Goal: Information Seeking & Learning: Compare options

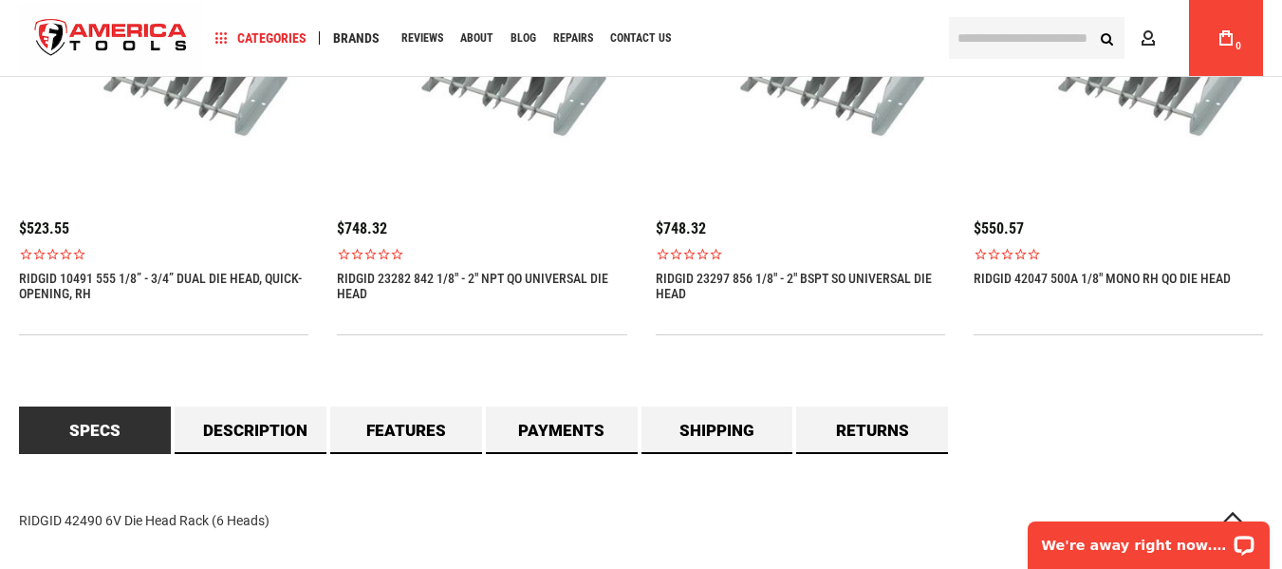
scroll to position [1709, 0]
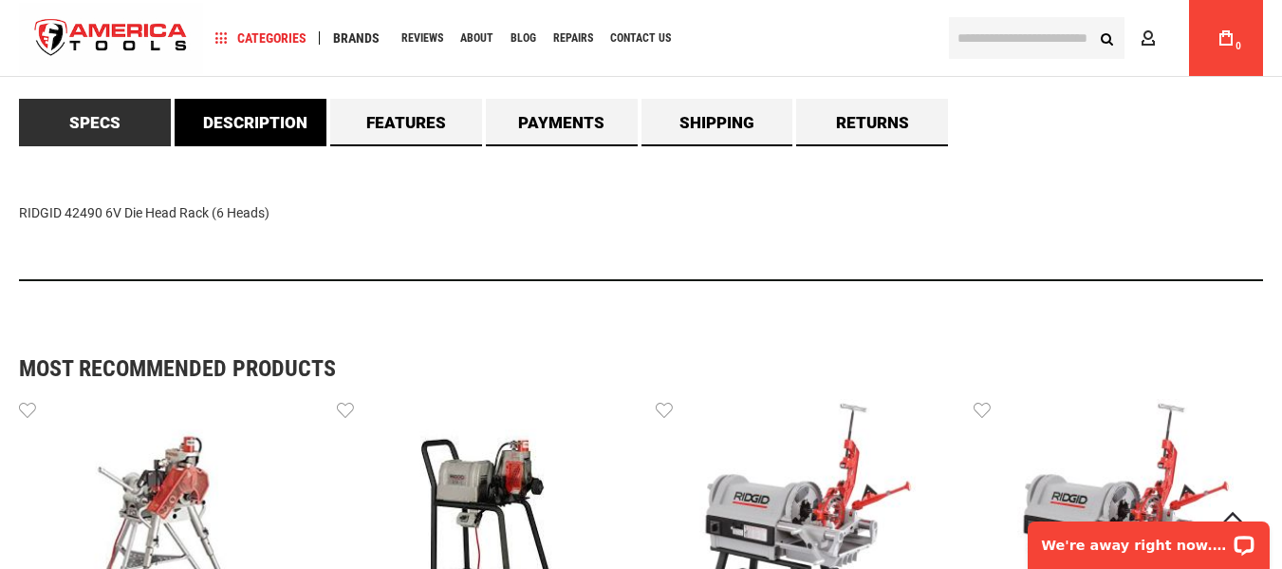
click at [232, 119] on link "Description" at bounding box center [251, 122] width 152 height 47
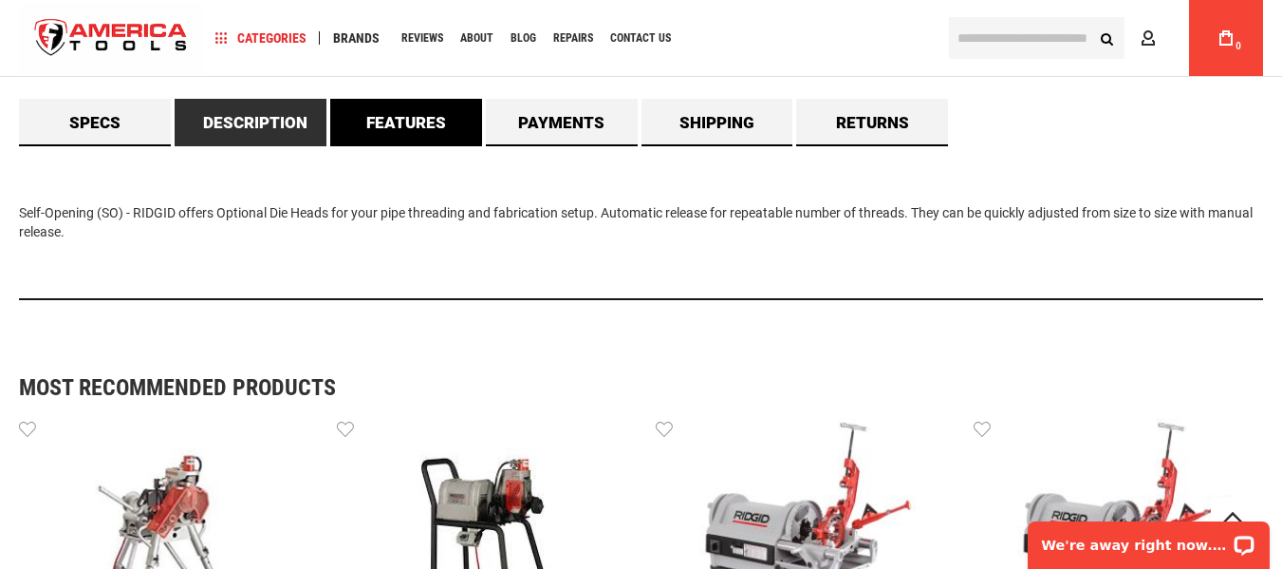
click at [445, 119] on link "Features" at bounding box center [406, 122] width 152 height 47
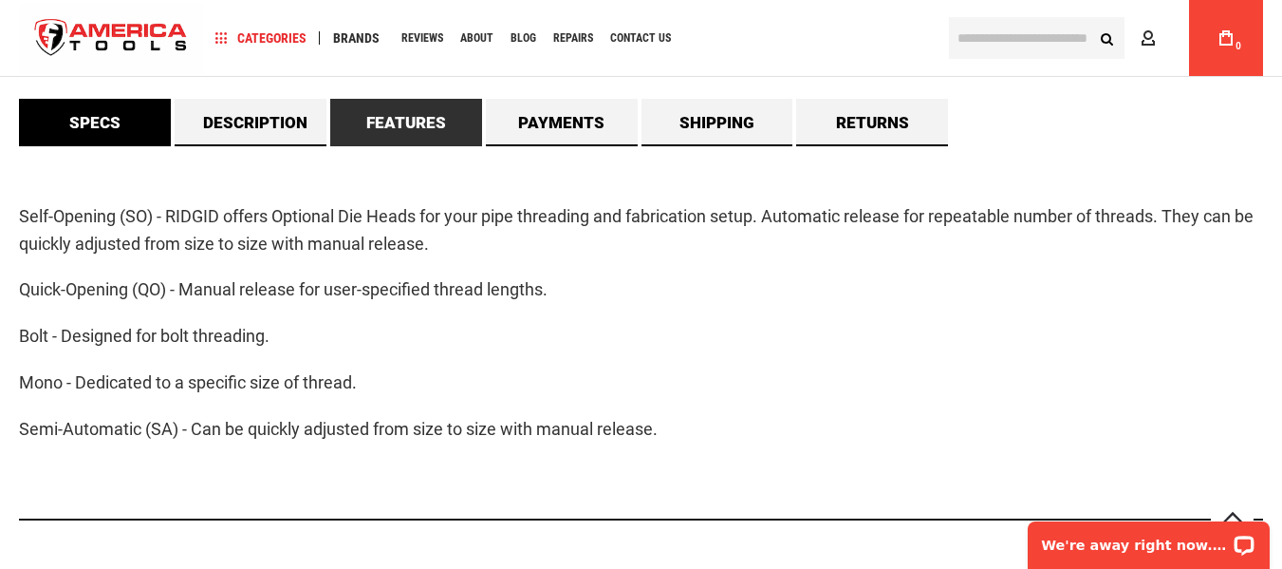
click at [56, 118] on link "Specs" at bounding box center [95, 122] width 152 height 47
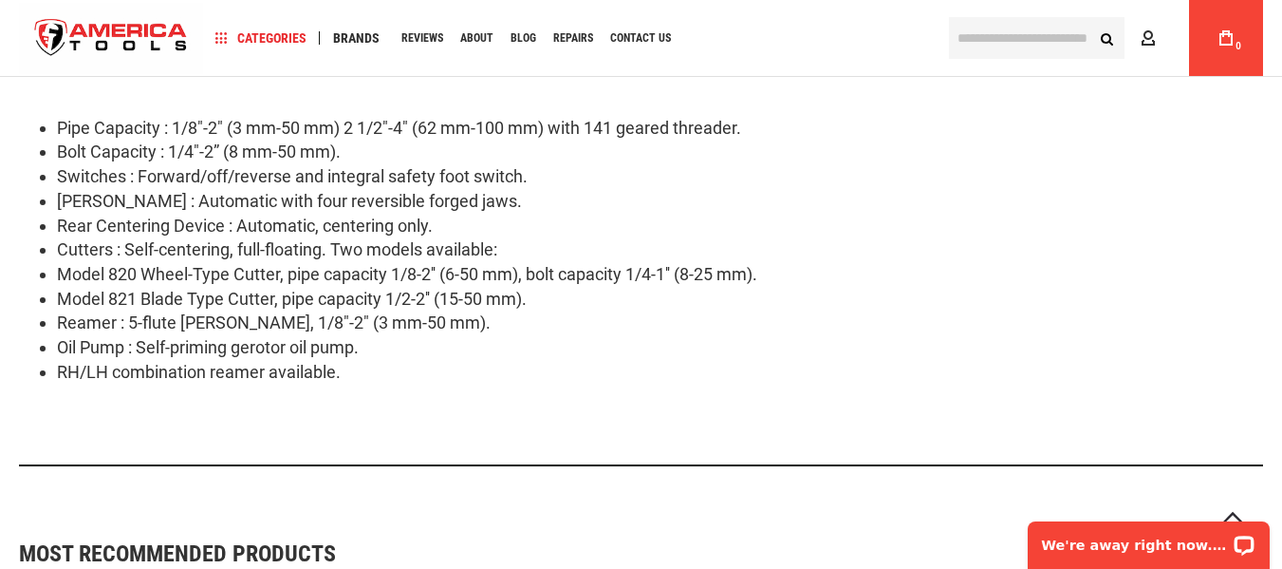
click at [493, 223] on li "Rear Centering Device : Automatic, centering only." at bounding box center [660, 226] width 1206 height 25
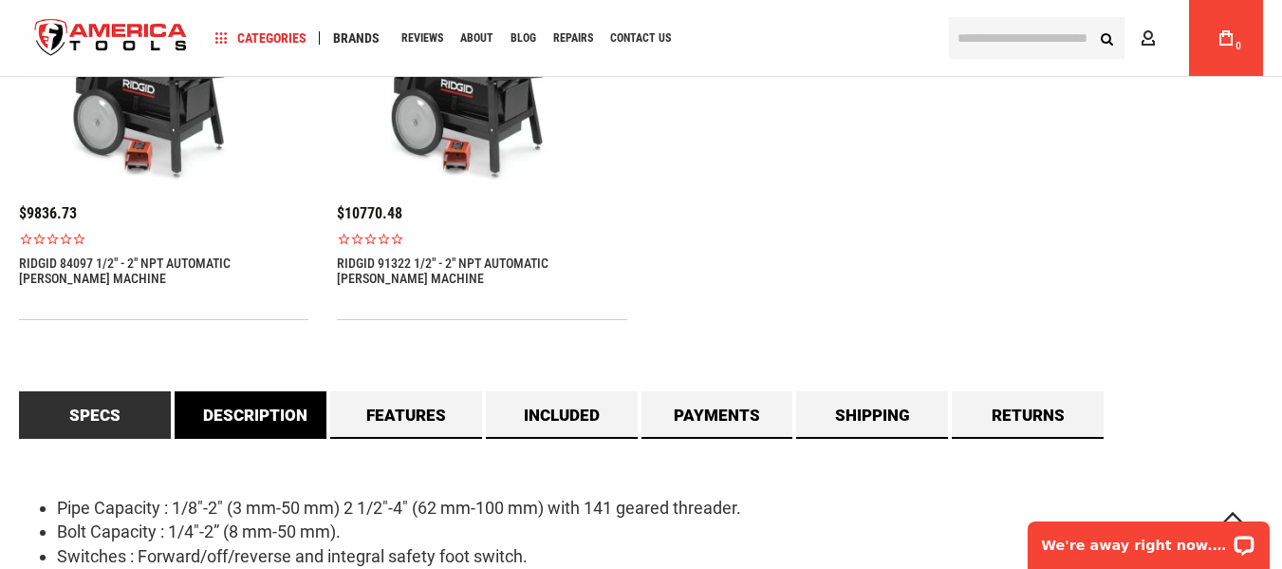
click at [214, 420] on link "Description" at bounding box center [251, 414] width 152 height 47
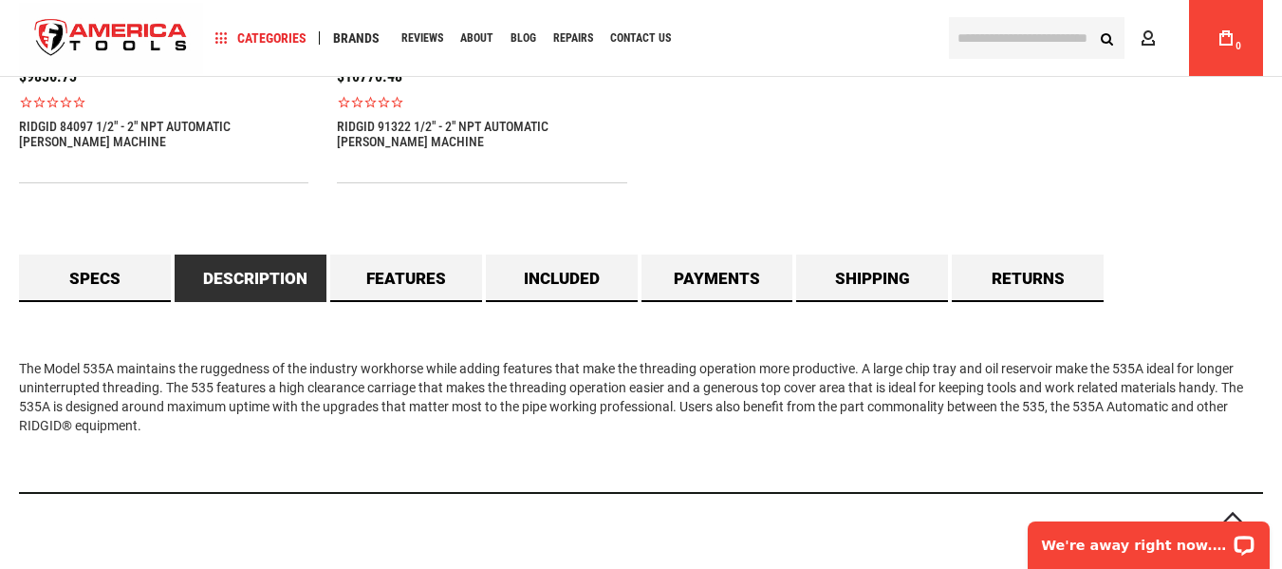
scroll to position [1701, 0]
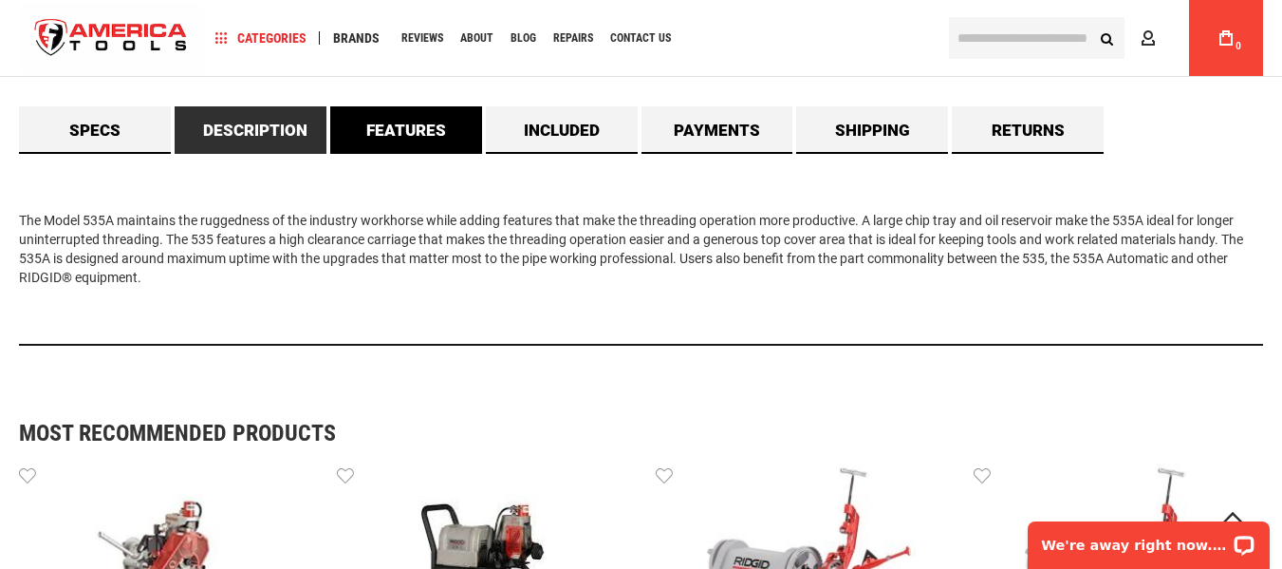
click at [407, 126] on link "Features" at bounding box center [406, 129] width 152 height 47
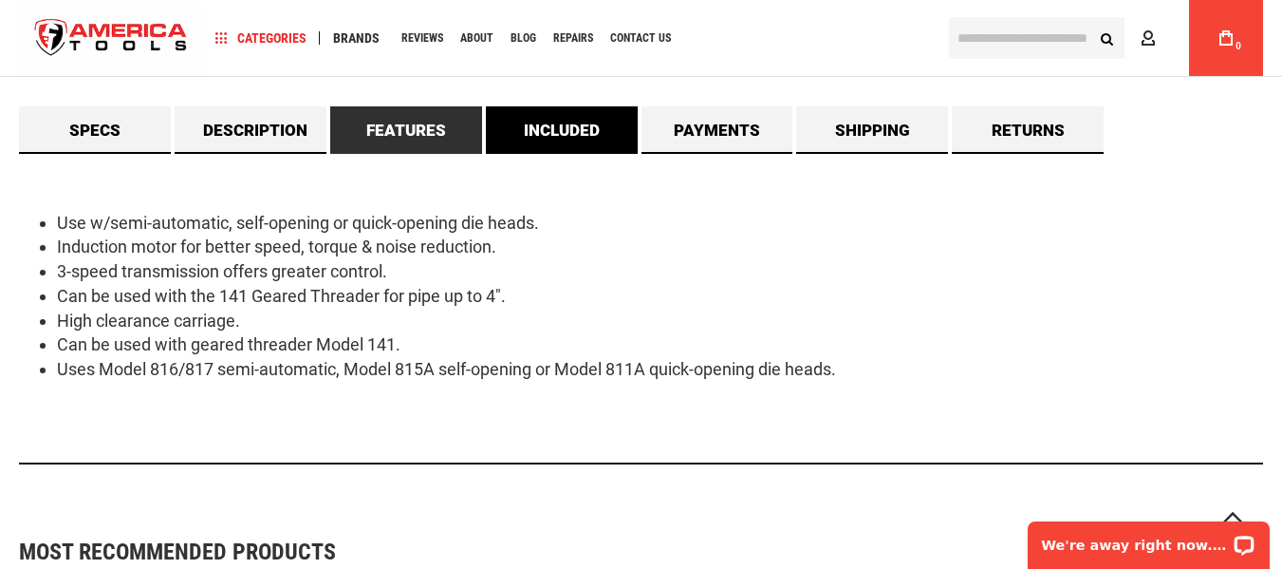
click at [553, 135] on link "Included" at bounding box center [562, 129] width 152 height 47
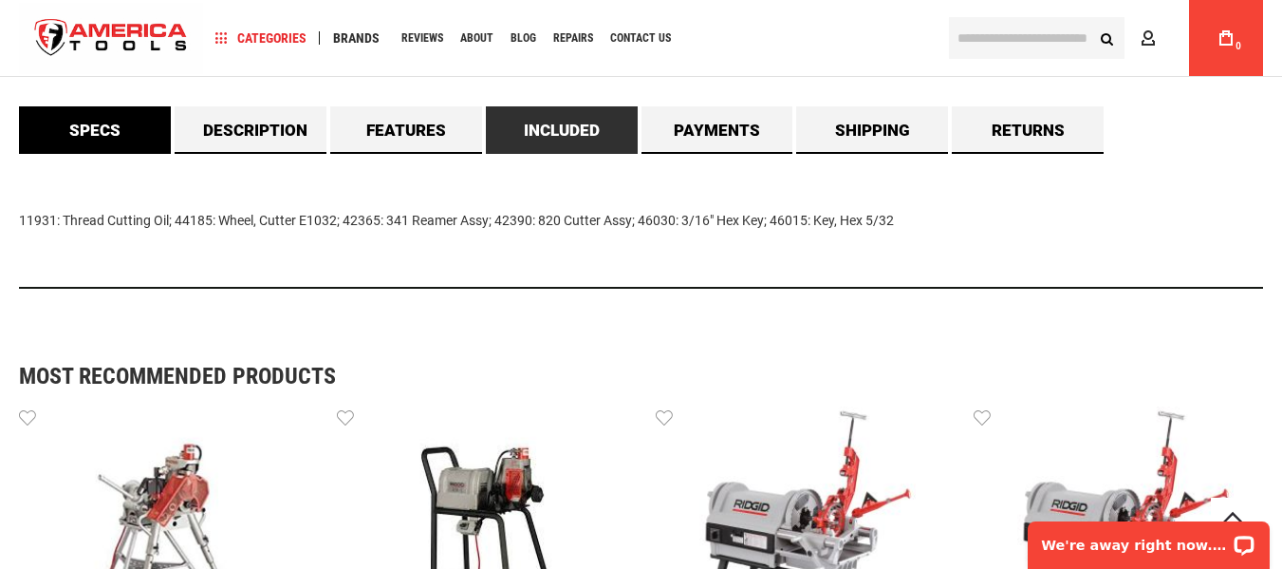
click at [120, 125] on link "Specs" at bounding box center [95, 129] width 152 height 47
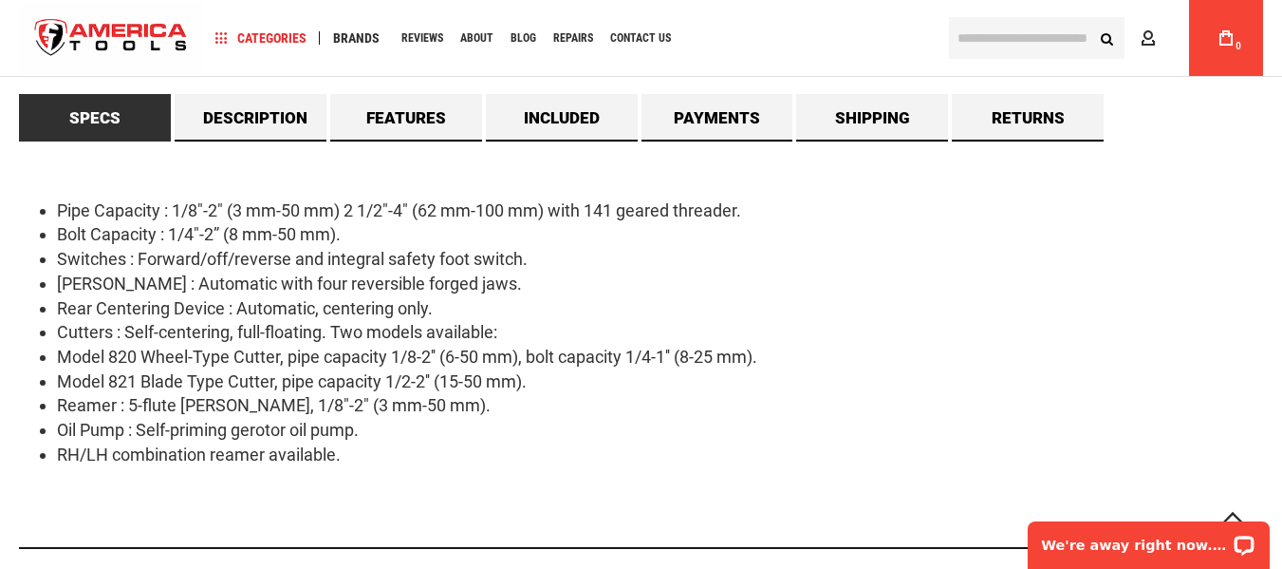
scroll to position [1796, 0]
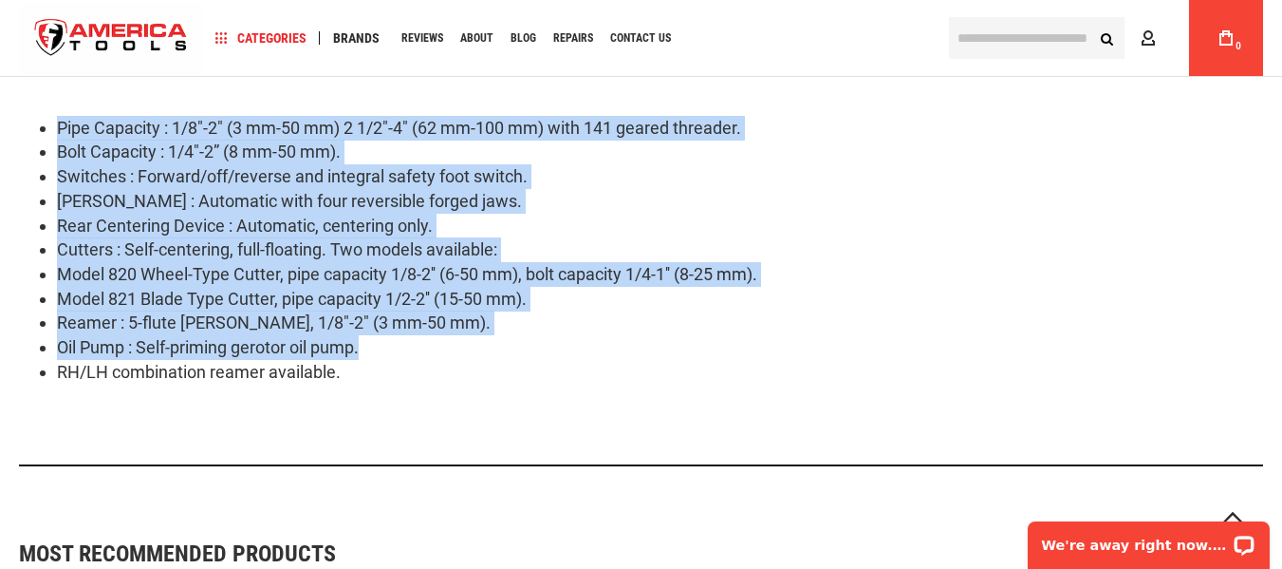
drag, startPoint x: 57, startPoint y: 119, endPoint x: 444, endPoint y: 348, distance: 450.3
click at [444, 348] on ul "Pipe Capacity : 1/8"-2" (3 mm-50 mm) 2 1/2"-4" (62 mm-100 mm) with 141 geared t…" at bounding box center [641, 250] width 1244 height 269
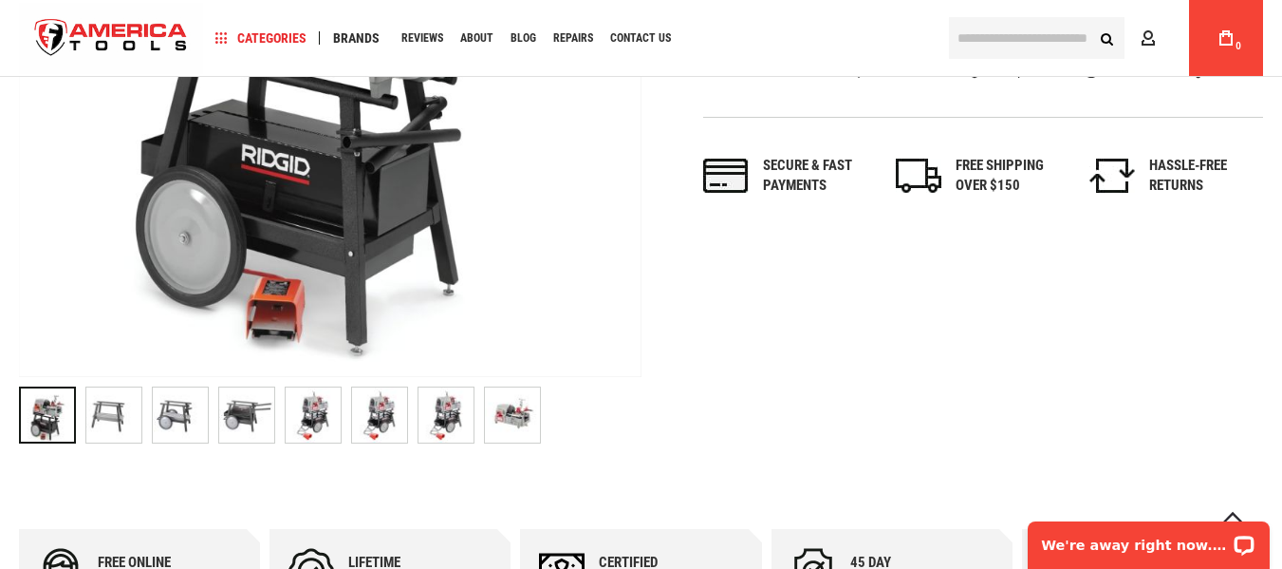
scroll to position [562, 0]
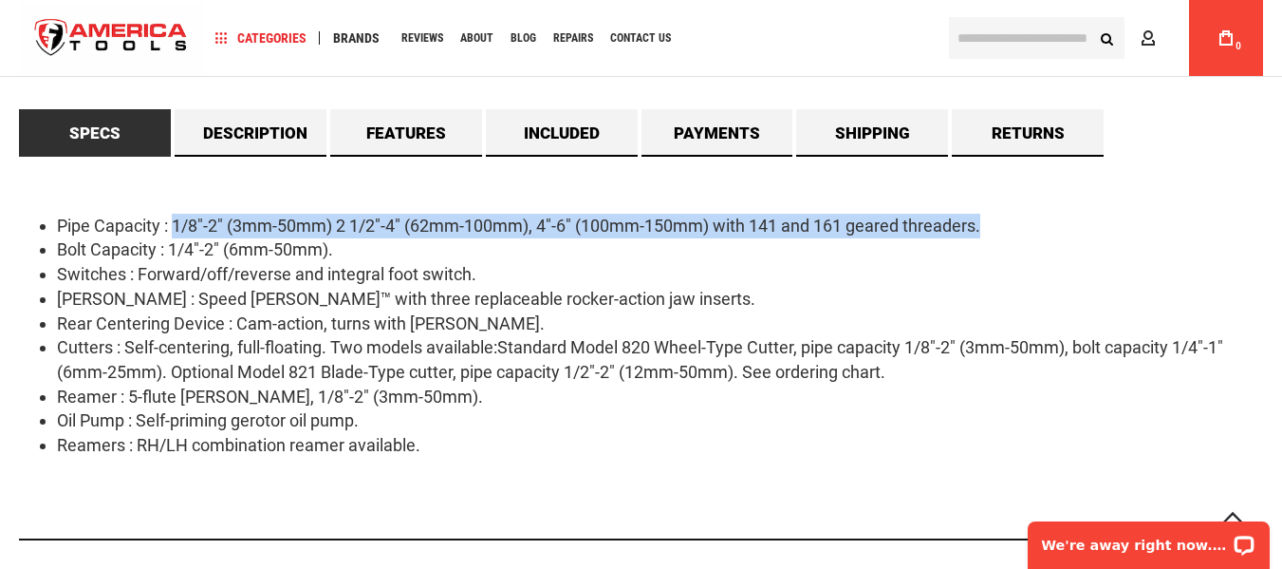
drag, startPoint x: 177, startPoint y: 223, endPoint x: 1013, endPoint y: 237, distance: 836.4
click at [1013, 237] on li "Pipe Capacity : 1/8"-2" (3mm-50mm) 2 1/2"-4" (62mm-100mm), 4"-6" (100mm-150mm) …" at bounding box center [660, 226] width 1206 height 25
copy li "1/8"-2" (3mm-50mm) 2 1/2"-4" (62mm-100mm), 4"-6" (100mm-150mm) with 141 and 161…"
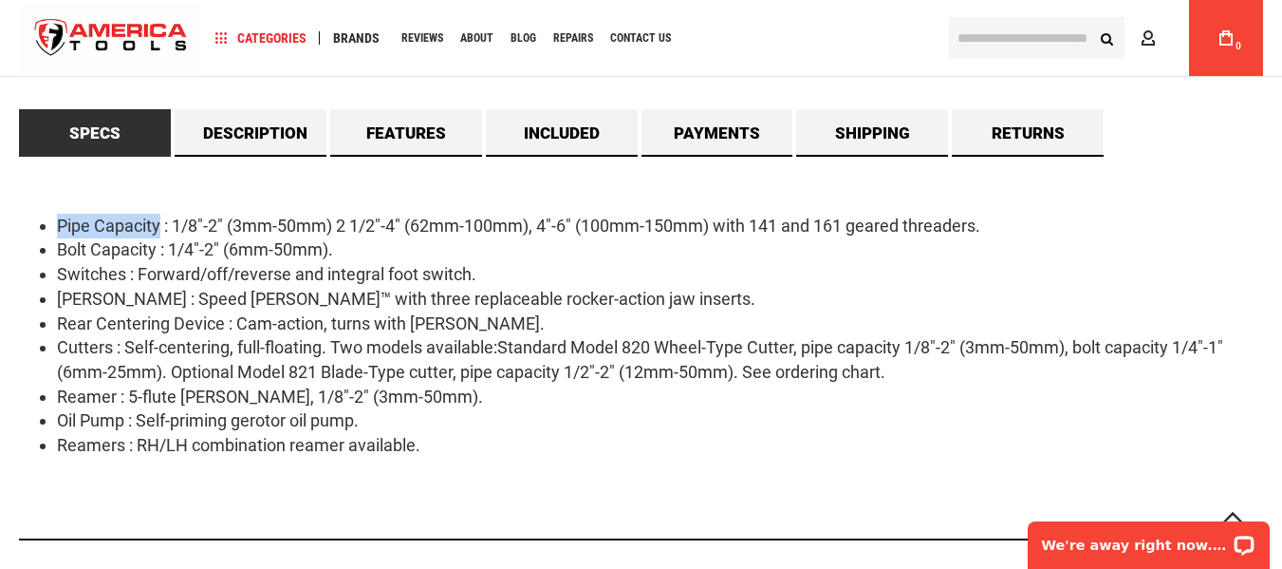
drag, startPoint x: 57, startPoint y: 218, endPoint x: 358, endPoint y: 203, distance: 301.3
click at [161, 229] on li "Pipe Capacity : 1/8"-2" (3mm-50mm) 2 1/2"-4" (62mm-100mm), 4"-6" (100mm-150mm) …" at bounding box center [660, 226] width 1206 height 25
copy li "Pipe Capacity"
drag, startPoint x: 170, startPoint y: 252, endPoint x: 386, endPoint y: 248, distance: 216.5
click at [386, 248] on li "Bolt Capacity : 1/4"-2" (6mm-50mm)." at bounding box center [660, 249] width 1206 height 25
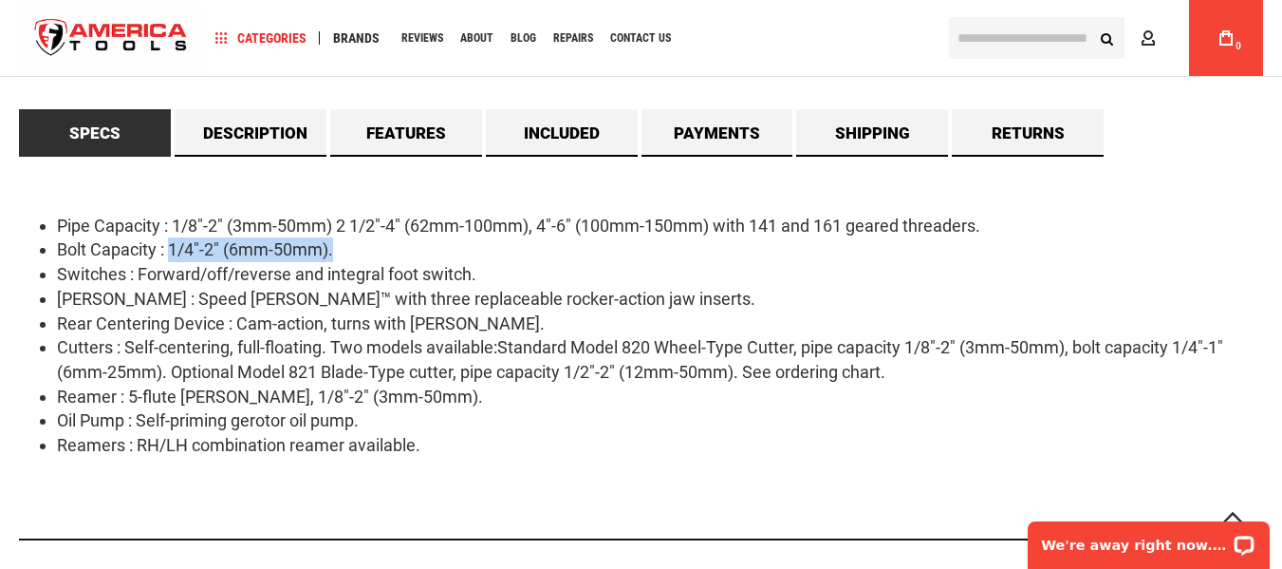
copy li "1/4"-2" (6mm-50mm)."
click at [254, 254] on li "Bolt Capacity : 1/4"-2" (6mm-50mm)." at bounding box center [660, 249] width 1206 height 25
click at [210, 251] on li "Bolt Capacity : 1/4"-2" (6mm-50mm)." at bounding box center [660, 249] width 1206 height 25
drag, startPoint x: 232, startPoint y: 253, endPoint x: 350, endPoint y: 244, distance: 119.0
click at [350, 244] on li "Bolt Capacity : 1/4"-2" (6mm-50mm)." at bounding box center [660, 249] width 1206 height 25
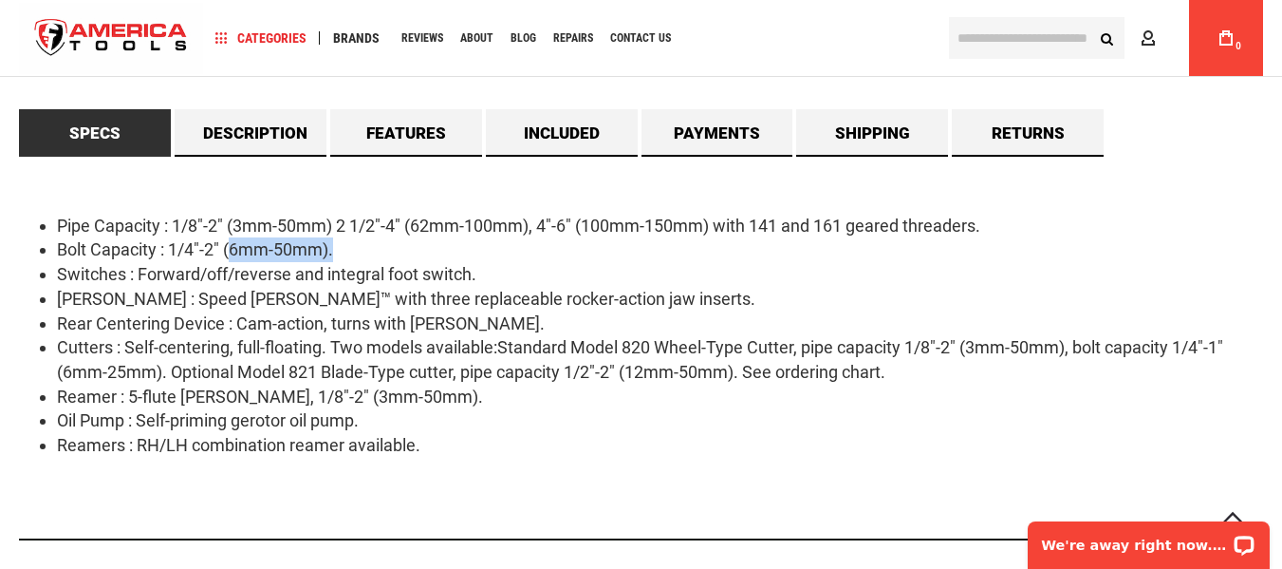
copy li "6mm-50mm)."
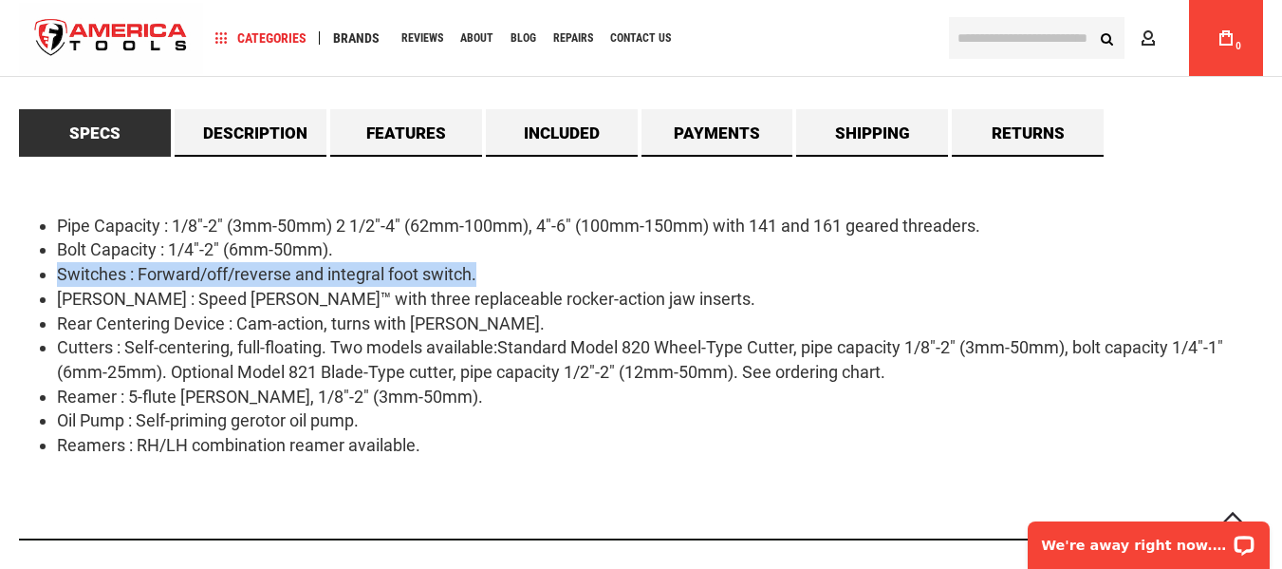
drag, startPoint x: 57, startPoint y: 271, endPoint x: 524, endPoint y: 267, distance: 467.0
click at [524, 267] on li "Switches : Forward/off/reverse and integral foot switch." at bounding box center [660, 274] width 1206 height 25
copy li "Switches : Forward/off/reverse and integral foot switch."
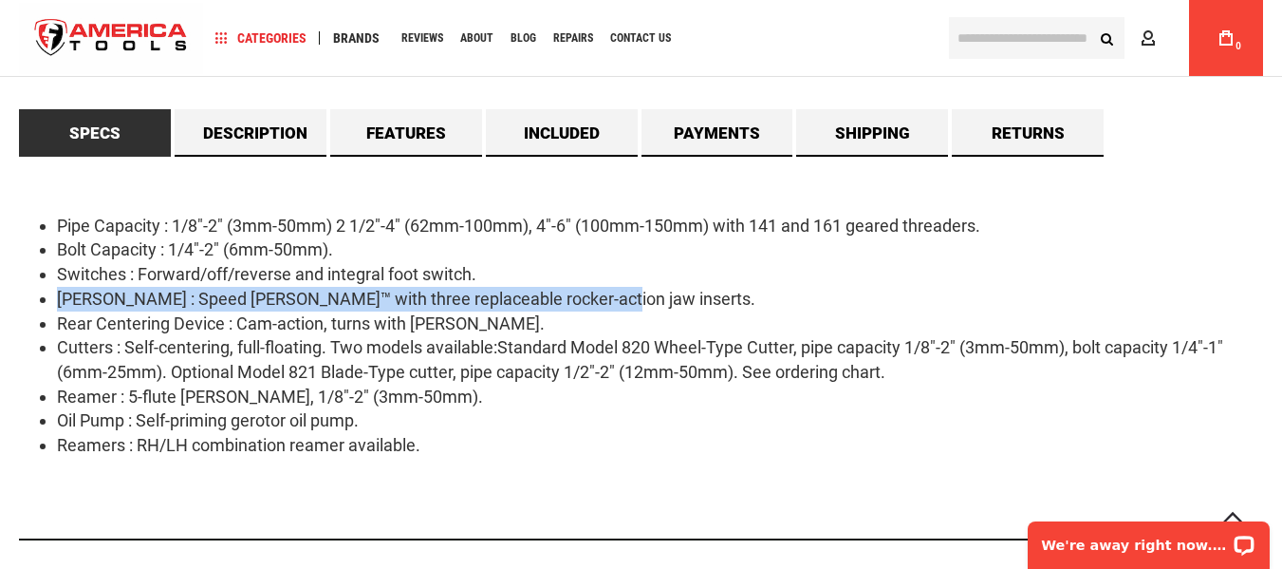
drag, startPoint x: 58, startPoint y: 299, endPoint x: 626, endPoint y: 306, distance: 567.7
click at [626, 306] on li "Chuck : Speed Chuck™ with three replaceable rocker-action jaw inserts." at bounding box center [660, 299] width 1206 height 25
copy li "Chuck : Speed Chuck™ with three replaceable rocker-action jaw inserts."
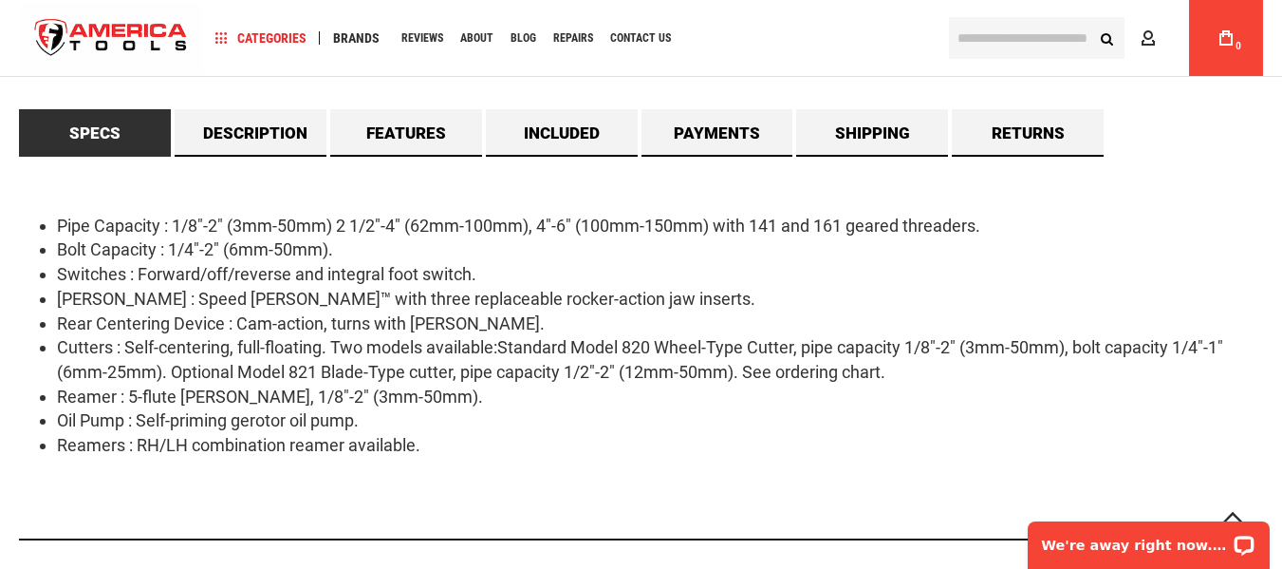
click at [1078, 246] on li "Bolt Capacity : 1/4"-2" (6mm-50mm)." at bounding box center [660, 249] width 1206 height 25
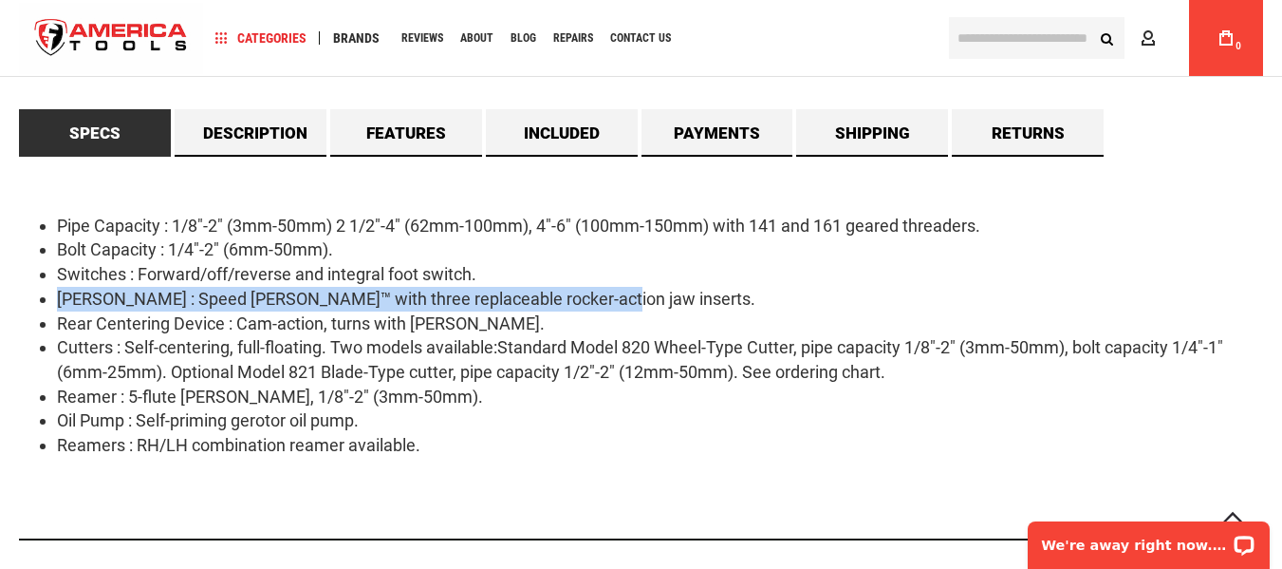
drag, startPoint x: 56, startPoint y: 295, endPoint x: 604, endPoint y: 301, distance: 547.7
click at [604, 301] on ul "Pipe Capacity : 1/8"-2" (3mm-50mm) 2 1/2"-4" (62mm-100mm), 4"-6" (100mm-150mm) …" at bounding box center [641, 336] width 1244 height 244
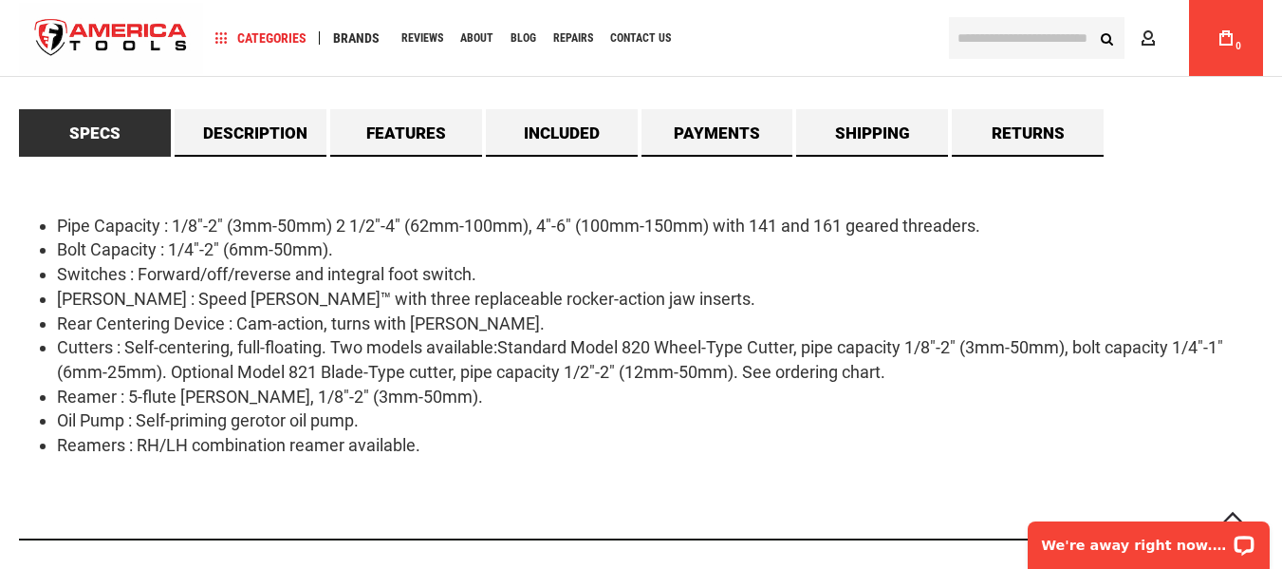
click at [197, 335] on li "Rear Centering Device : Cam-action, turns with chuck." at bounding box center [660, 323] width 1206 height 25
click at [52, 319] on ul "Pipe Capacity : 1/8"-2" (3mm-50mm) 2 1/2"-4" (62mm-100mm), 4"-6" (100mm-150mm) …" at bounding box center [641, 336] width 1244 height 244
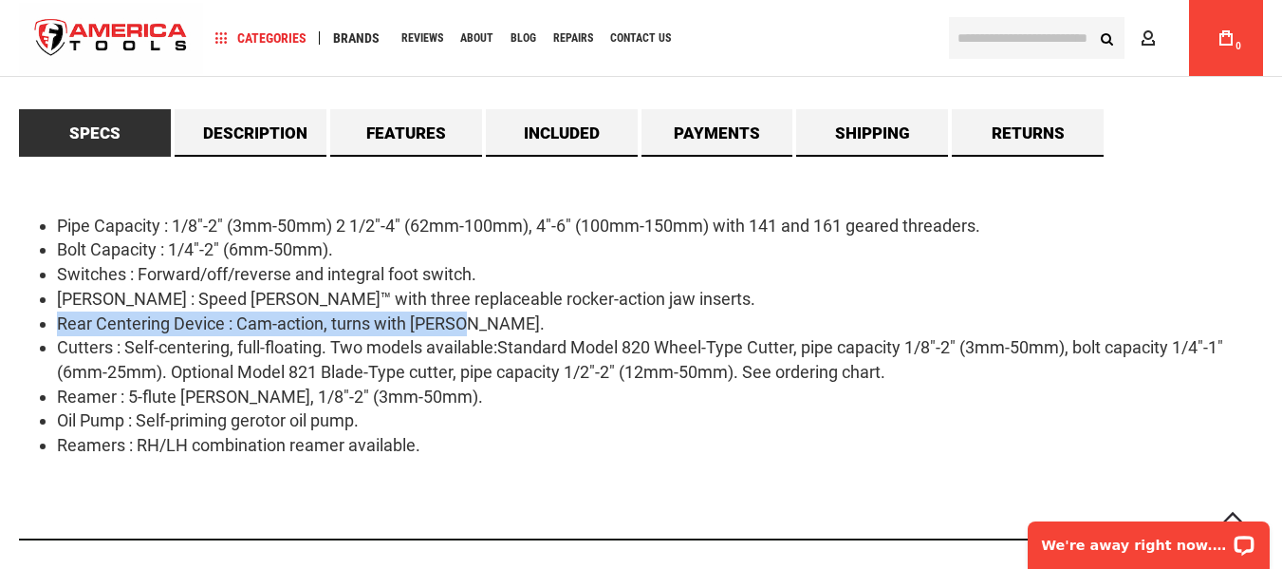
drag, startPoint x: 59, startPoint y: 324, endPoint x: 511, endPoint y: 317, distance: 451.9
click at [511, 317] on li "Rear Centering Device : Cam-action, turns with chuck." at bounding box center [660, 323] width 1206 height 25
copy li "Rear Centering Device : Cam-action, turns with chuck."
click at [56, 318] on ul "Pipe Capacity : 1/8"-2" (3mm-50mm) 2 1/2"-4" (62mm-100mm), 4"-6" (100mm-150mm) …" at bounding box center [641, 336] width 1244 height 244
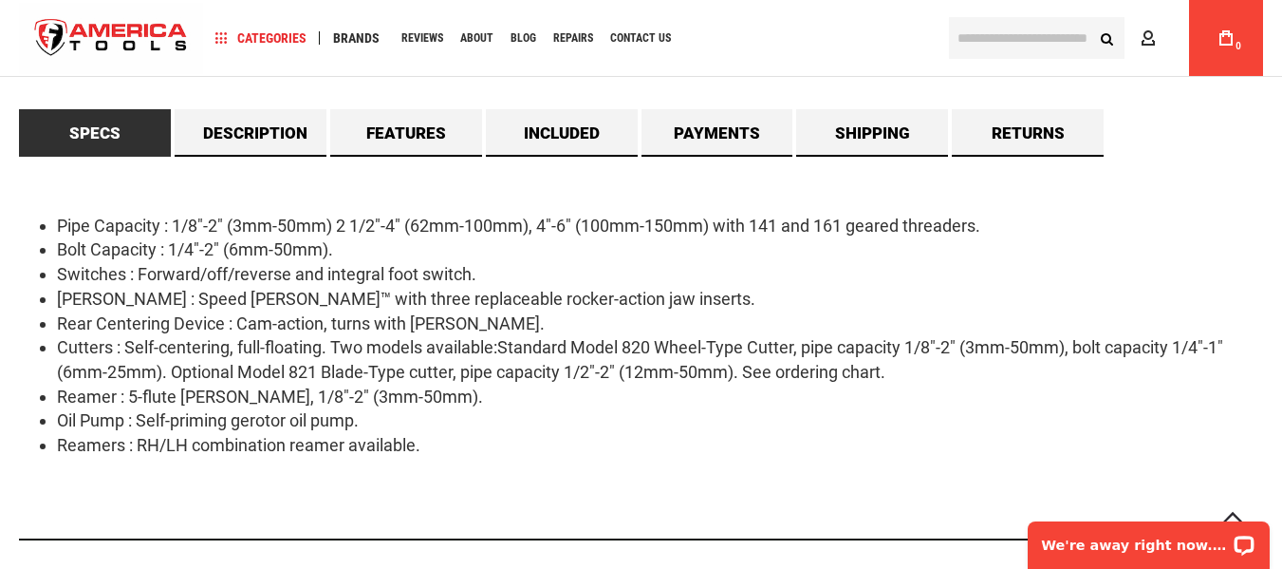
click at [466, 323] on li "Rear Centering Device : Cam-action, turns with chuck." at bounding box center [660, 323] width 1206 height 25
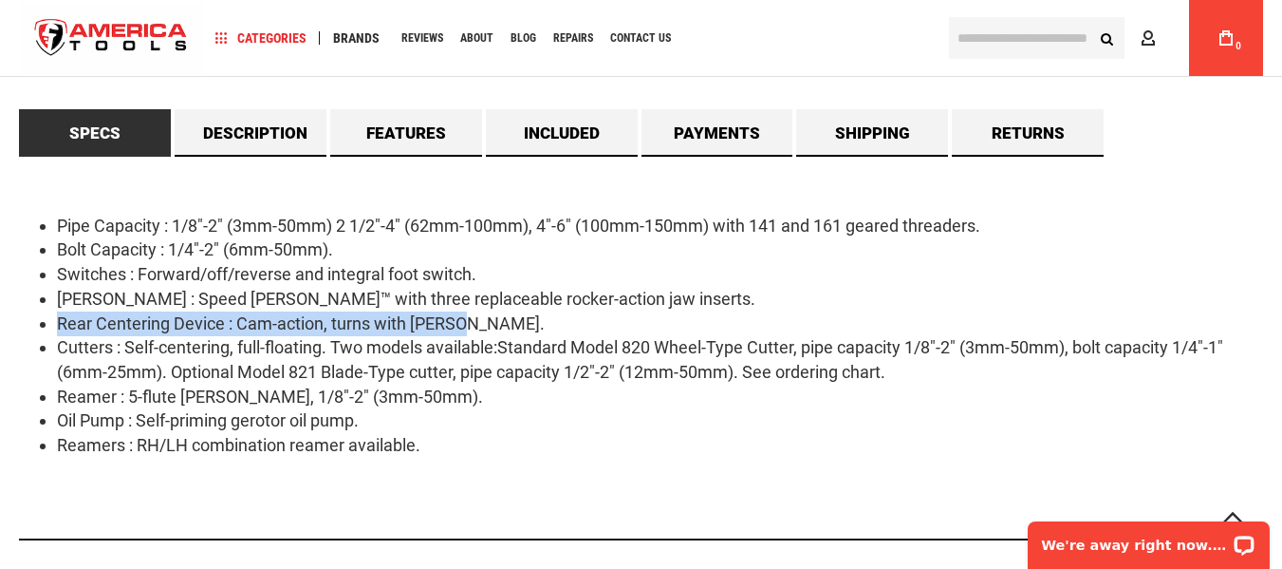
drag, startPoint x: 59, startPoint y: 322, endPoint x: 492, endPoint y: 318, distance: 432.9
click at [492, 318] on li "Rear Centering Device : Cam-action, turns with chuck." at bounding box center [660, 323] width 1206 height 25
copy li "Rear Centering Device : Cam-action, turns with chuck."
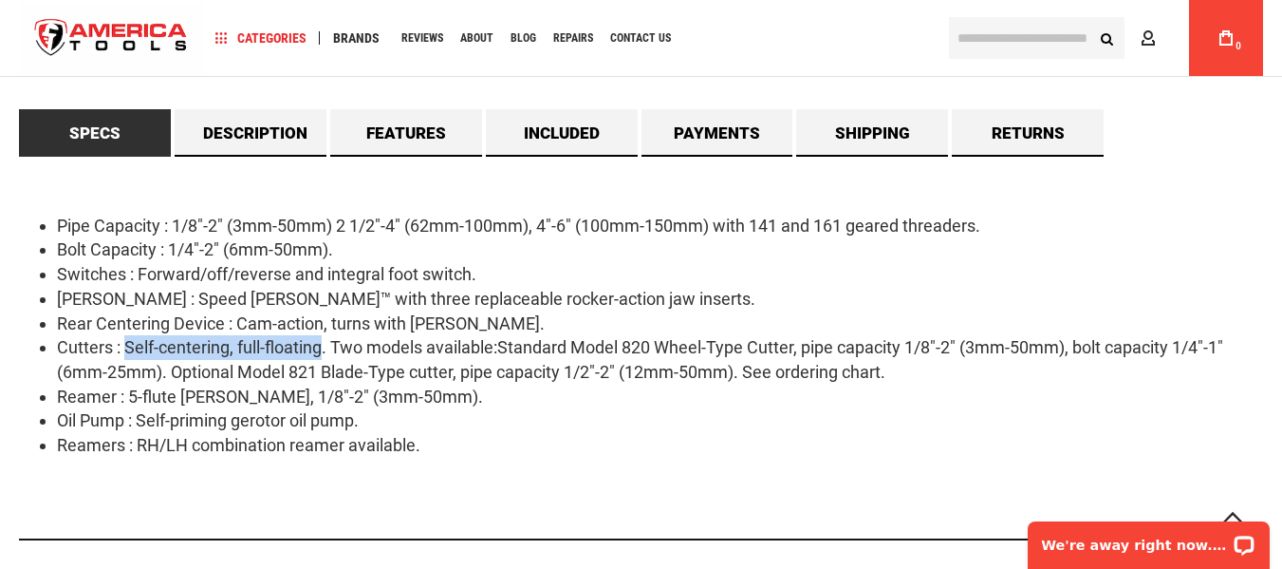
drag, startPoint x: 124, startPoint y: 342, endPoint x: 320, endPoint y: 354, distance: 195.9
click at [320, 354] on li "Cutters : Self-centering, full-floating. Two models available:Standard Model 82…" at bounding box center [660, 359] width 1206 height 48
copy li "Self-centering, full-floating"
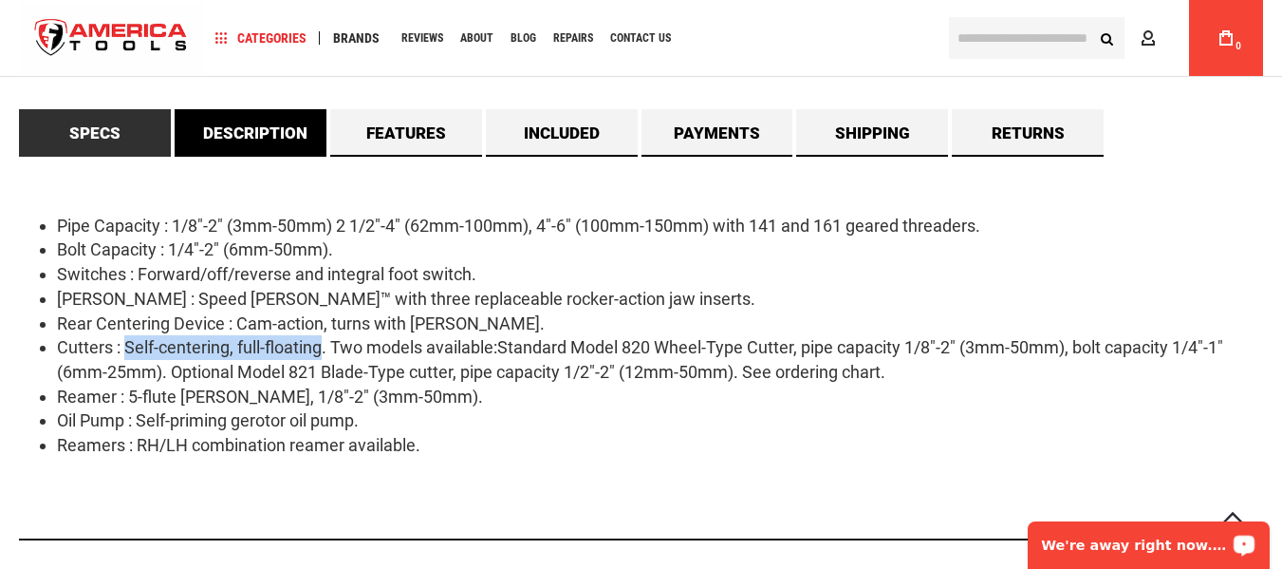
drag, startPoint x: 256, startPoint y: 144, endPoint x: 270, endPoint y: 144, distance: 13.3
click at [256, 144] on link "Description" at bounding box center [251, 132] width 152 height 47
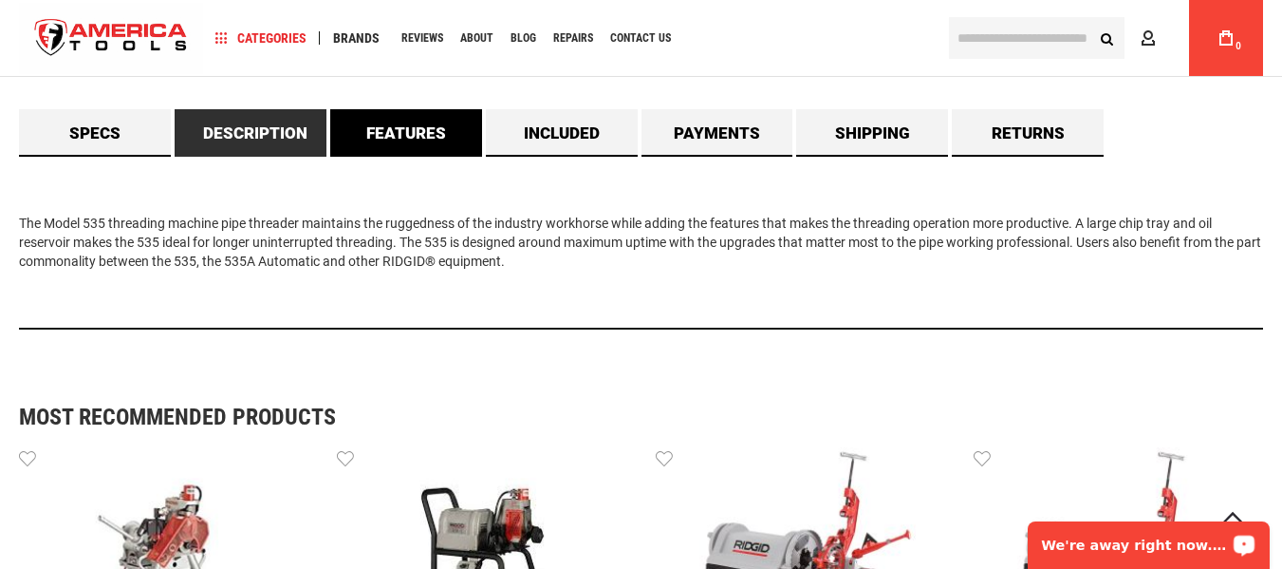
click at [404, 128] on link "Features" at bounding box center [406, 132] width 152 height 47
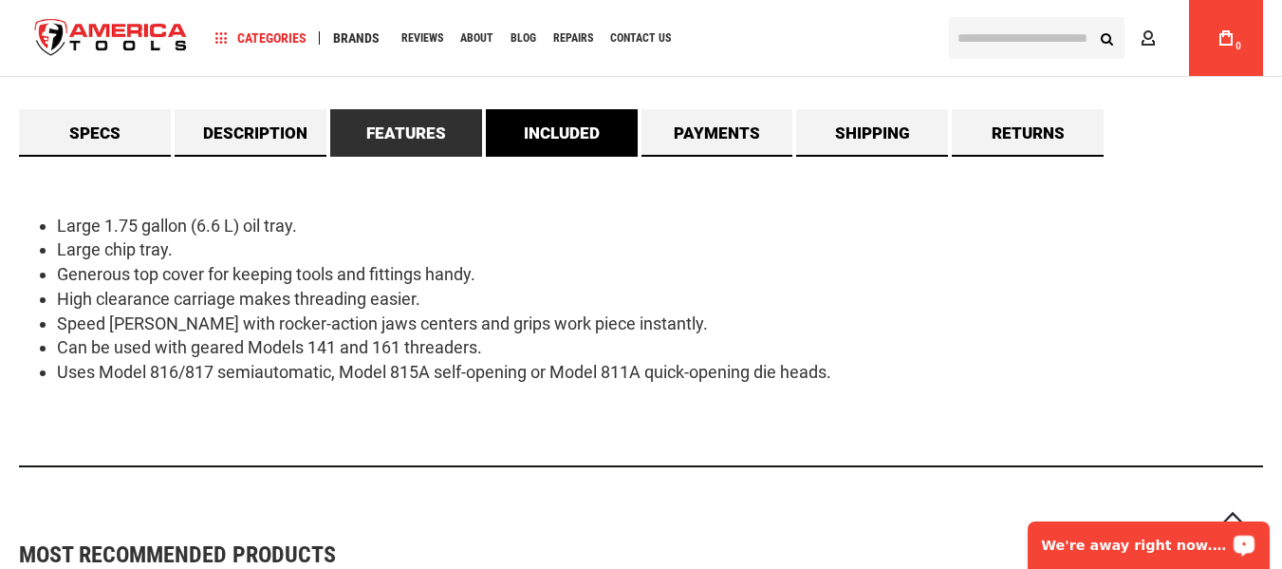
click at [597, 131] on link "Included" at bounding box center [562, 132] width 152 height 47
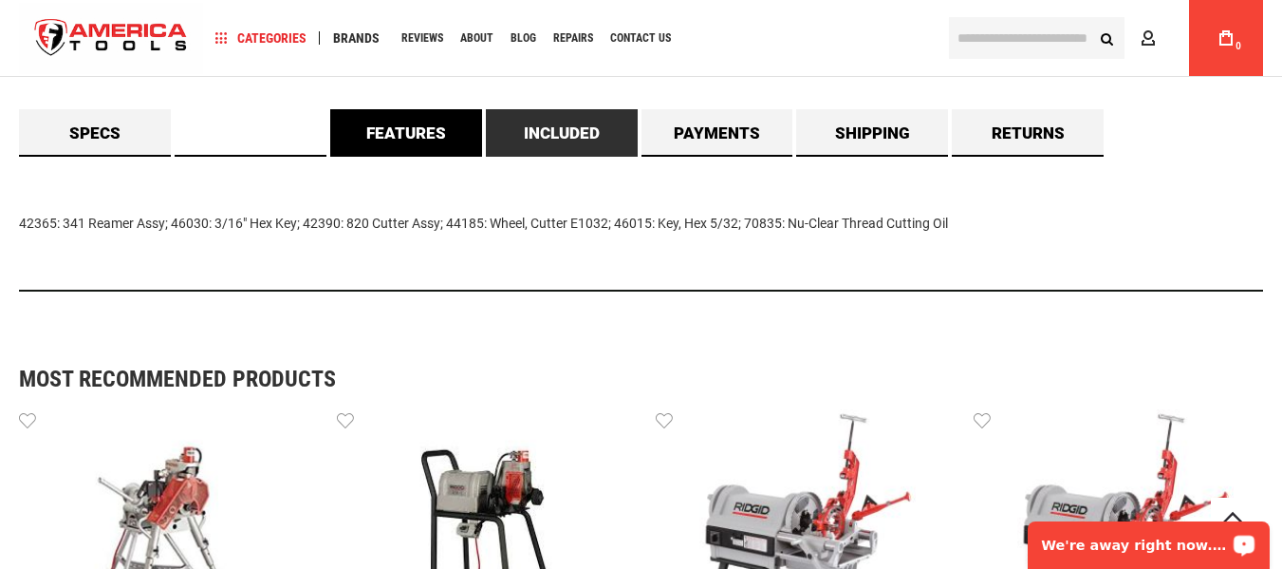
drag, startPoint x: 275, startPoint y: 143, endPoint x: 412, endPoint y: 139, distance: 136.8
click at [277, 143] on link "Description" at bounding box center [251, 132] width 152 height 47
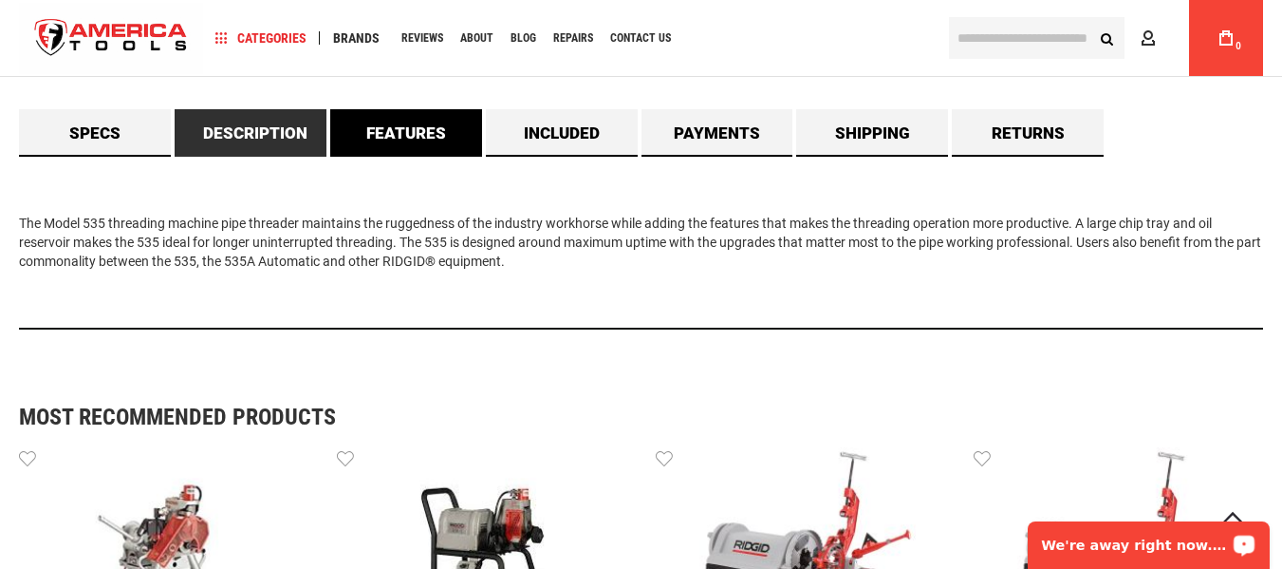
click at [420, 132] on link "Features" at bounding box center [406, 132] width 152 height 47
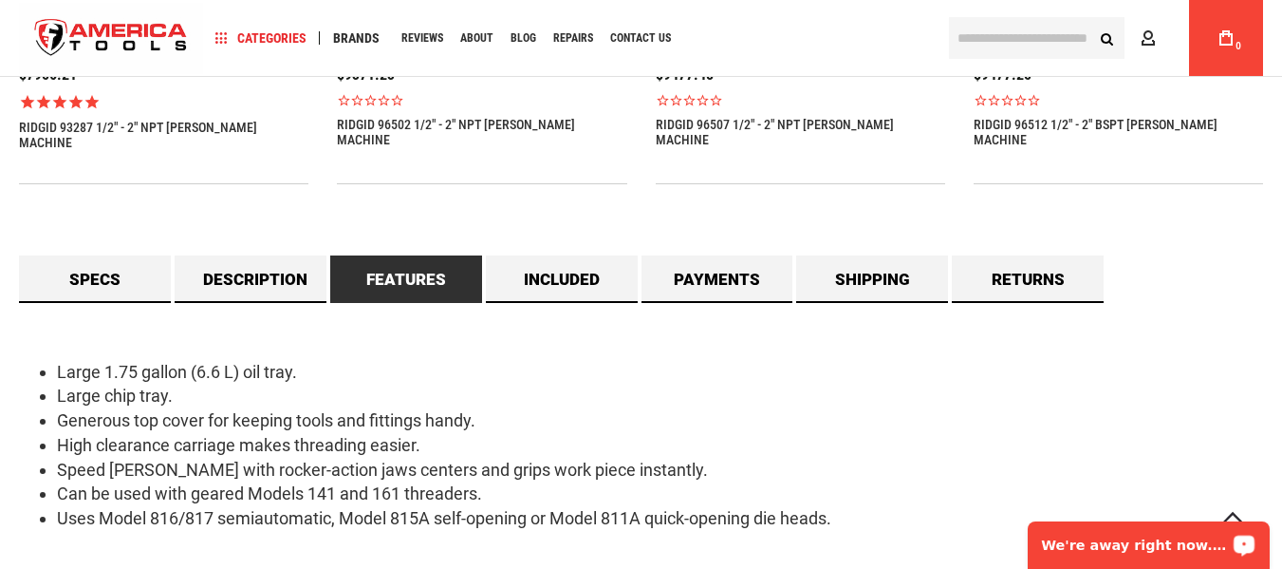
scroll to position [1511, 0]
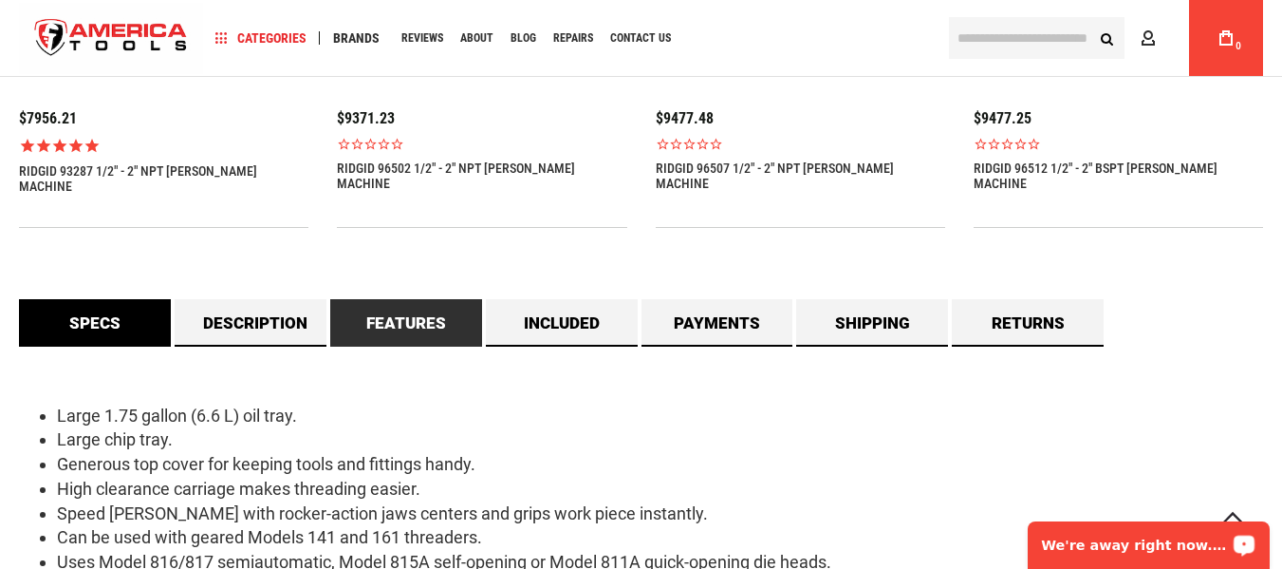
click at [101, 312] on link "Specs" at bounding box center [95, 322] width 152 height 47
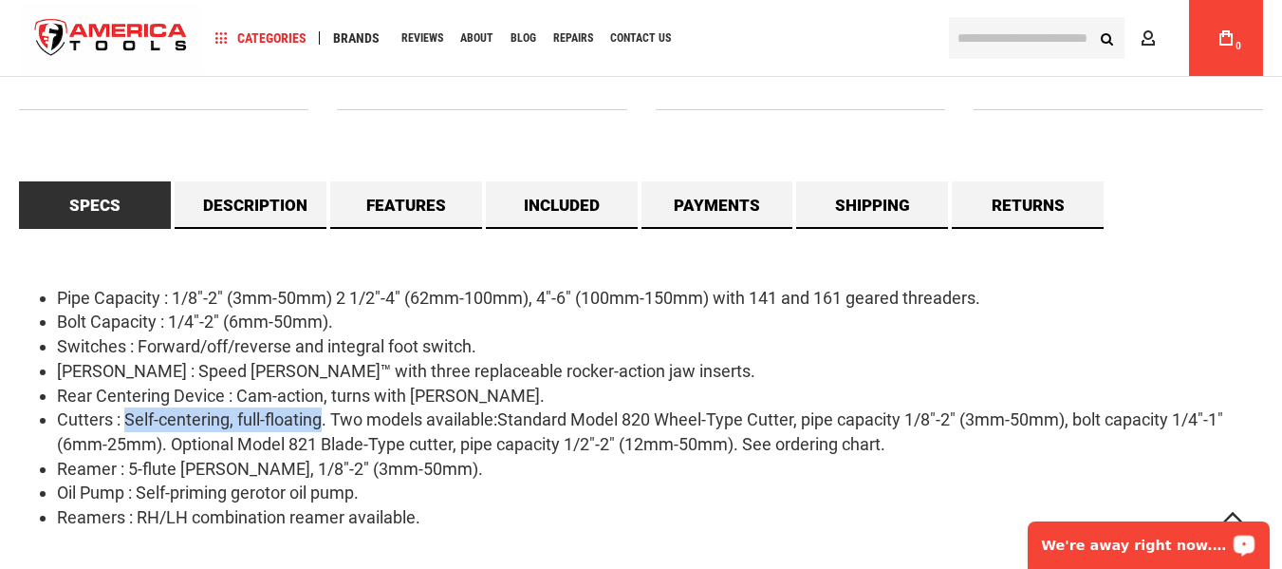
scroll to position [1796, 0]
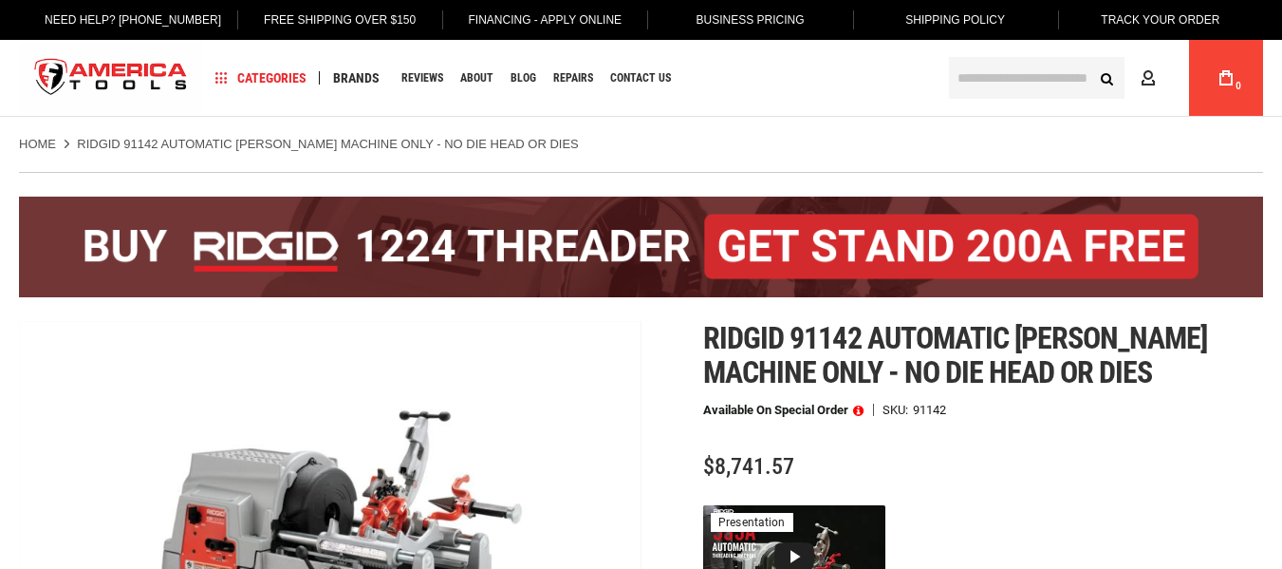
click at [551, 310] on div at bounding box center [641, 246] width 1244 height 149
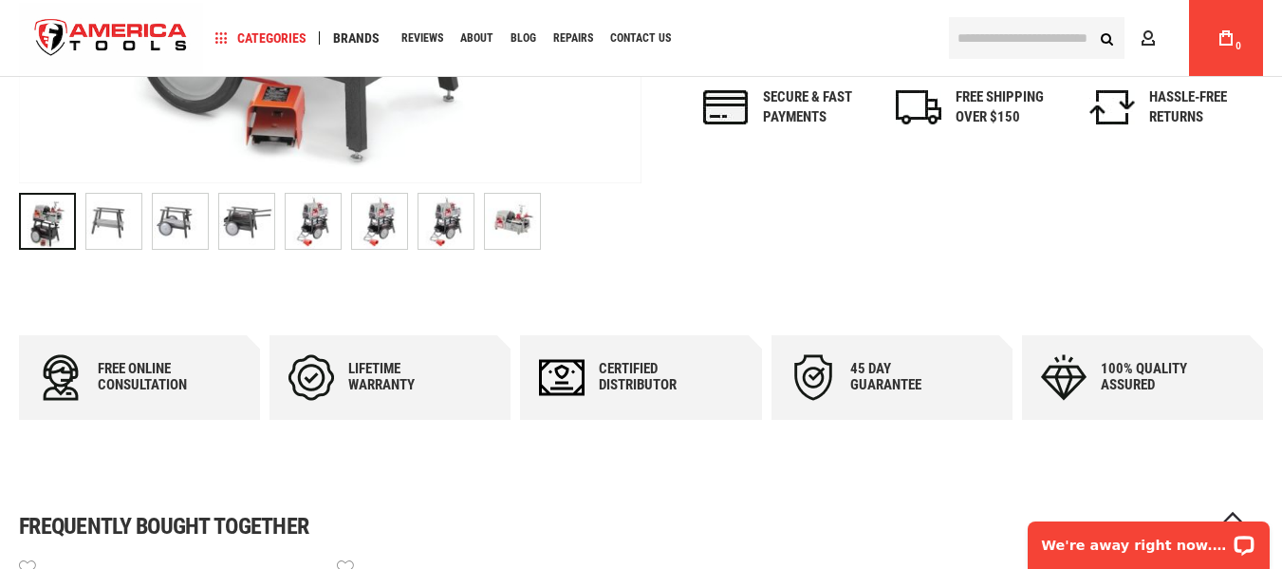
scroll to position [759, 0]
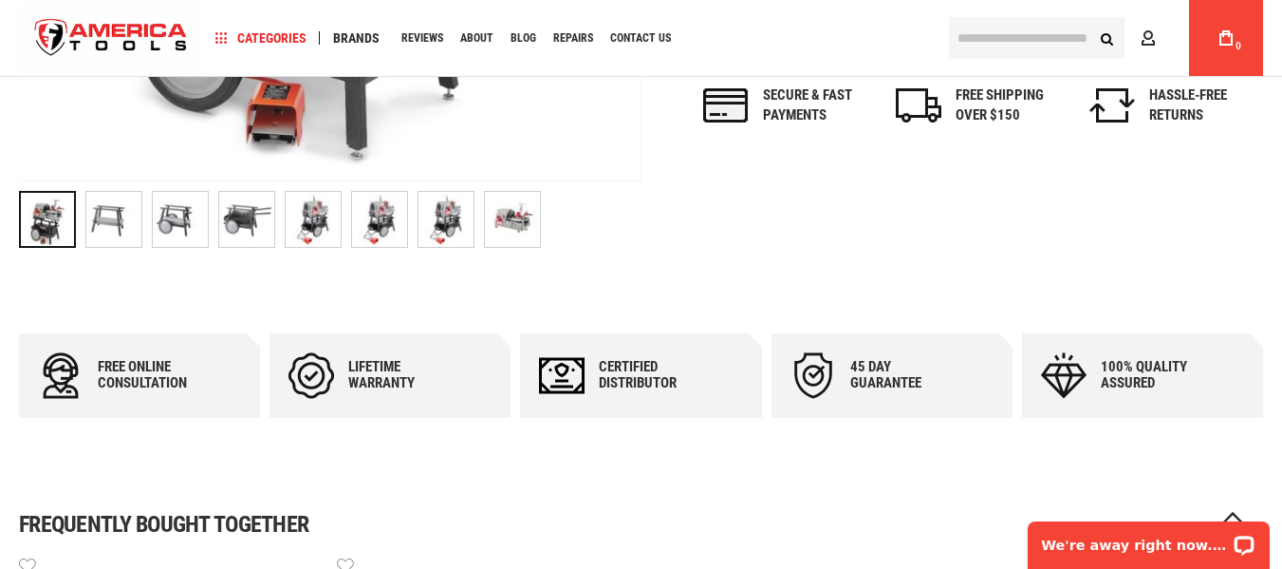
click at [320, 234] on img "RIDGID 91142 AUTOMATIC CHUCK MACHINE ONLY - NO DIE HEAD OR DIES" at bounding box center [313, 219] width 55 height 55
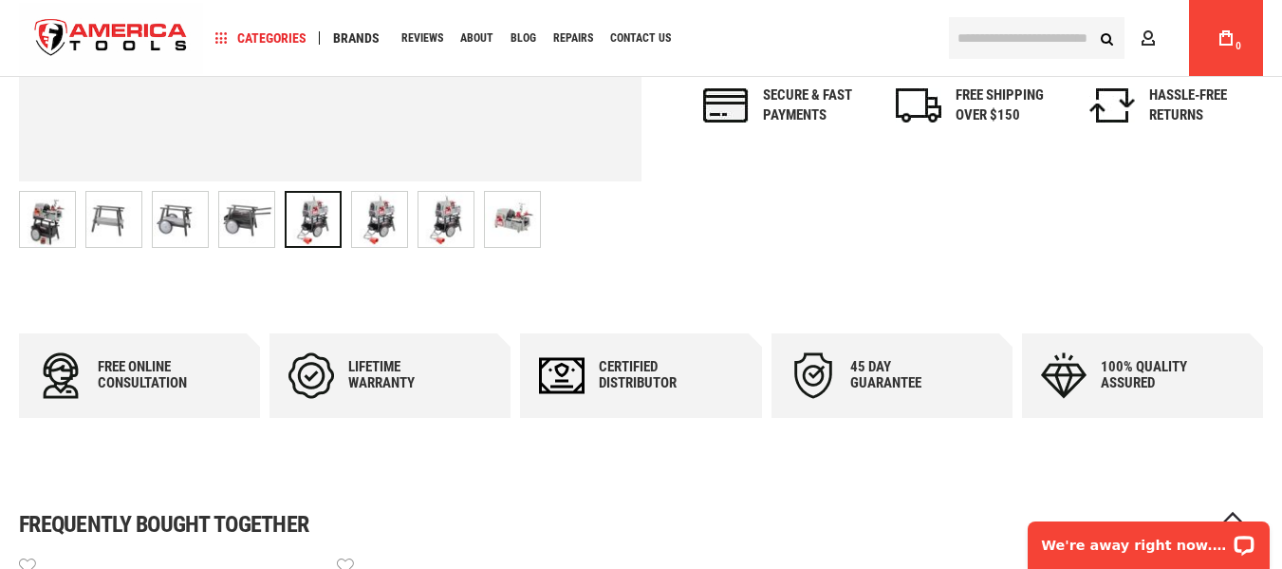
click at [504, 227] on img "RIDGID 91142 AUTOMATIC CHUCK MACHINE ONLY - NO DIE HEAD OR DIES" at bounding box center [512, 219] width 55 height 55
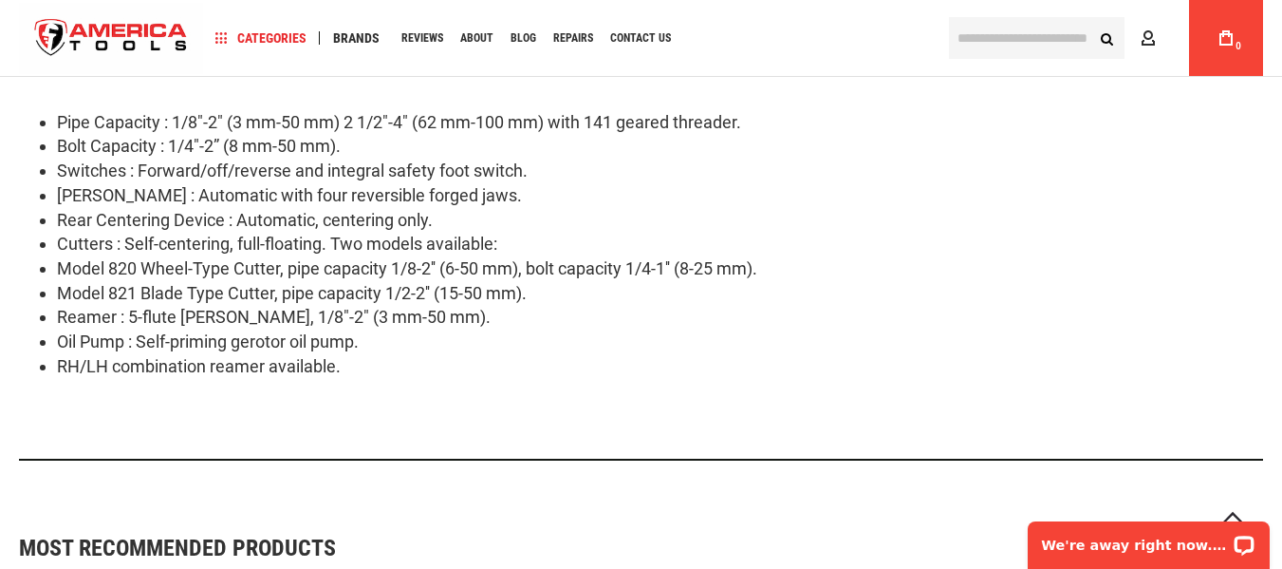
scroll to position [1804, 0]
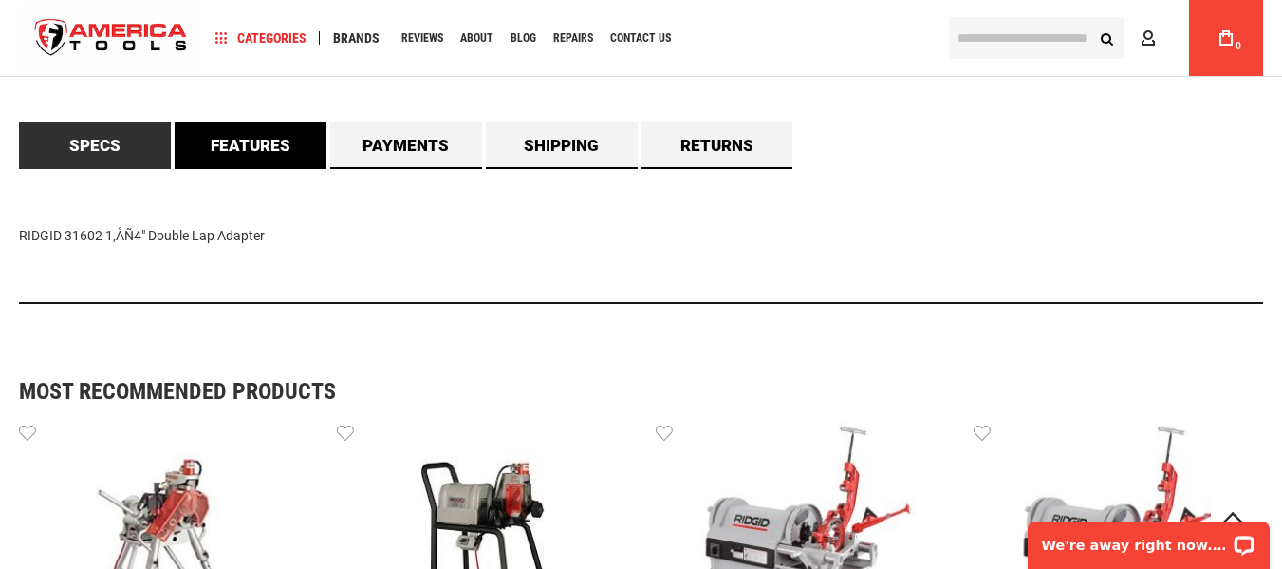
click at [251, 162] on link "Features" at bounding box center [251, 145] width 152 height 47
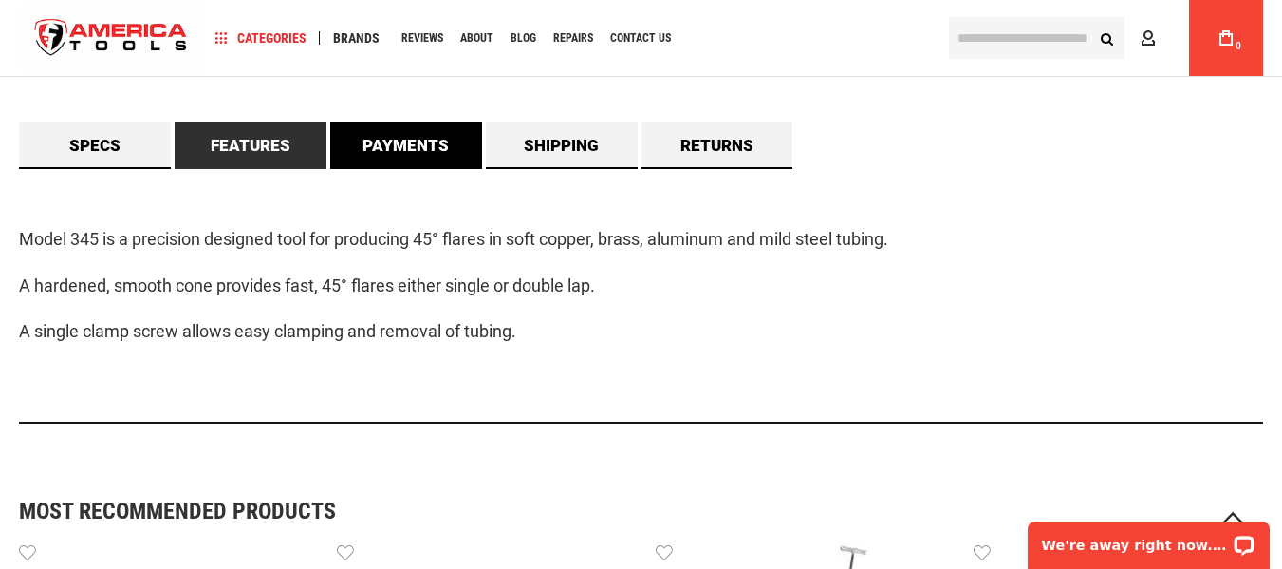
click at [382, 157] on link "Payments" at bounding box center [406, 145] width 152 height 47
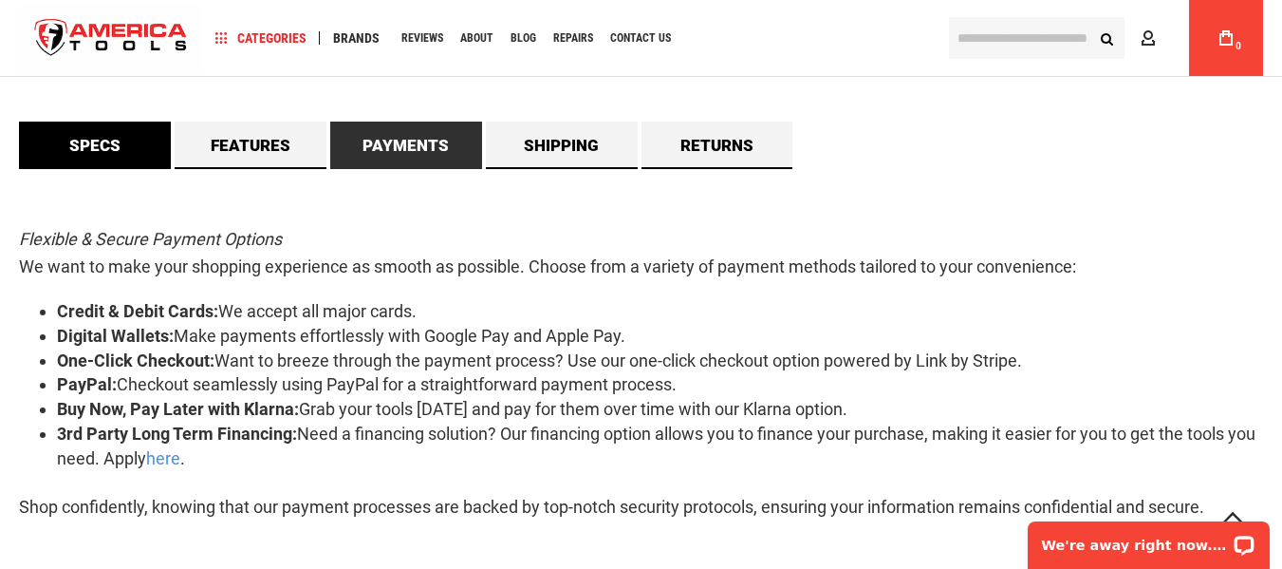
click at [76, 160] on link "Specs" at bounding box center [95, 145] width 152 height 47
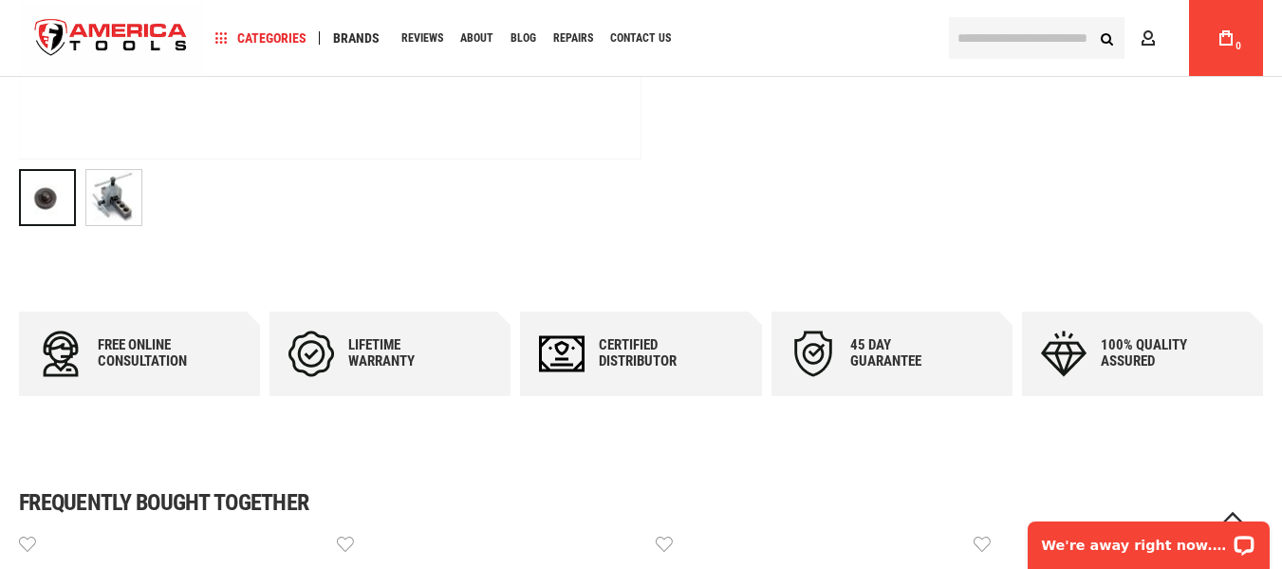
scroll to position [854, 0]
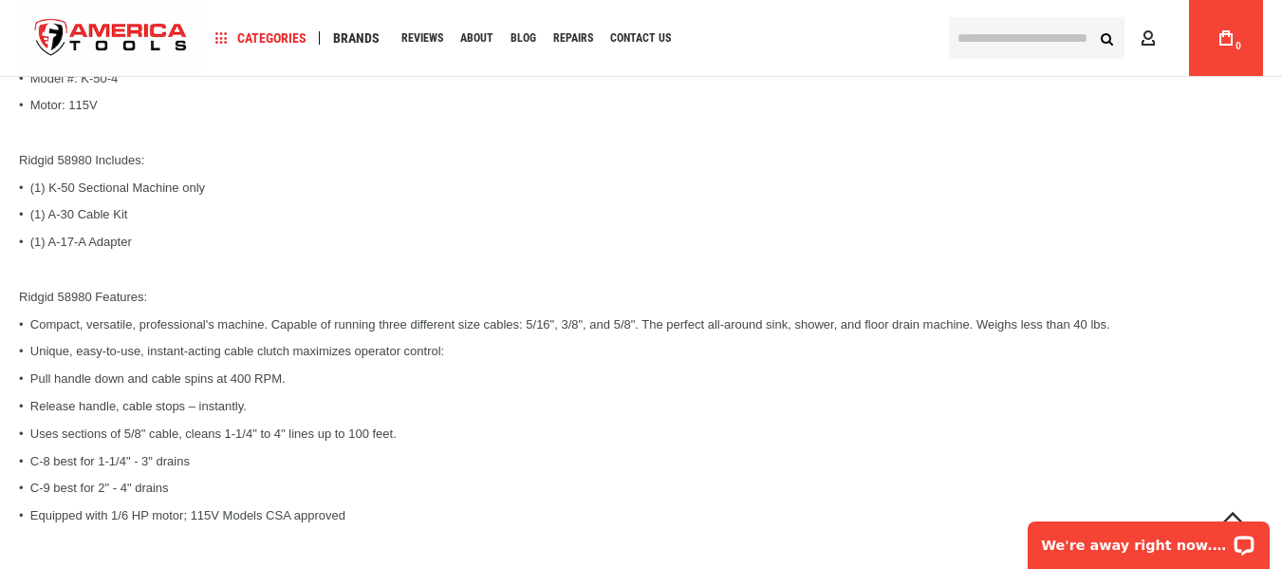
scroll to position [1993, 0]
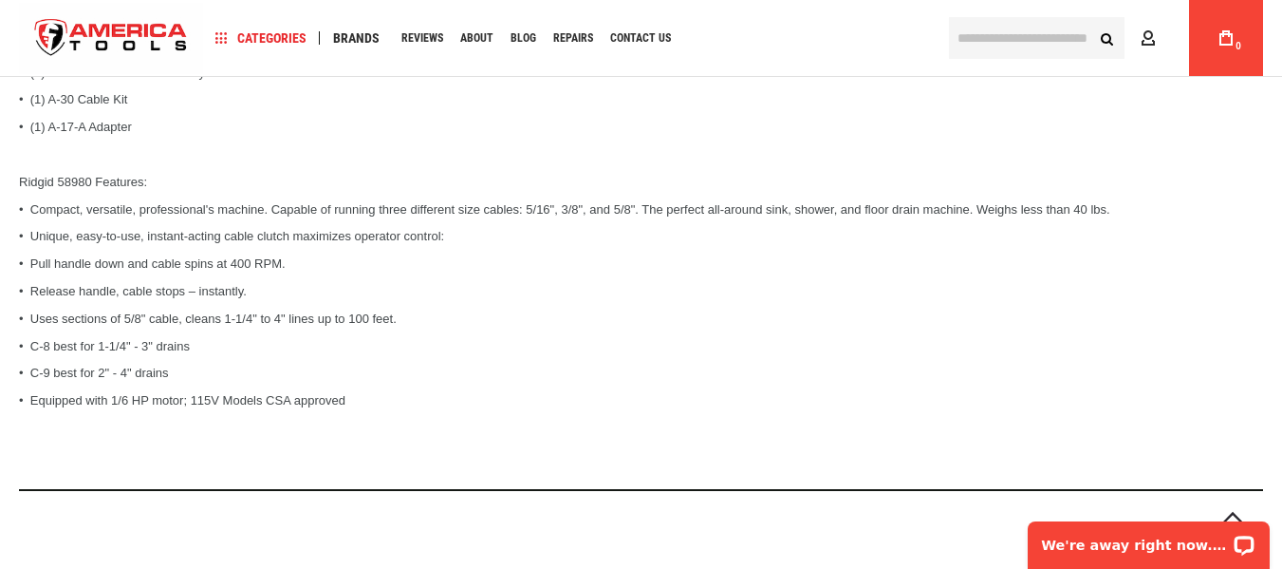
click at [286, 281] on p "Ridgid 58980 Specifications: • Model #: K-50-4 • Motor: 115V Ridgid 58980 Inclu…" at bounding box center [641, 167] width 1244 height 492
click at [690, 299] on p "Ridgid 58980 Specifications: • Model #: K-50-4 • Motor: 115V Ridgid 58980 Inclu…" at bounding box center [641, 167] width 1244 height 492
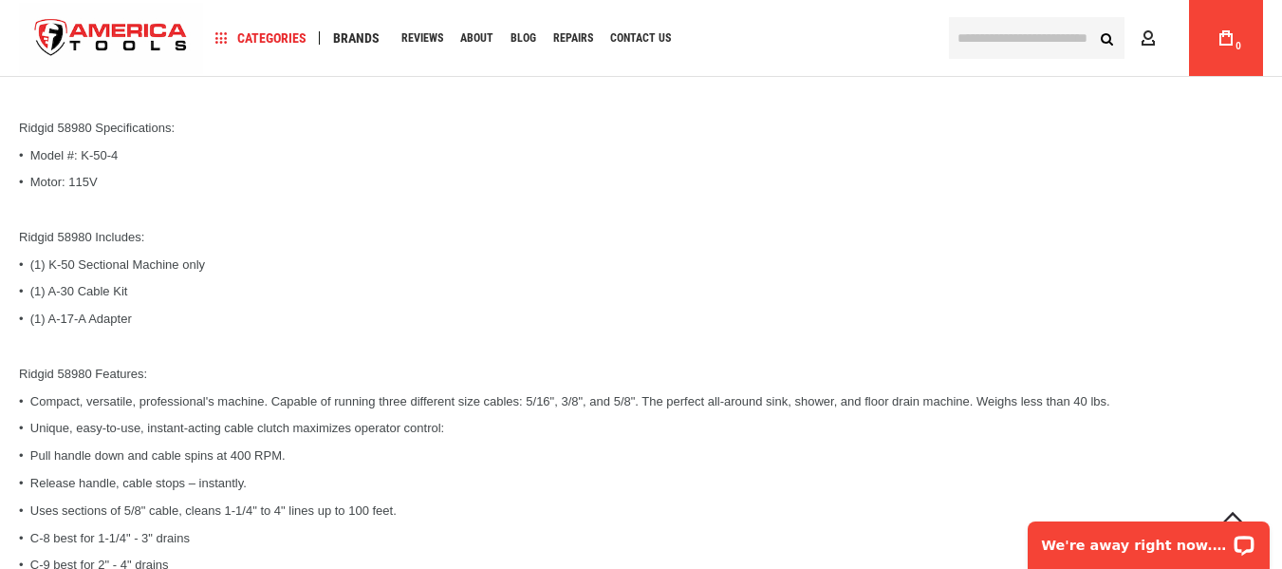
scroll to position [1804, 0]
click at [327, 317] on p "Ridgid 58980 Specifications: • Model #: K-50-4 • Motor: 115V Ridgid 58980 Inclu…" at bounding box center [641, 357] width 1244 height 492
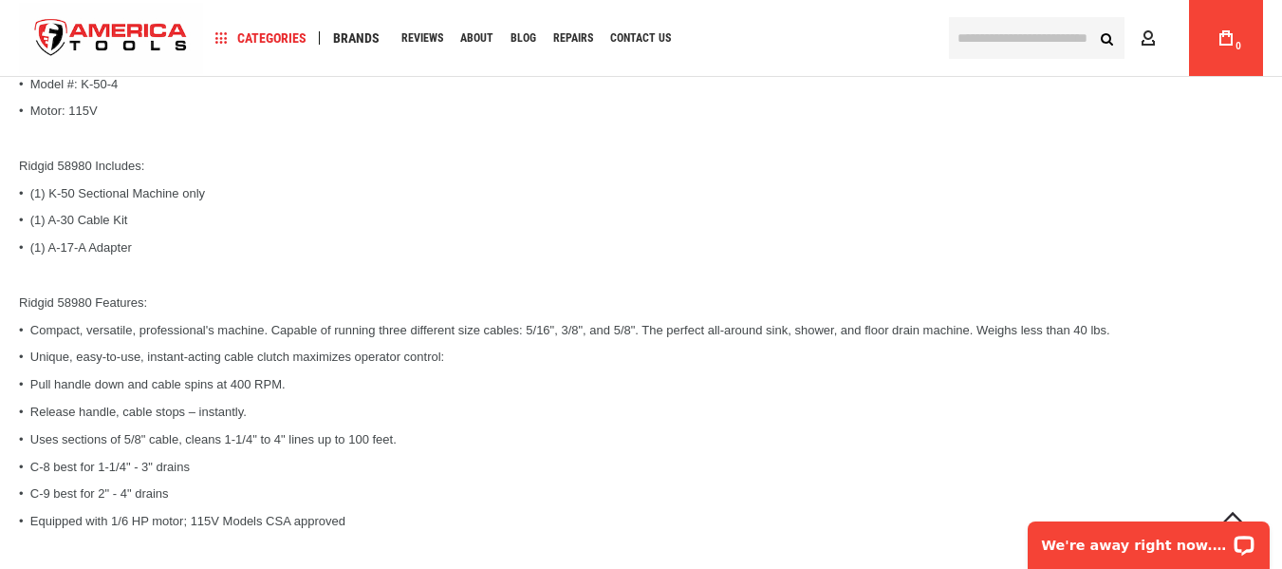
scroll to position [1993, 0]
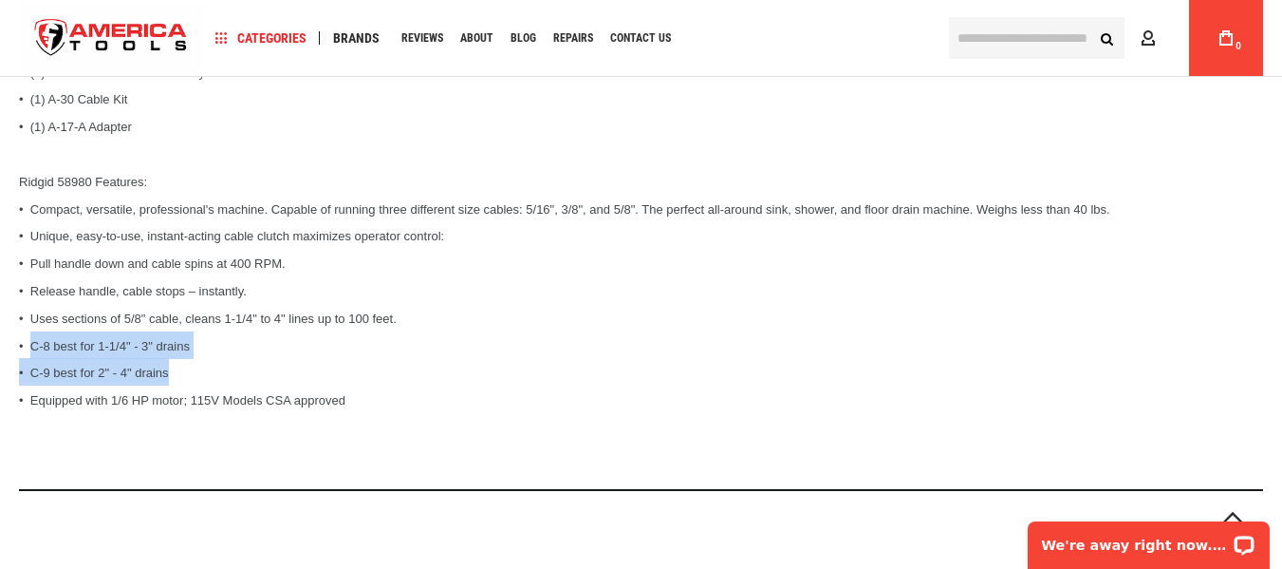
drag, startPoint x: 36, startPoint y: 352, endPoint x: 199, endPoint y: 381, distance: 165.7
click at [199, 381] on p "Ridgid 58980 Specifications: • Model #: K-50-4 • Motor: 115V Ridgid 58980 Inclu…" at bounding box center [641, 167] width 1244 height 492
copy p "C-8 best for 1-1/4" - 3" drains • C-9 best for 2" - 4" drains"
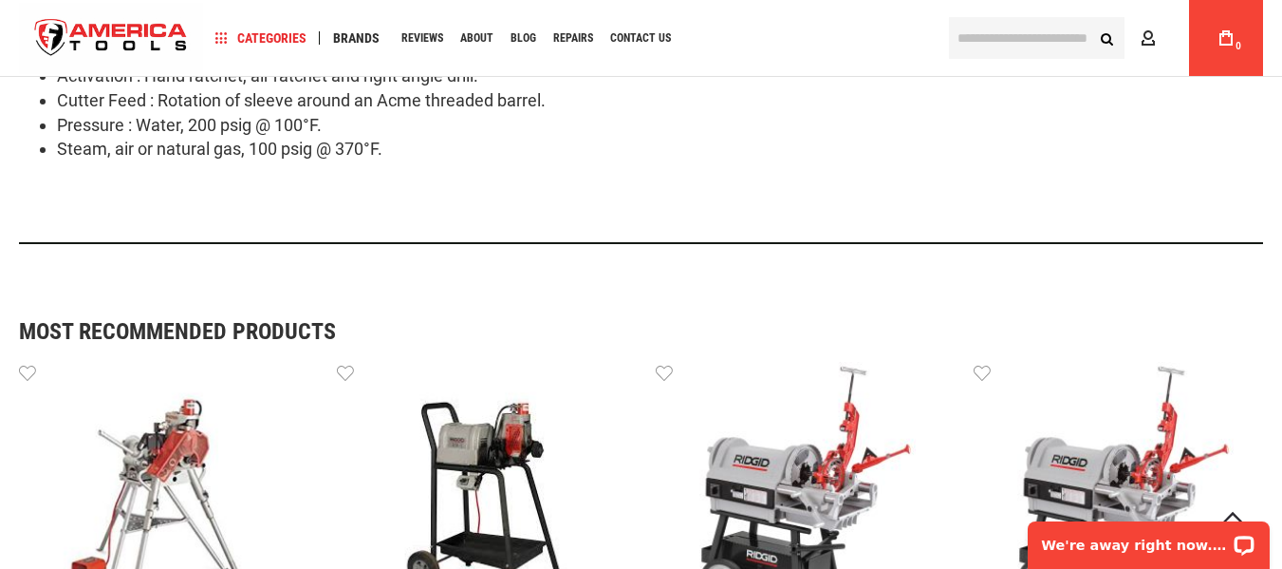
scroll to position [1536, 0]
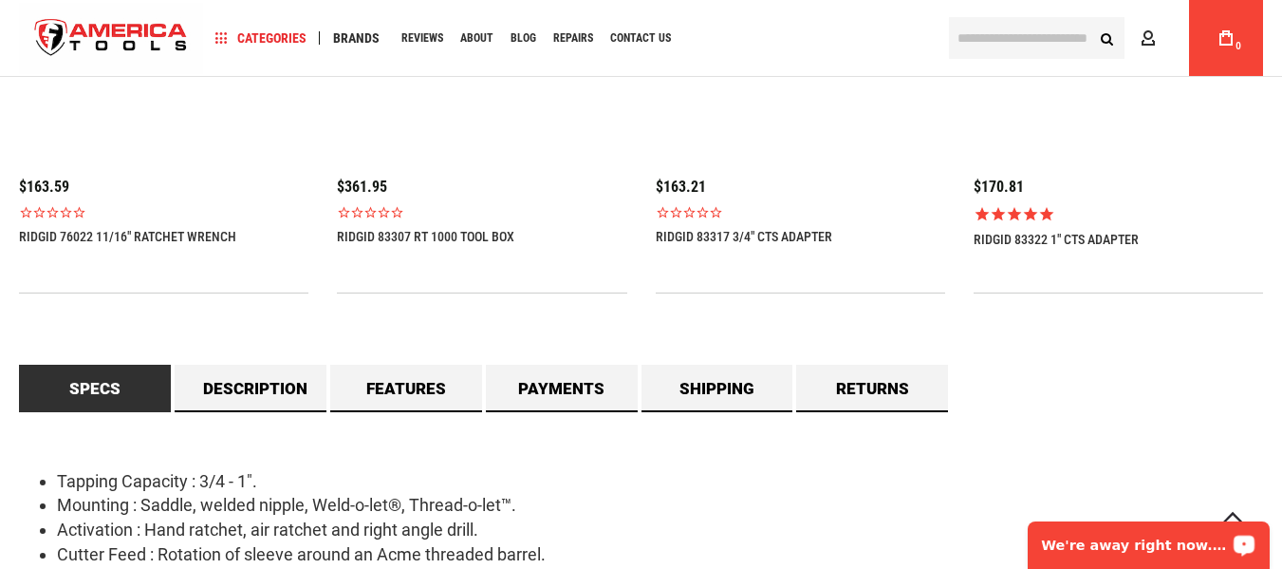
scroll to position [1709, 0]
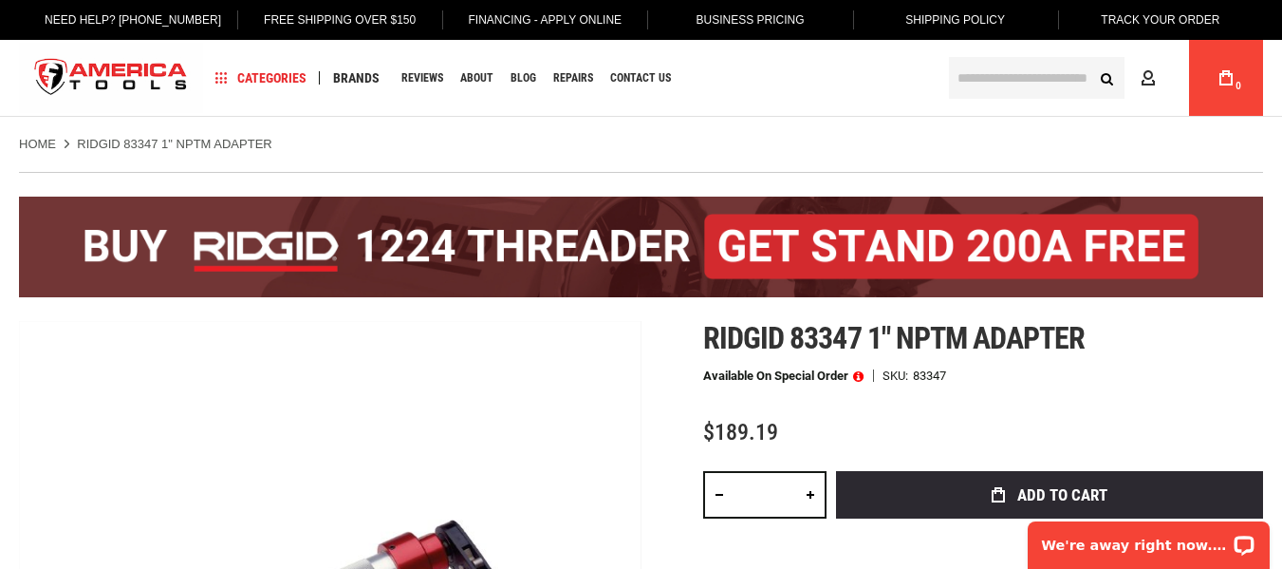
click at [1000, 397] on div "Ridgid 83347 1" nptm adapter Available on Special Order SKU 83347 $189.19 Total…" at bounding box center [983, 544] width 560 height 446
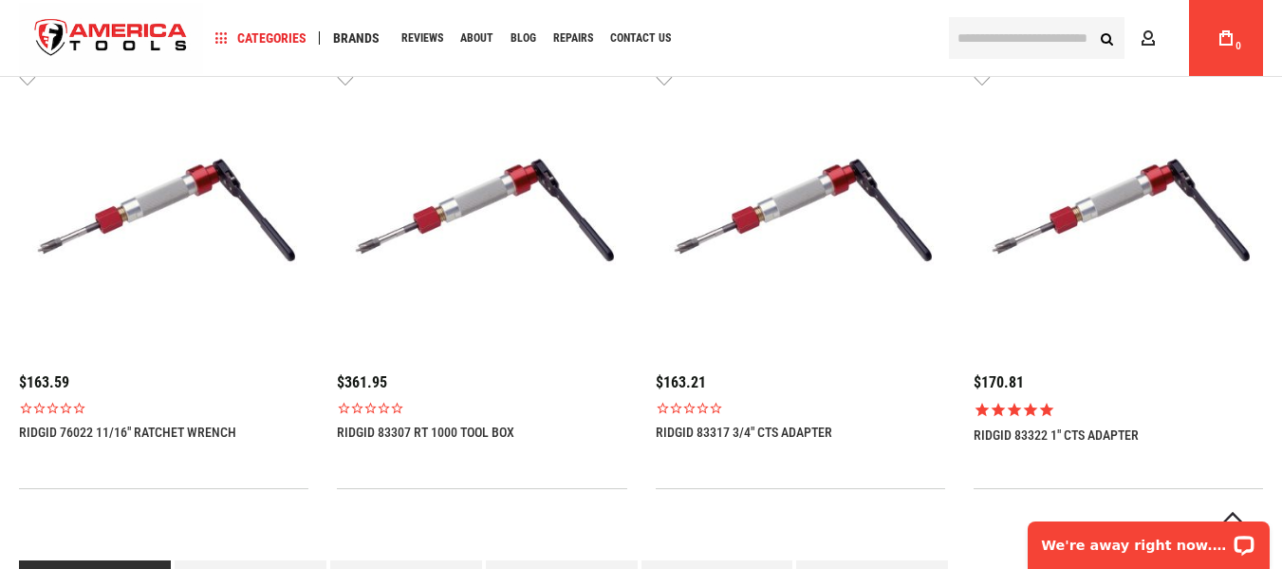
scroll to position [1519, 0]
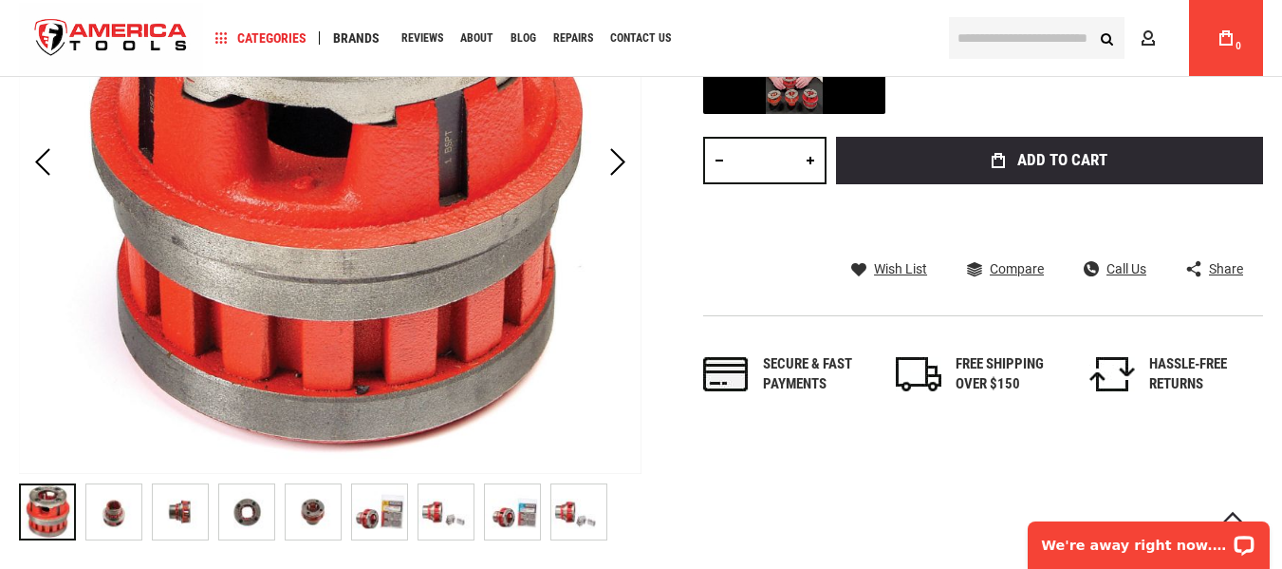
scroll to position [475, 0]
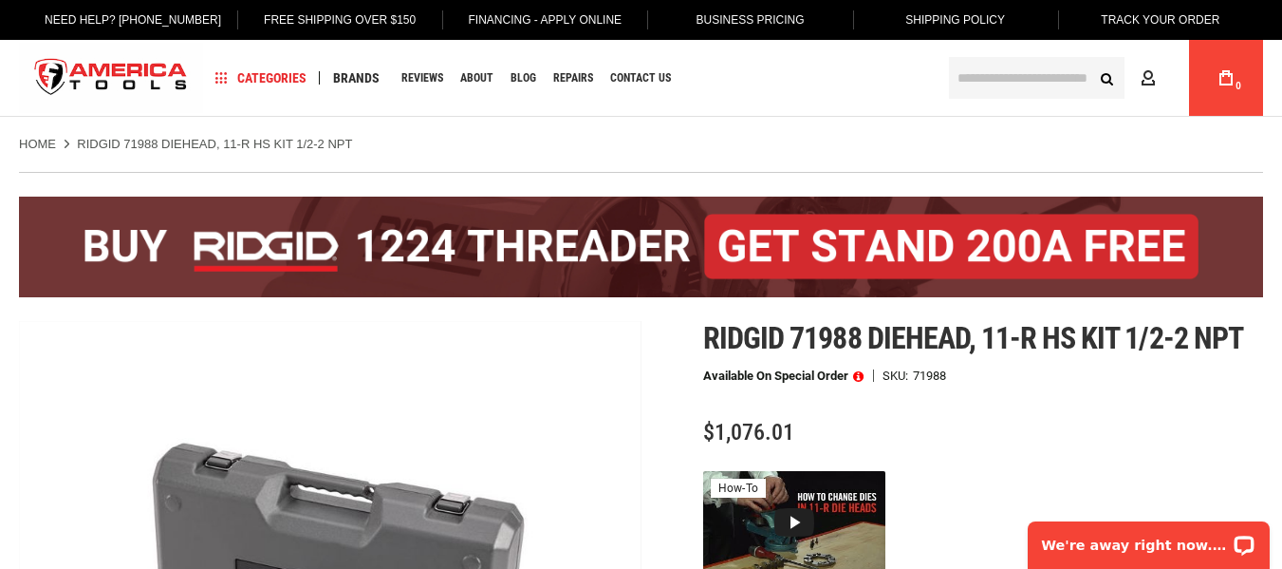
click at [834, 152] on ul "Home RIDGID 71988 DIEHEAD, 11-R HS KIT 1/2-2 NPT" at bounding box center [641, 144] width 1244 height 17
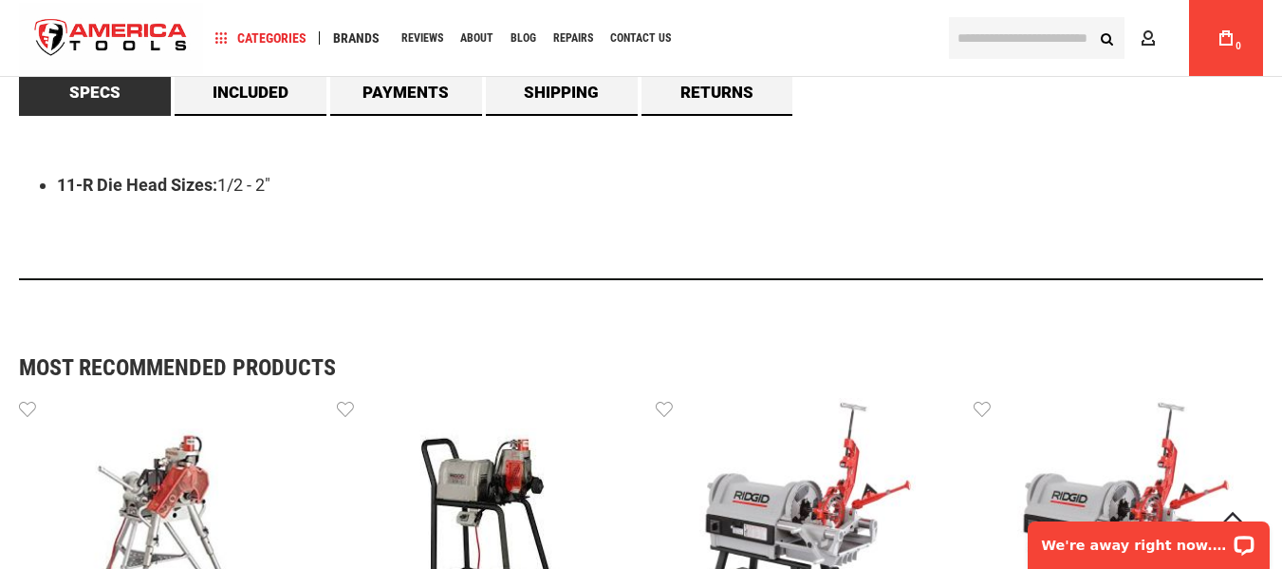
scroll to position [949, 0]
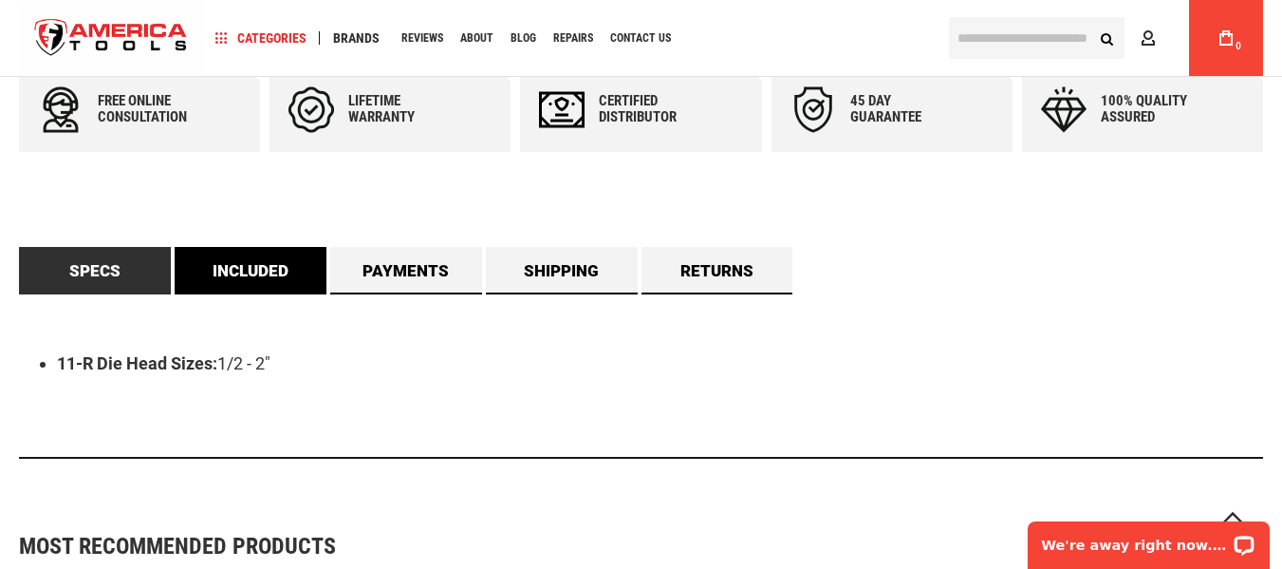
click at [258, 277] on link "Included" at bounding box center [251, 270] width 152 height 47
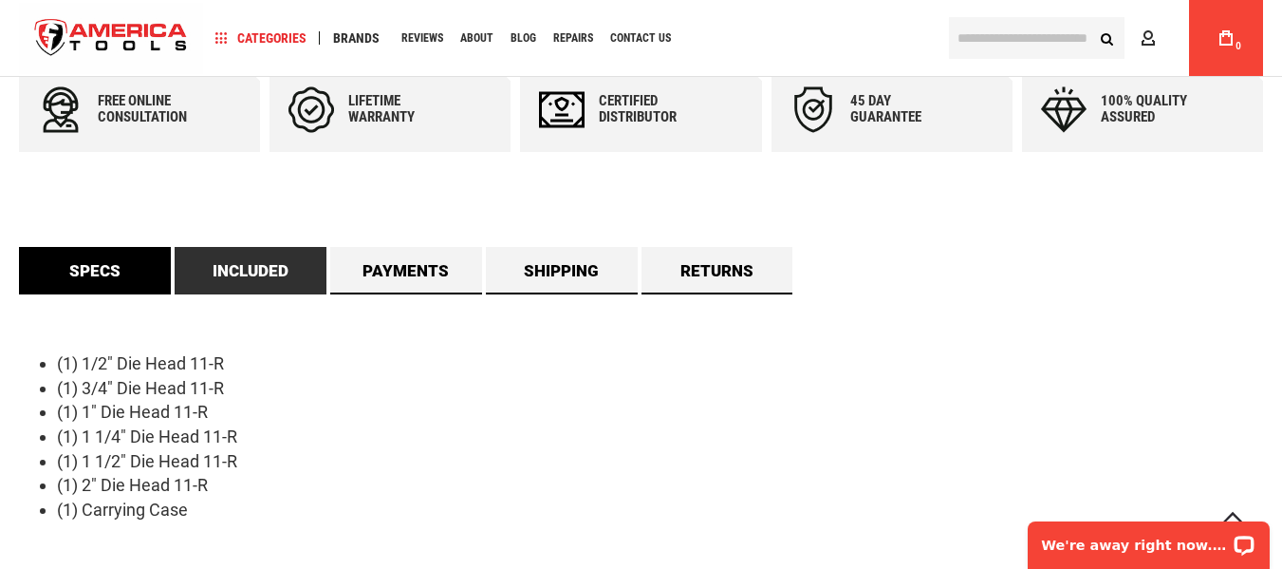
click at [117, 275] on link "Specs" at bounding box center [95, 270] width 152 height 47
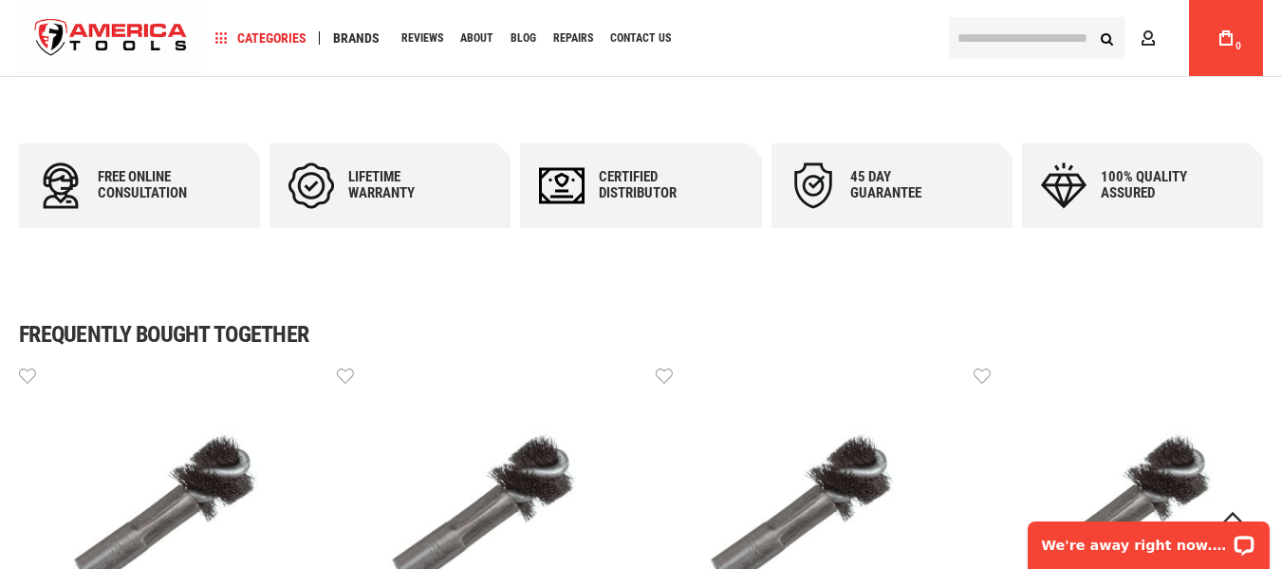
scroll to position [1614, 0]
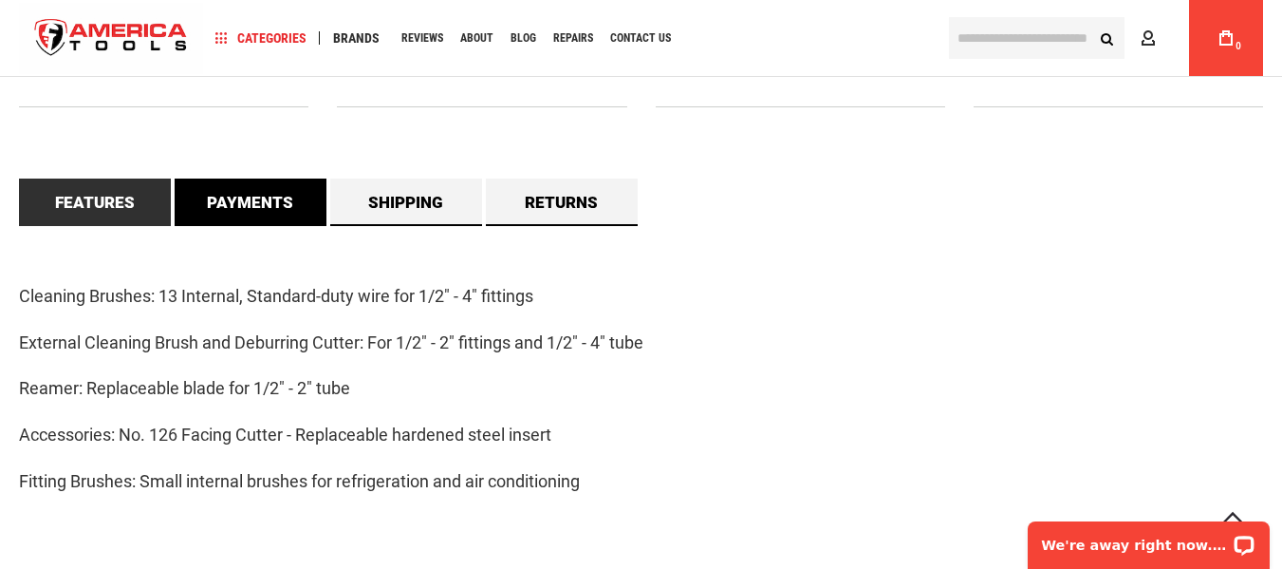
click at [234, 199] on link "Payments" at bounding box center [251, 201] width 152 height 47
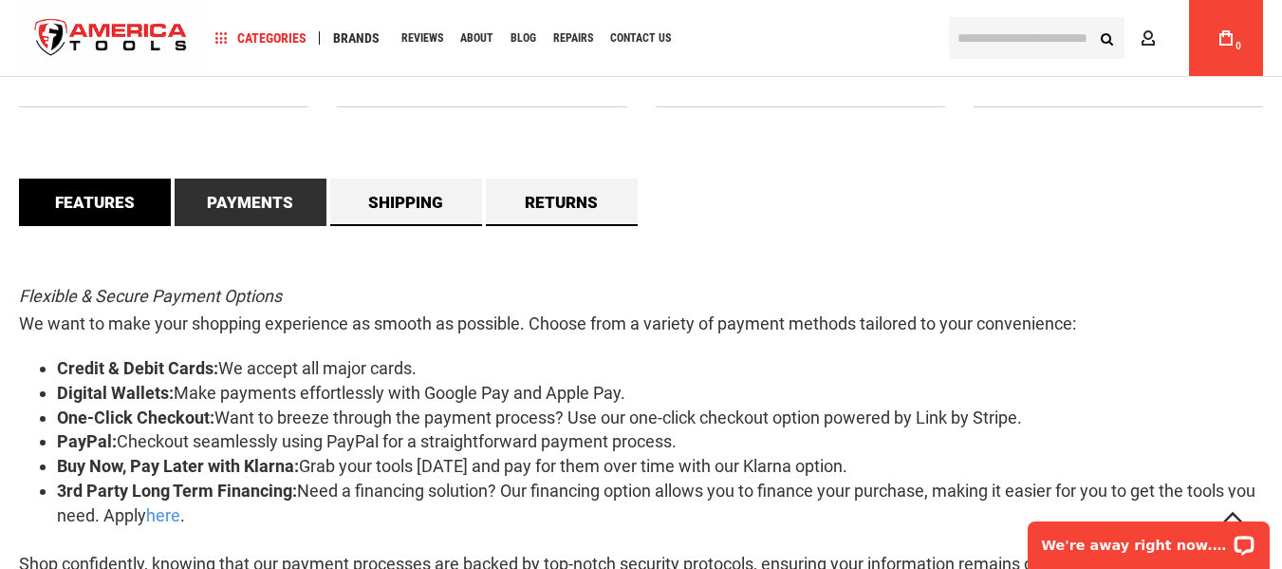
click at [105, 196] on link "Features" at bounding box center [95, 201] width 152 height 47
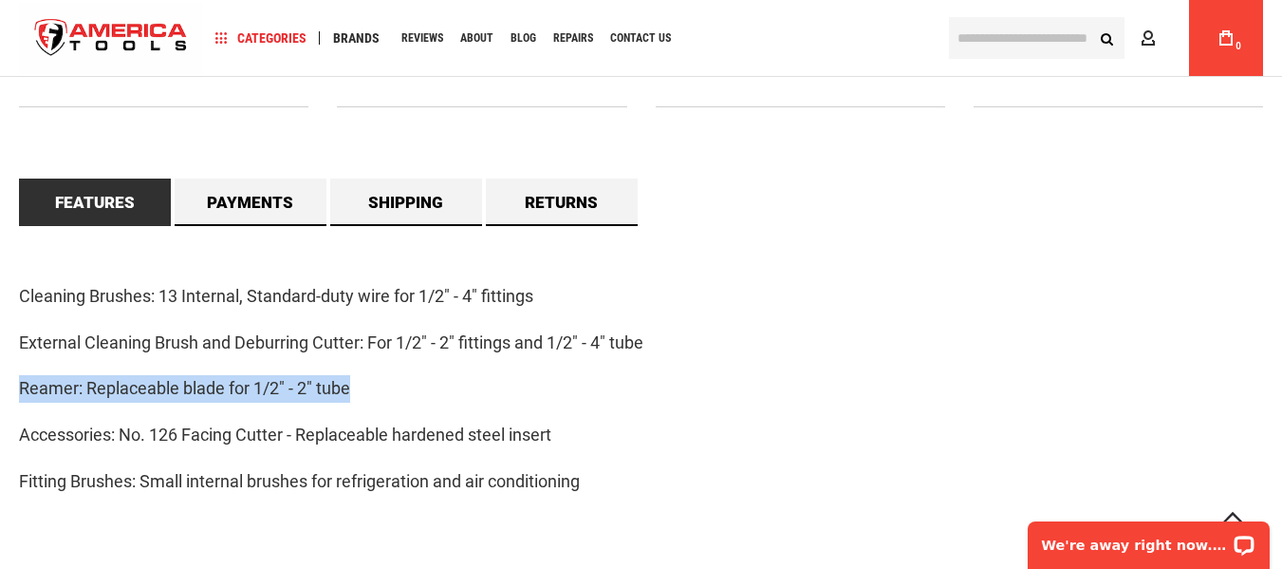
drag, startPoint x: 20, startPoint y: 388, endPoint x: 411, endPoint y: 375, distance: 391.3
click at [411, 375] on div "Cleaning Brushes: 13 Internal, Standard-duty wire for 1/2" - 4" fittings Extern…" at bounding box center [641, 399] width 1244 height 347
copy p "Reamer: Replaceable blade for 1/2" - 2" tube"
drag, startPoint x: 138, startPoint y: 397, endPoint x: 118, endPoint y: 402, distance: 20.5
click at [137, 397] on p "Reamer: Replaceable blade for 1/2" - 2" tube" at bounding box center [641, 389] width 1244 height 28
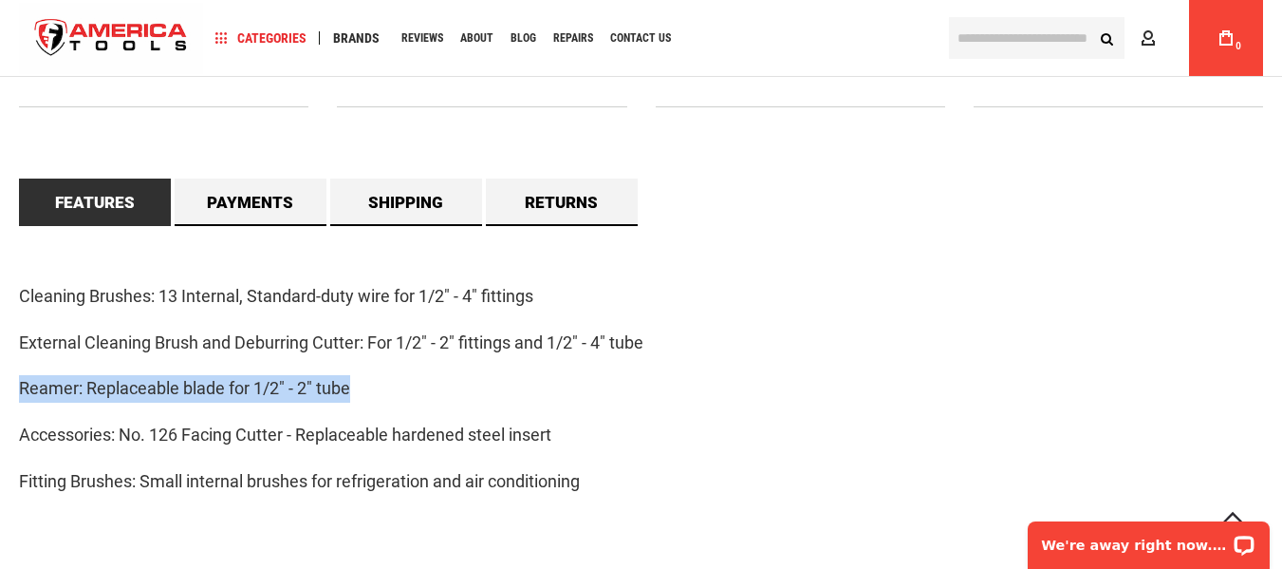
click at [262, 381] on p "Reamer: Replaceable blade for 1/2" - 2" tube" at bounding box center [641, 389] width 1244 height 28
drag, startPoint x: 89, startPoint y: 391, endPoint x: 430, endPoint y: 386, distance: 340.8
click at [430, 386] on p "Reamer: Replaceable blade for 1/2" - 2" tube" at bounding box center [641, 389] width 1244 height 28
copy p "Replaceable blade for 1/2" - 2" tube"
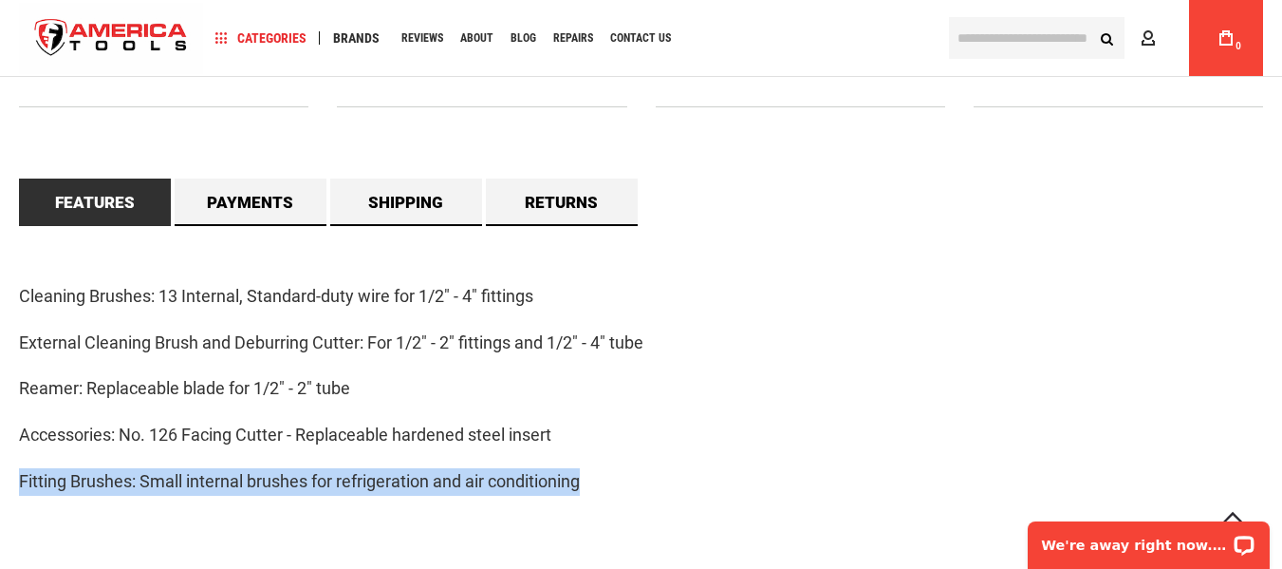
drag, startPoint x: 21, startPoint y: 482, endPoint x: 597, endPoint y: 484, distance: 576.2
click at [600, 488] on p "Fitting Brushes: Small internal brushes for refrigeration and air conditioning" at bounding box center [641, 482] width 1244 height 28
copy p "Fitting Brushes: Small internal brushes for refrigeration and air conditioning"
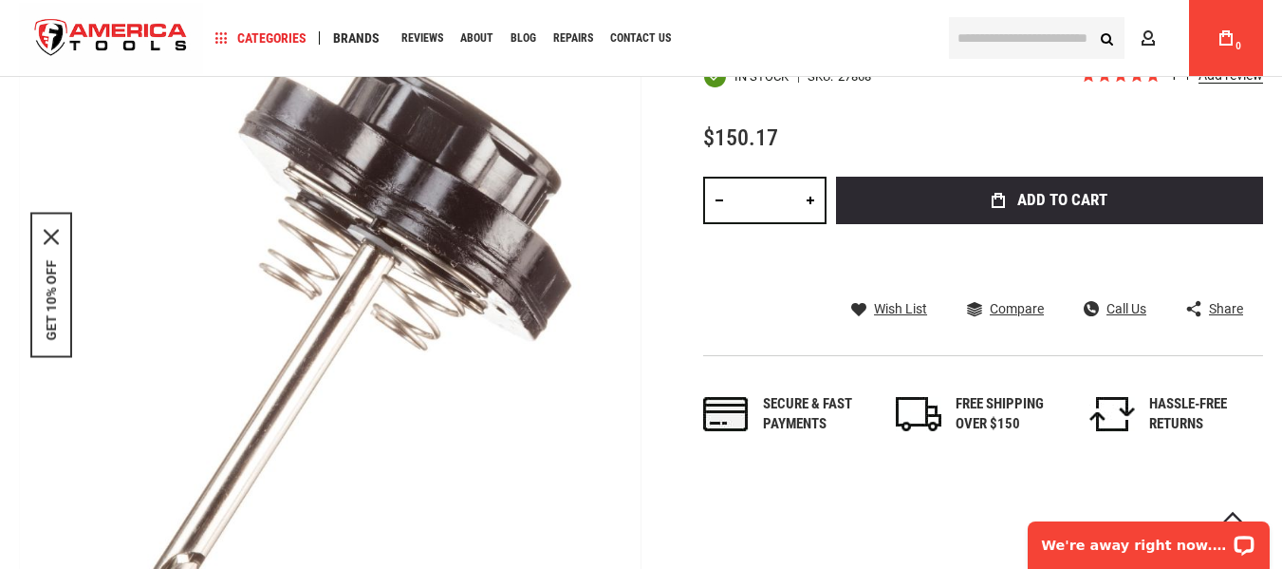
scroll to position [871, 0]
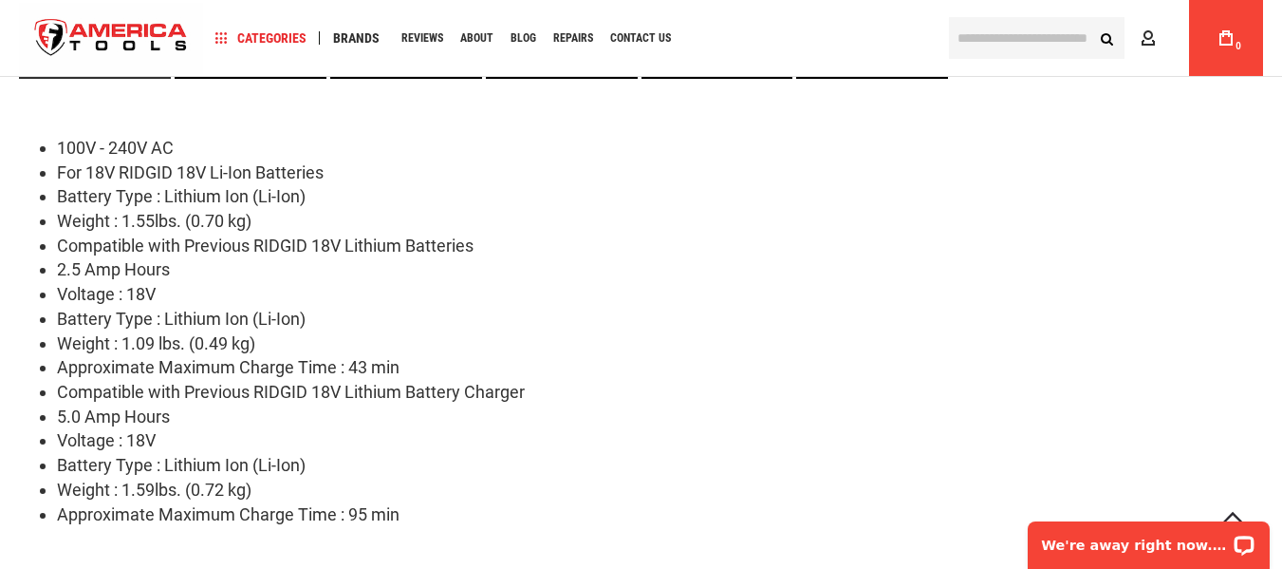
scroll to position [1139, 0]
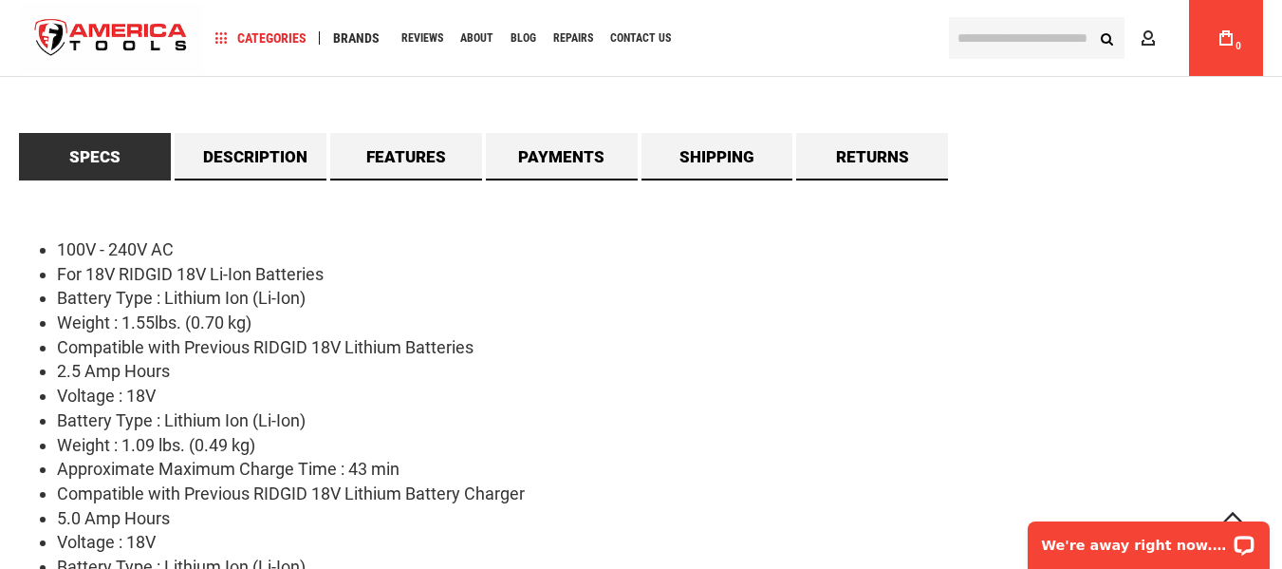
click at [301, 455] on li "Weight : 1.09 lbs. (0.49 kg)" at bounding box center [660, 445] width 1206 height 25
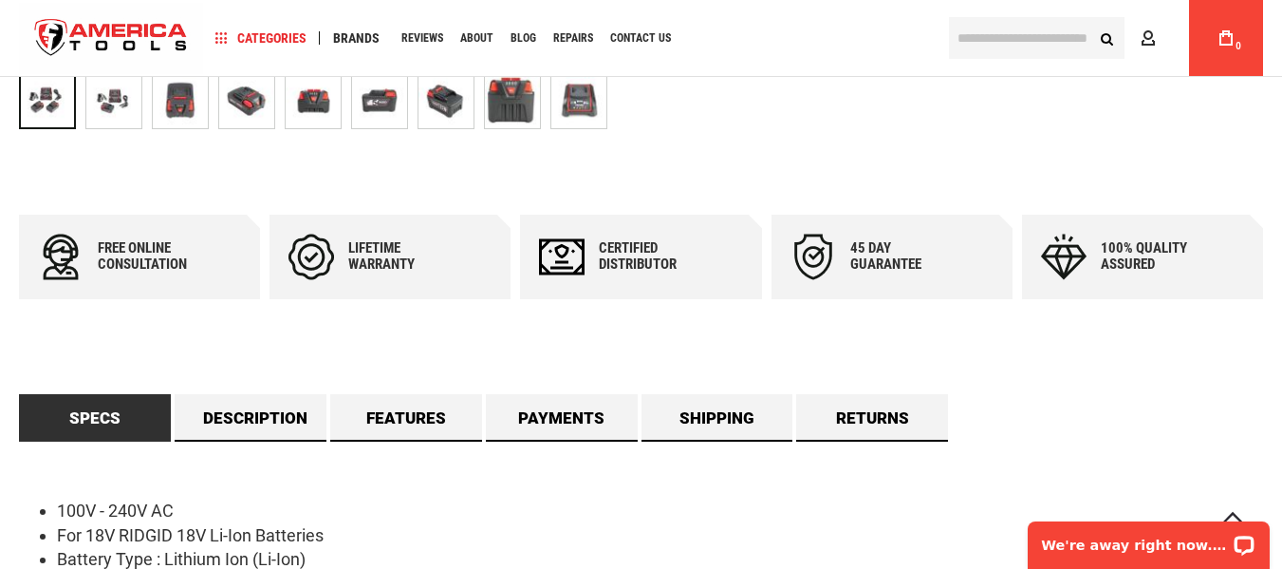
scroll to position [1044, 0]
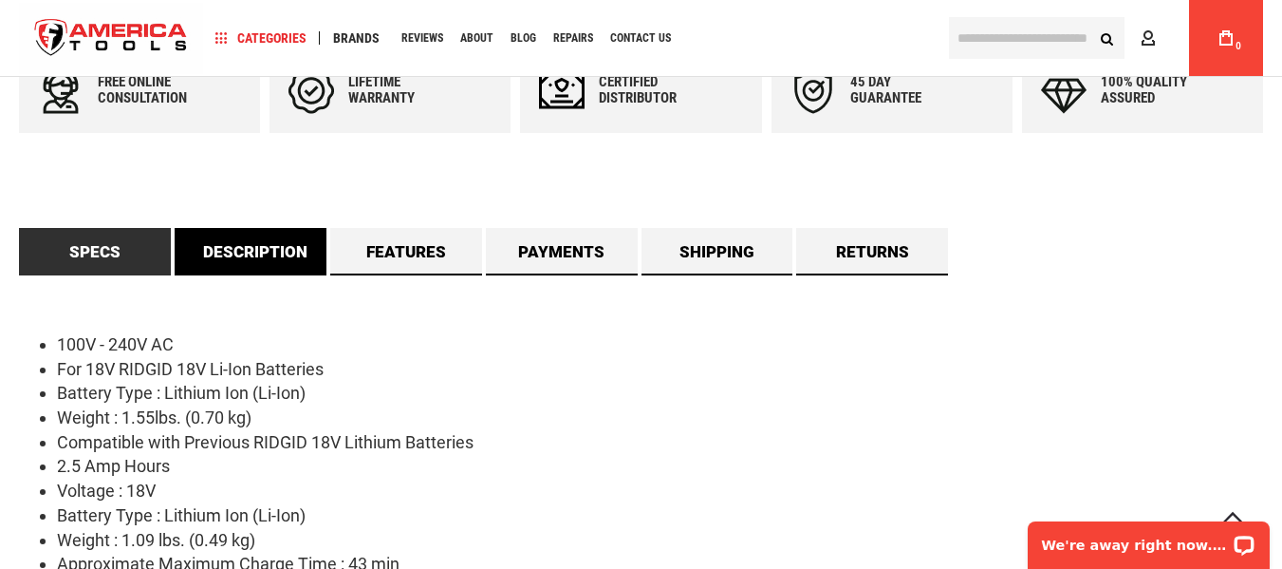
click at [265, 228] on link "Description" at bounding box center [251, 251] width 152 height 47
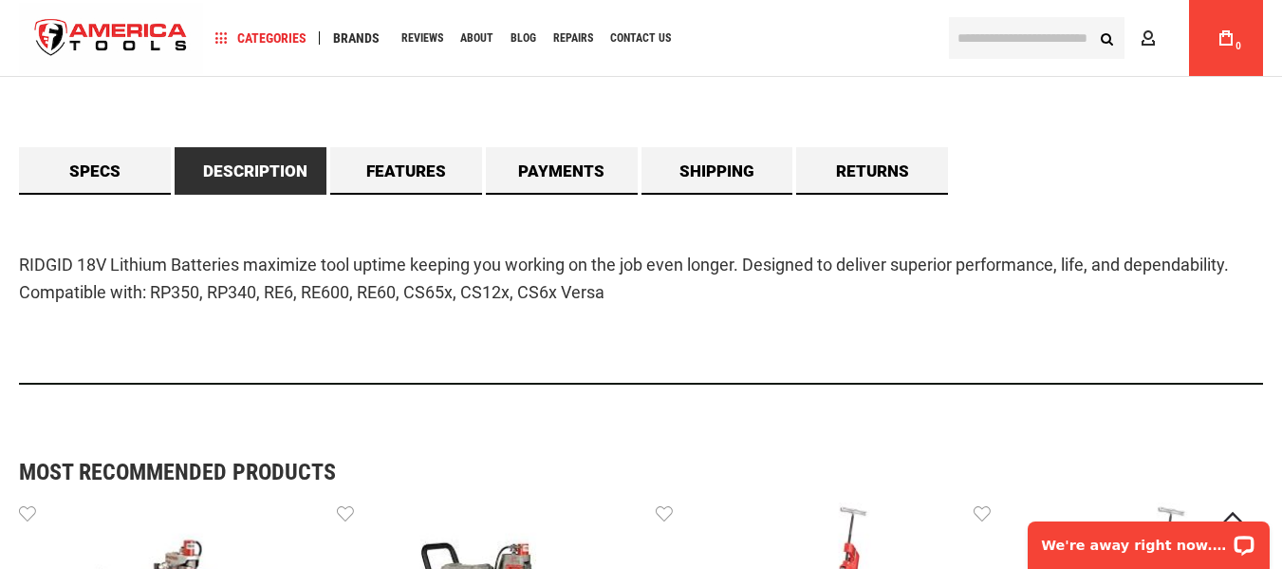
scroll to position [949, 0]
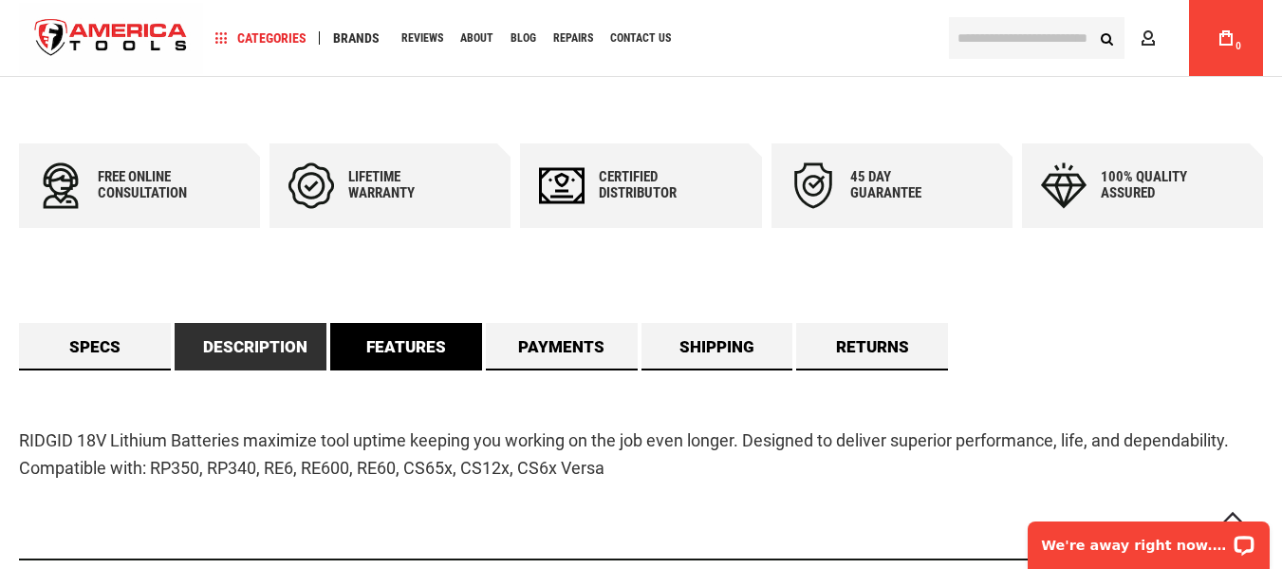
click at [415, 356] on link "Features" at bounding box center [406, 346] width 152 height 47
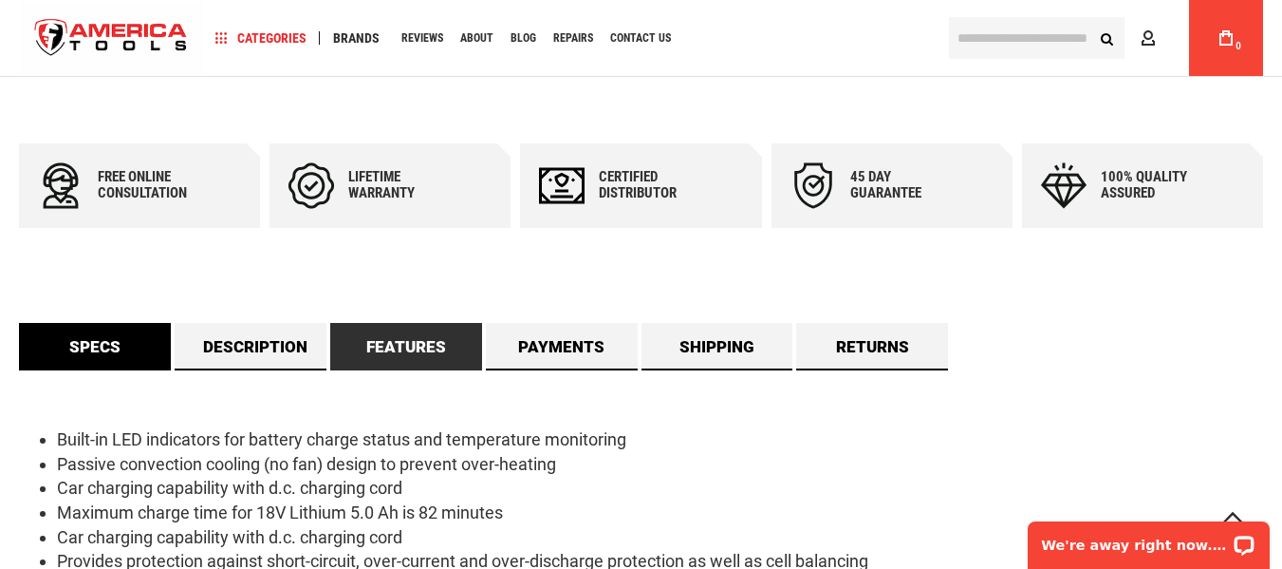
click at [102, 327] on link "Specs" at bounding box center [95, 346] width 152 height 47
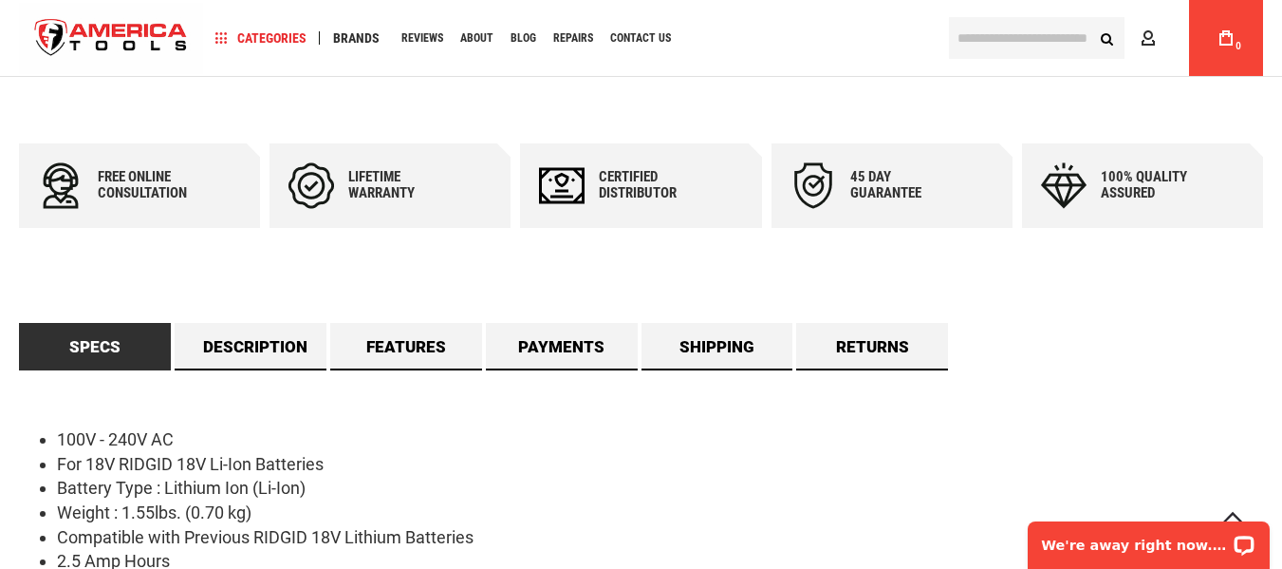
click at [557, 459] on li "For 18V RIDGID 18V Li-Ion Batteries" at bounding box center [660, 464] width 1206 height 25
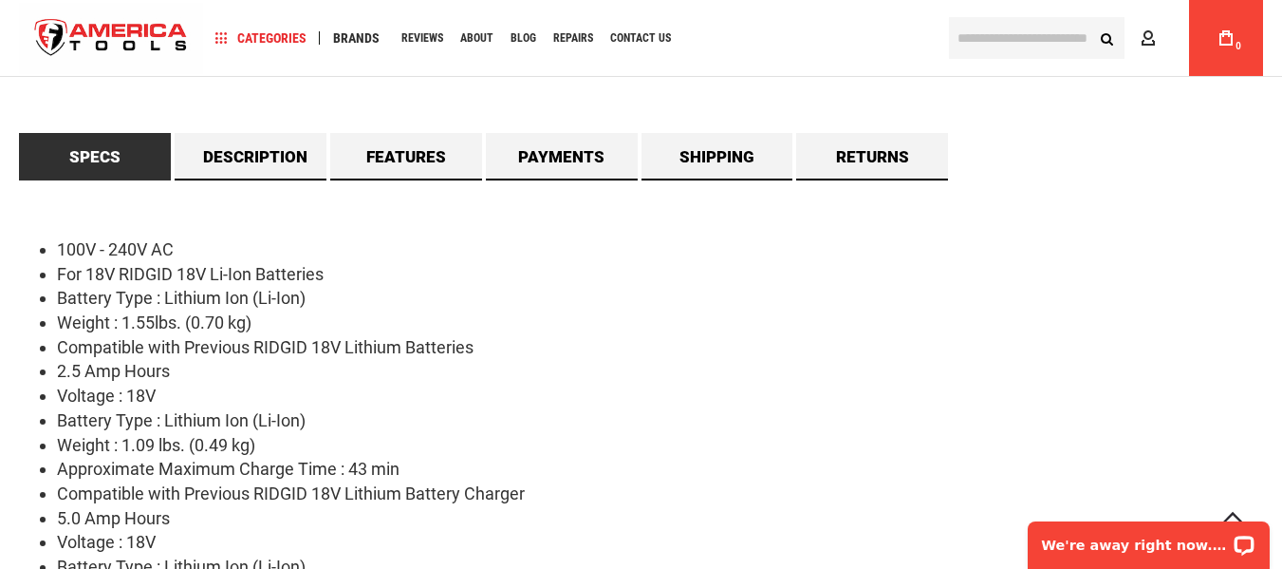
click at [288, 501] on li "Compatible with Previous RIDGID 18V Lithium Battery Charger" at bounding box center [660, 493] width 1206 height 25
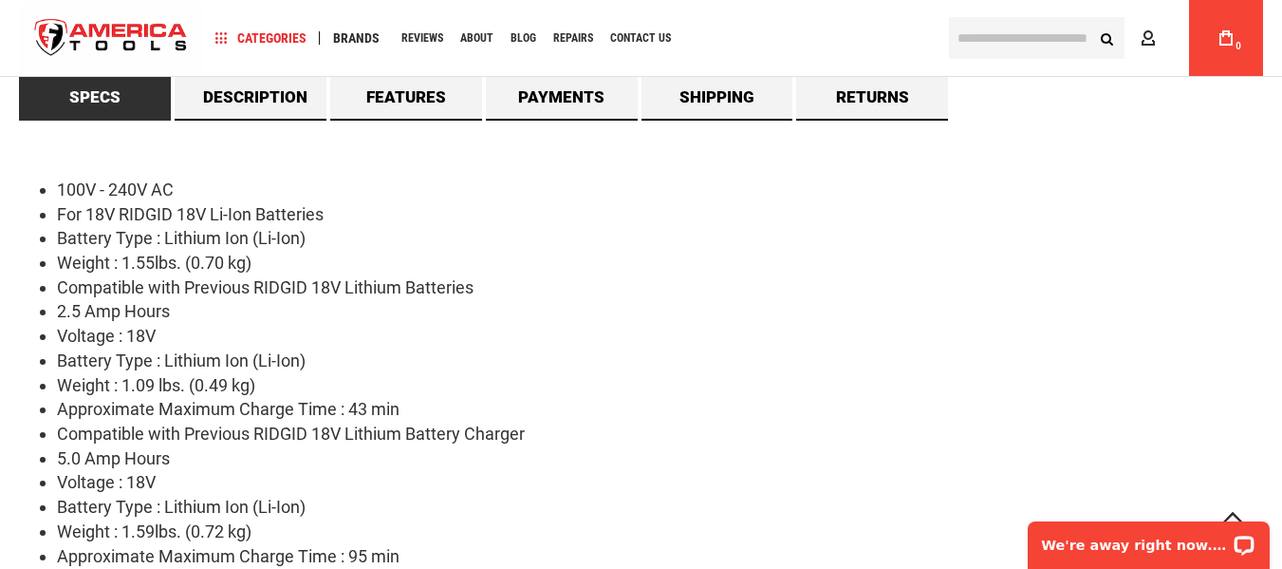
scroll to position [1329, 0]
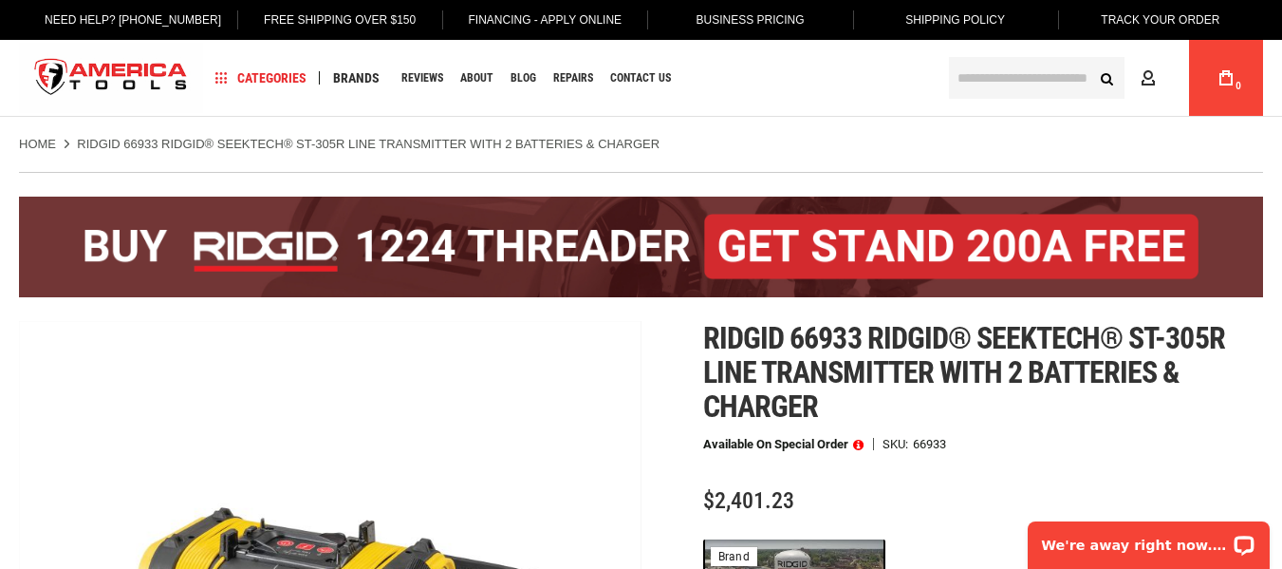
click at [974, 491] on div "$2,401.23" at bounding box center [983, 501] width 560 height 24
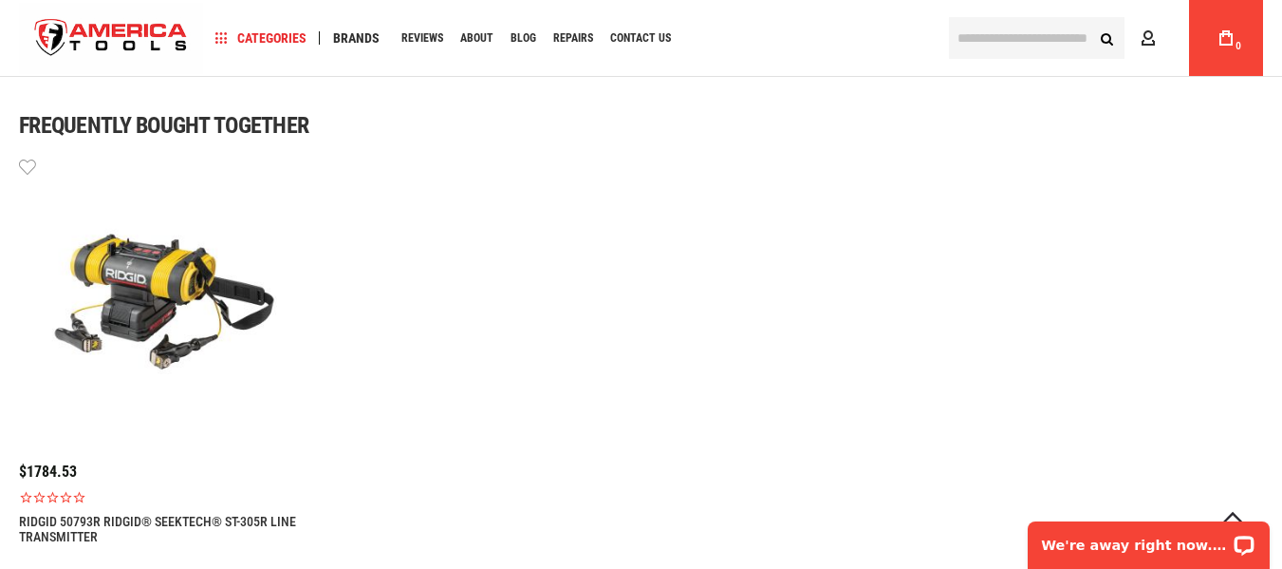
scroll to position [1519, 0]
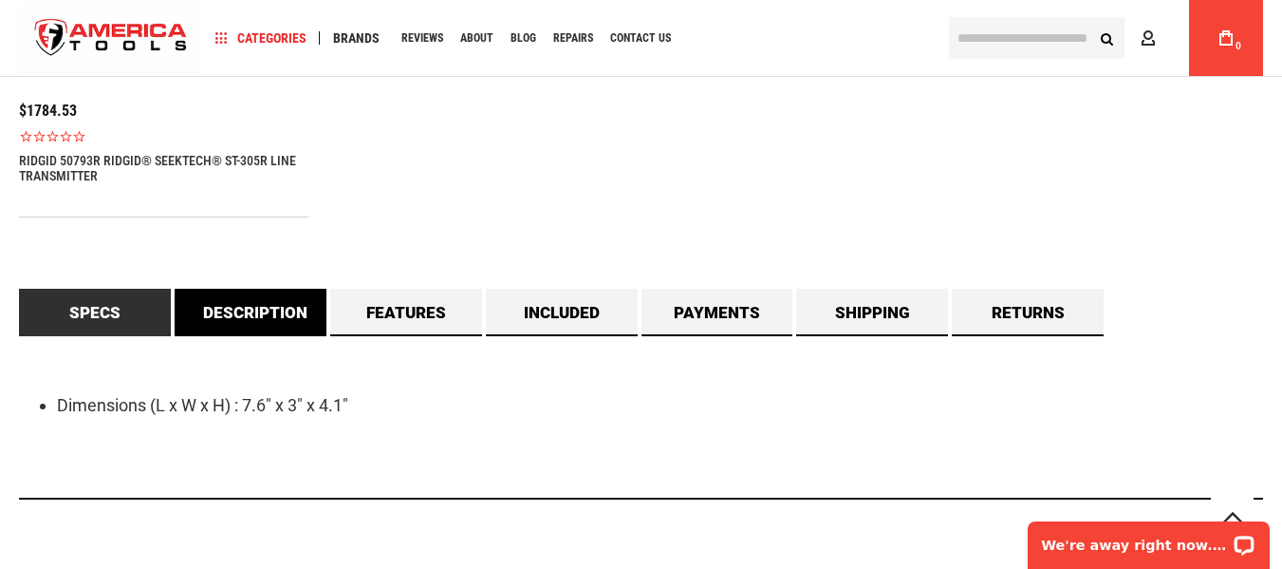
click at [195, 308] on link "Description" at bounding box center [251, 312] width 152 height 47
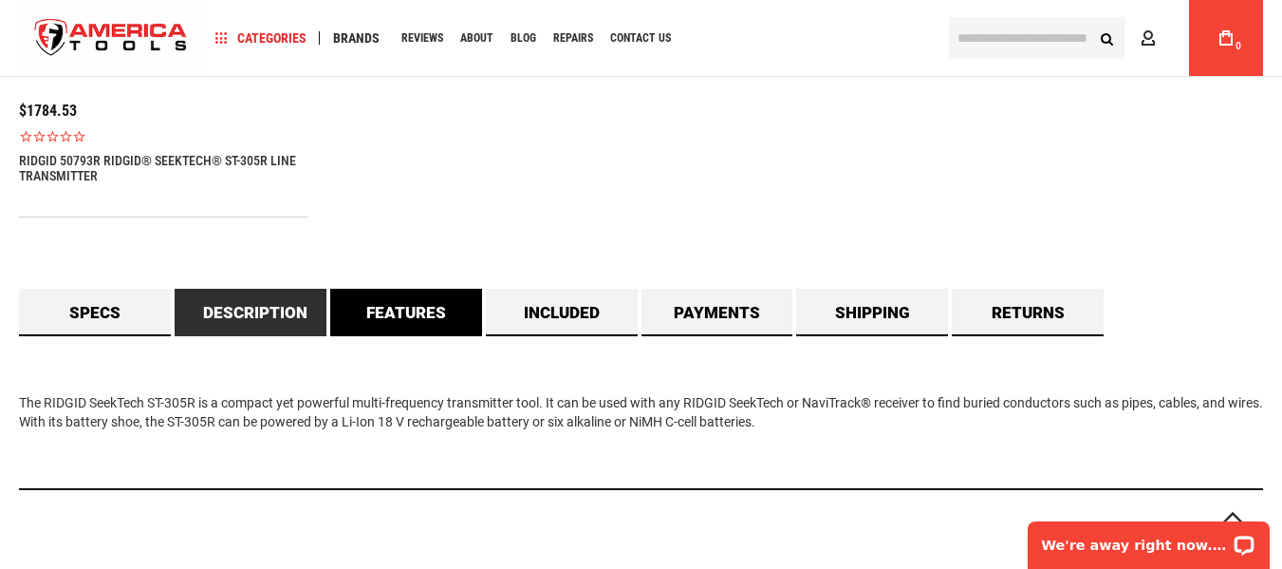
click at [357, 301] on link "Features" at bounding box center [406, 312] width 152 height 47
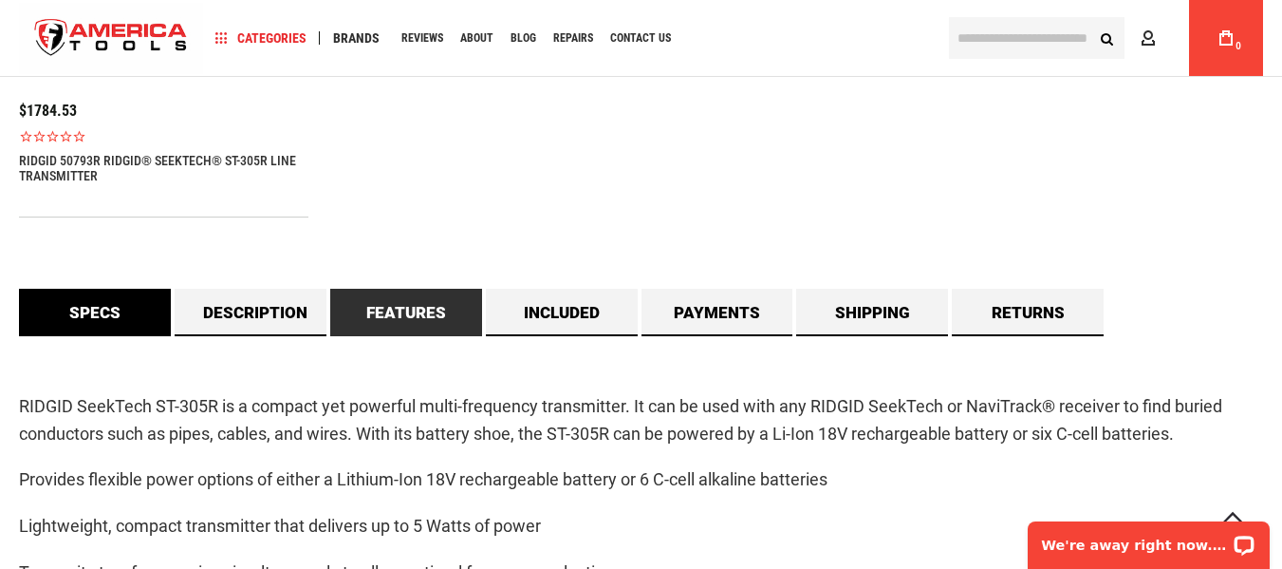
click at [97, 310] on link "Specs" at bounding box center [95, 312] width 152 height 47
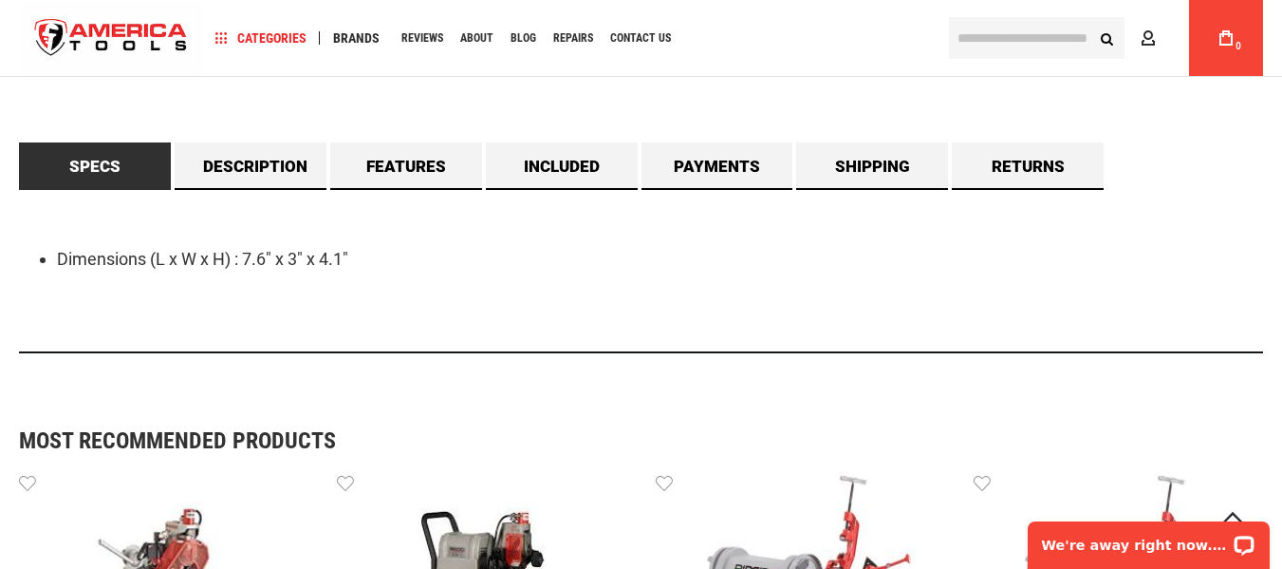
scroll to position [1424, 0]
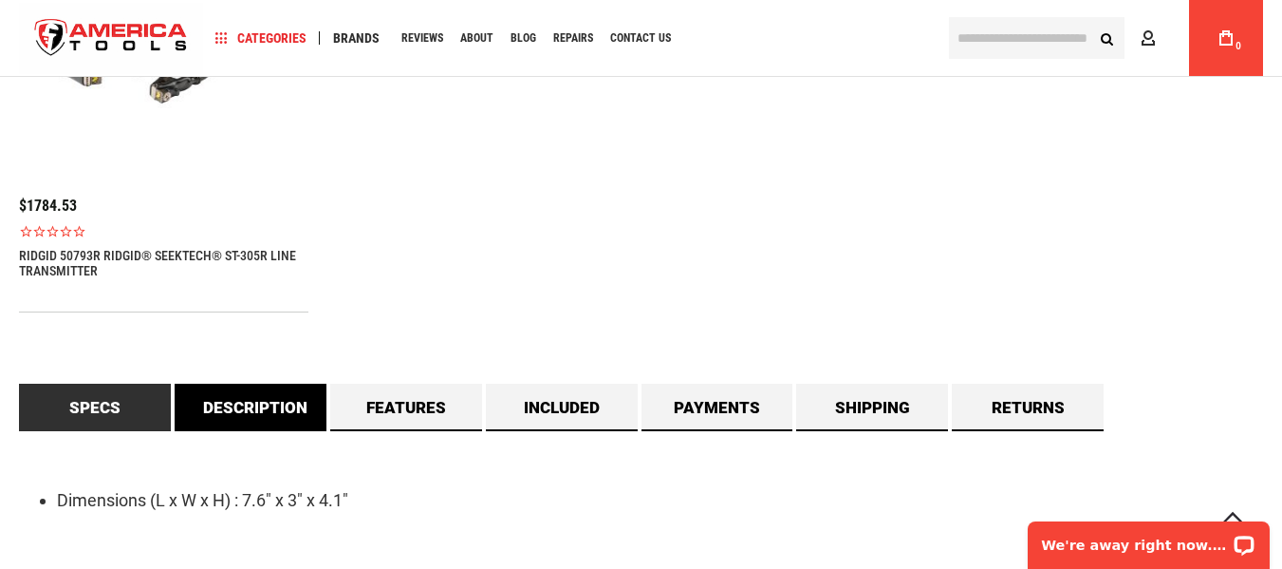
click at [273, 405] on link "Description" at bounding box center [251, 406] width 152 height 47
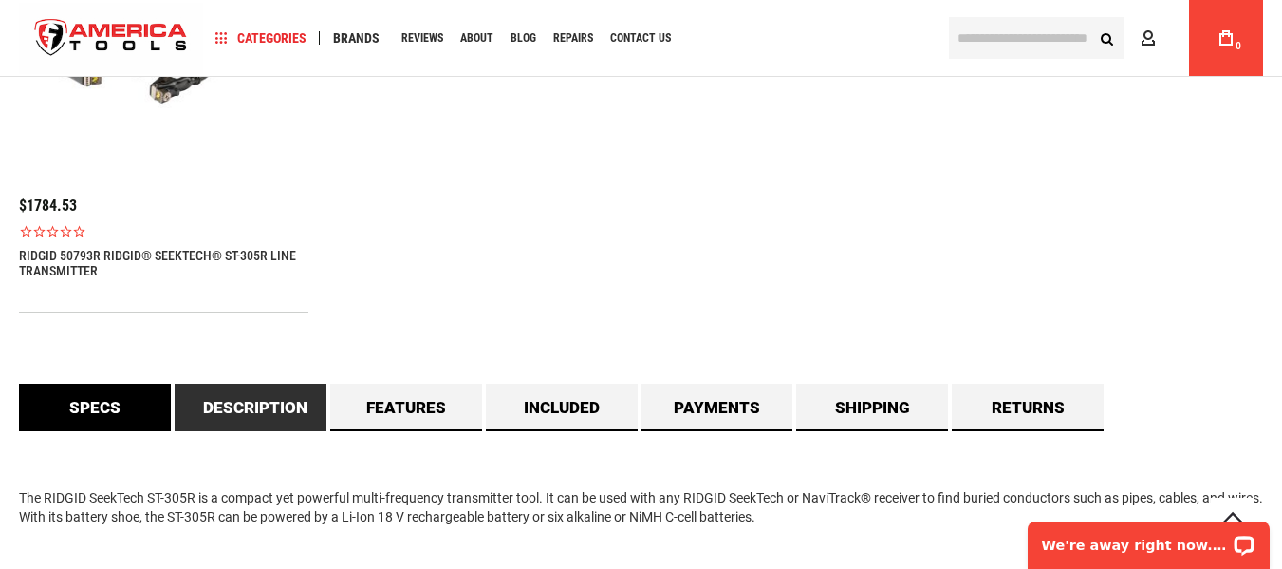
click at [103, 407] on link "Specs" at bounding box center [95, 406] width 152 height 47
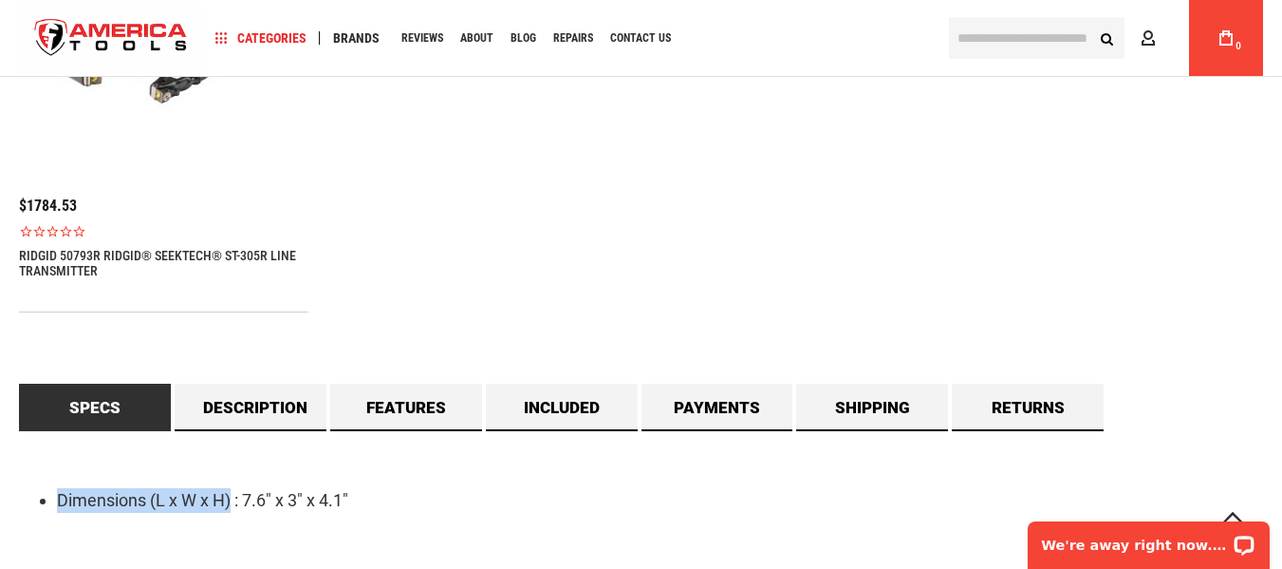
drag, startPoint x: 61, startPoint y: 496, endPoint x: 234, endPoint y: 507, distance: 173.1
click at [234, 507] on li "Dimensions (L x W x H) : 7.6" x 3" x 4.1"" at bounding box center [660, 500] width 1206 height 25
copy li "Dimensions (L x W x H)"
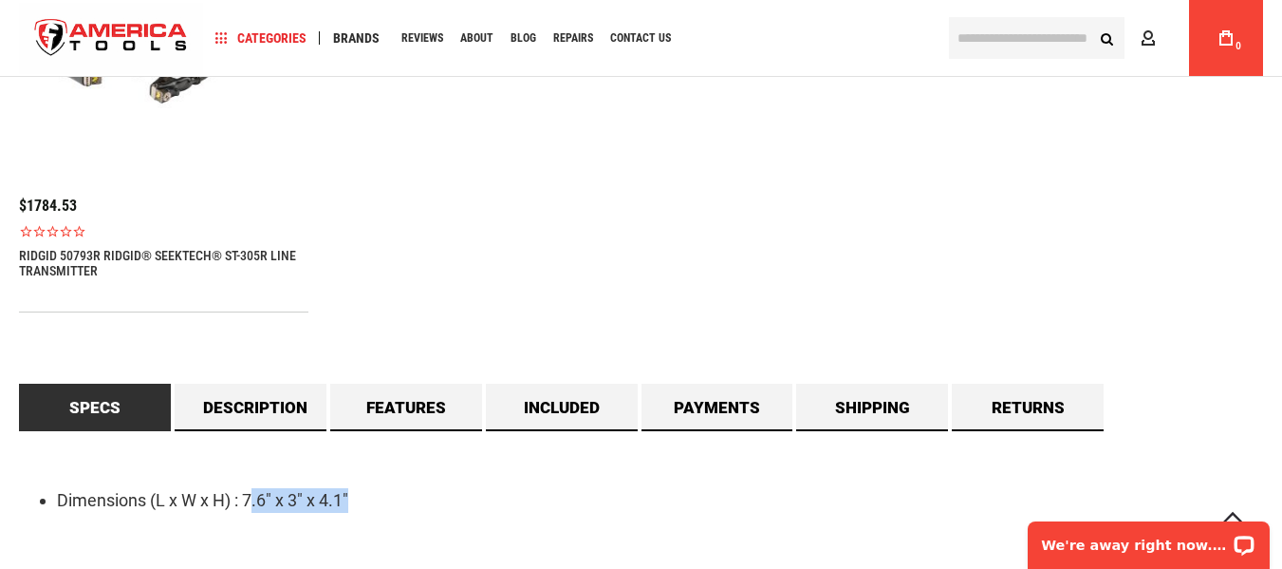
drag, startPoint x: 258, startPoint y: 503, endPoint x: 402, endPoint y: 520, distance: 145.3
click at [402, 520] on div "Dimensions (L x W x H) : 7.6" x 3" x 4.1"" at bounding box center [641, 513] width 1244 height 164
drag, startPoint x: 247, startPoint y: 495, endPoint x: 367, endPoint y: 514, distance: 122.2
click at [367, 514] on div "Dimensions (L x W x H) : 7.6" x 3" x 4.1"" at bounding box center [641, 513] width 1244 height 164
copy li "7.6" x 3" x 4.1""
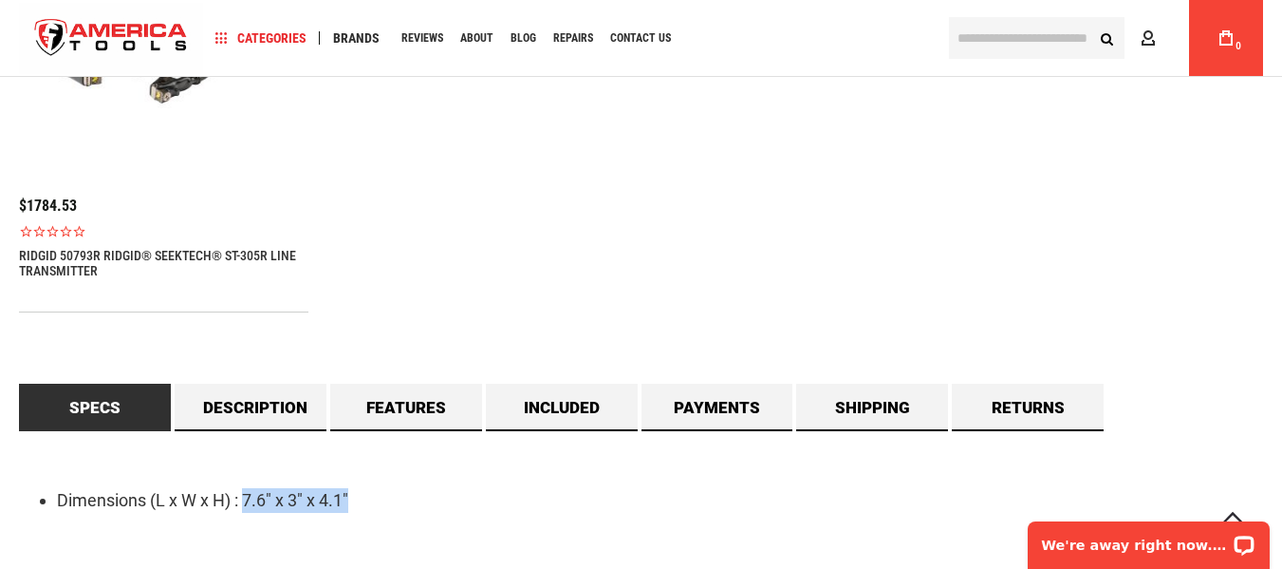
click at [526, 469] on div "Dimensions (L x W x H) : 7.6" x 3" x 4.1"" at bounding box center [641, 513] width 1244 height 164
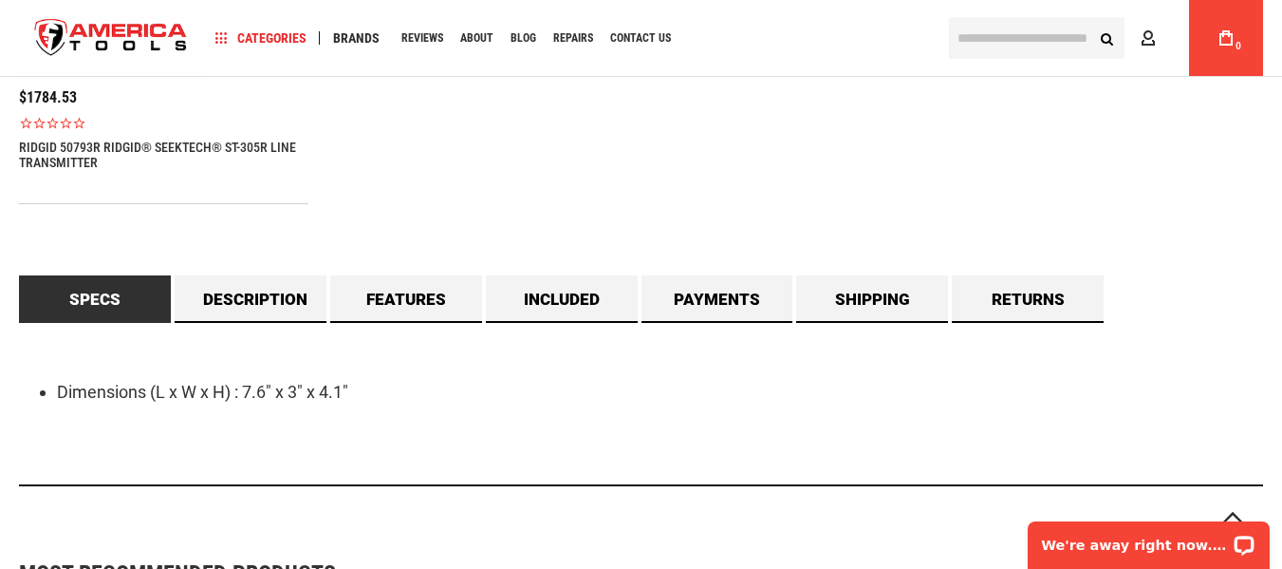
scroll to position [1709, 0]
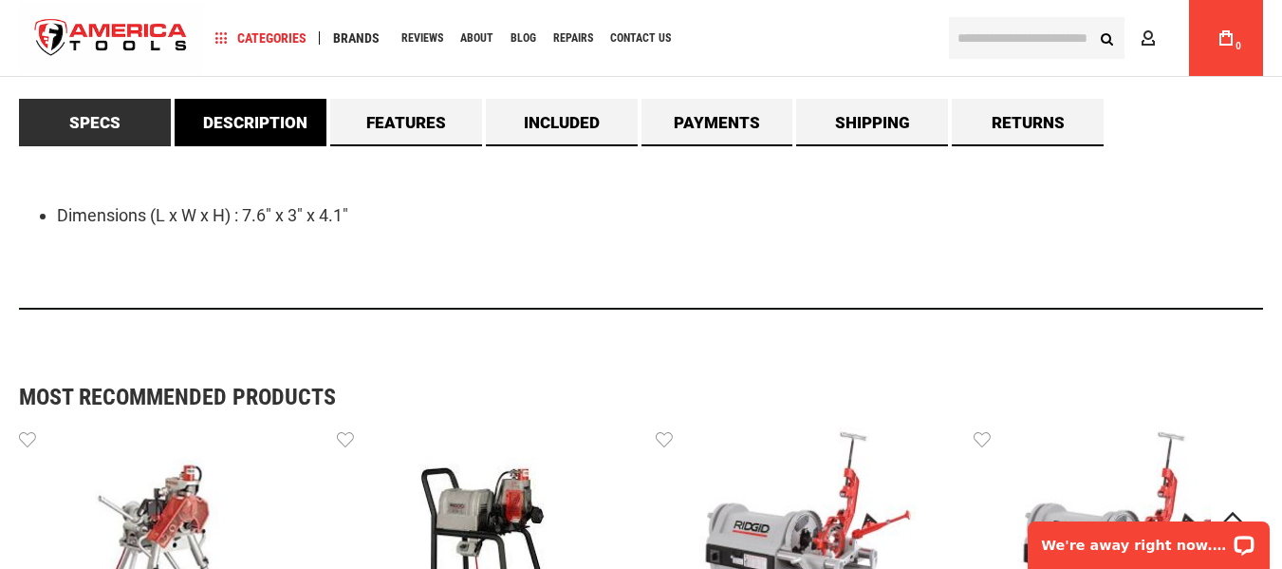
click at [289, 126] on link "Description" at bounding box center [251, 122] width 152 height 47
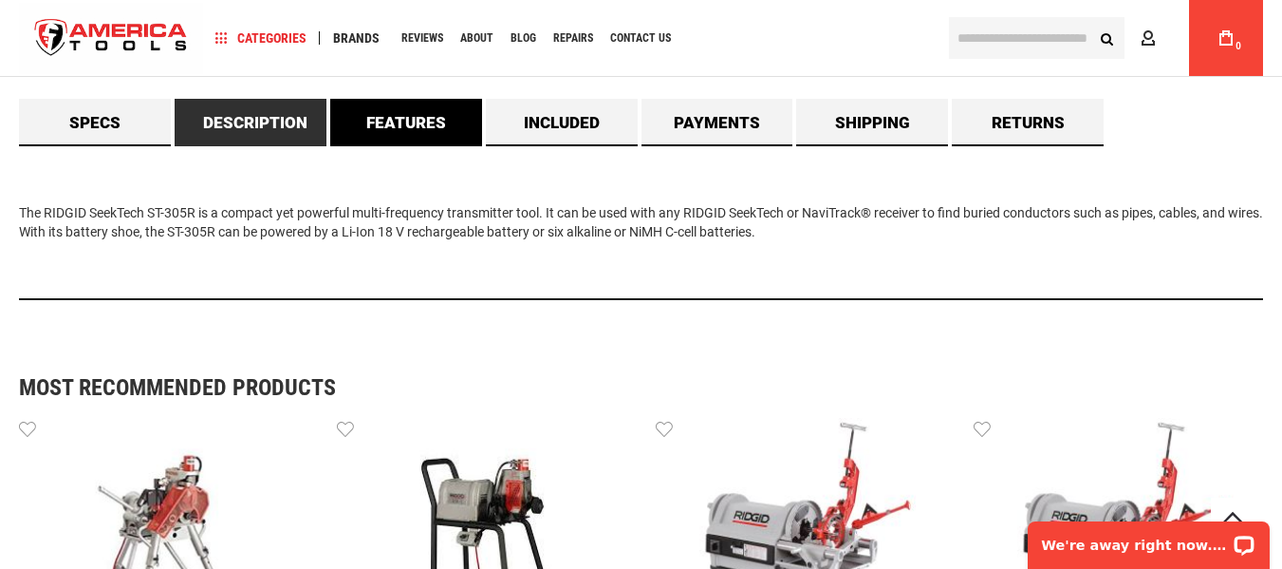
click at [434, 110] on link "Features" at bounding box center [406, 122] width 152 height 47
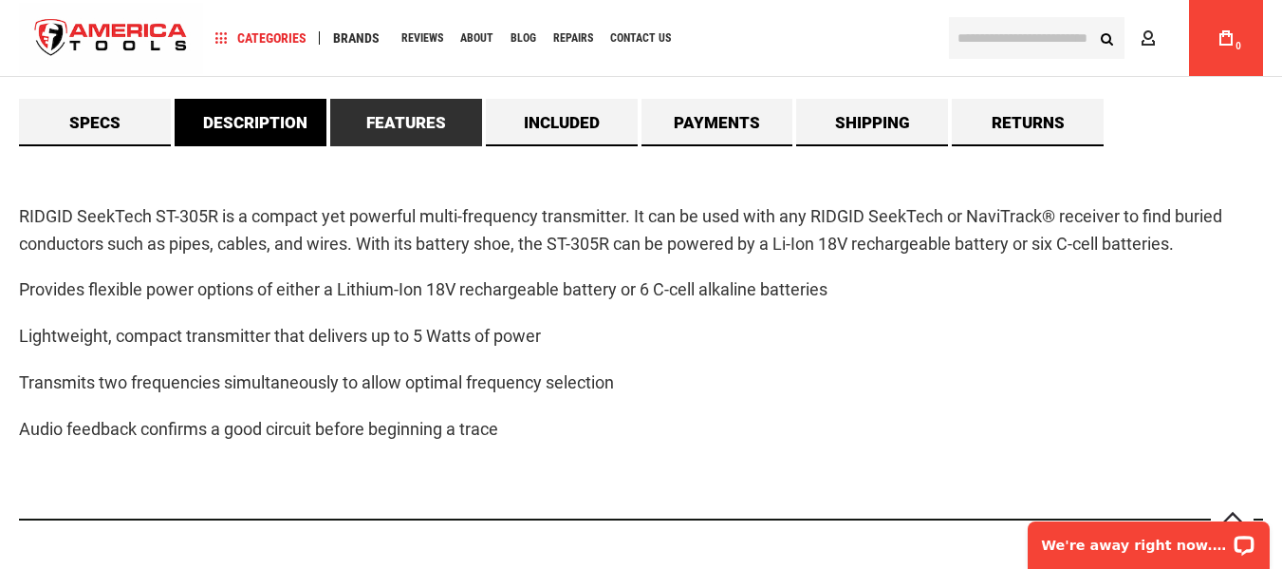
click at [287, 137] on link "Description" at bounding box center [251, 122] width 152 height 47
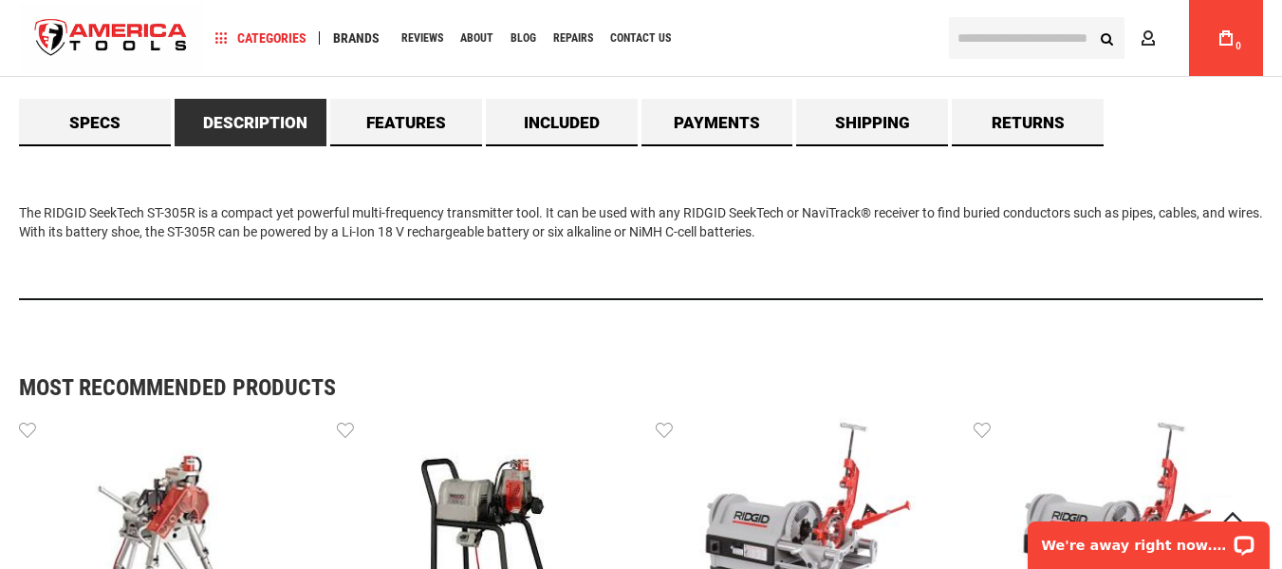
drag, startPoint x: 821, startPoint y: 232, endPoint x: 125, endPoint y: 153, distance: 700.2
click at [2, 207] on main "Skip to the end of the images gallery Skip to the beginning of the images galle…" at bounding box center [641, 38] width 1282 height 3194
copy div "The RIDGID SeekTech ST-305R is a compact yet powerful multi-frequency transmitt…"
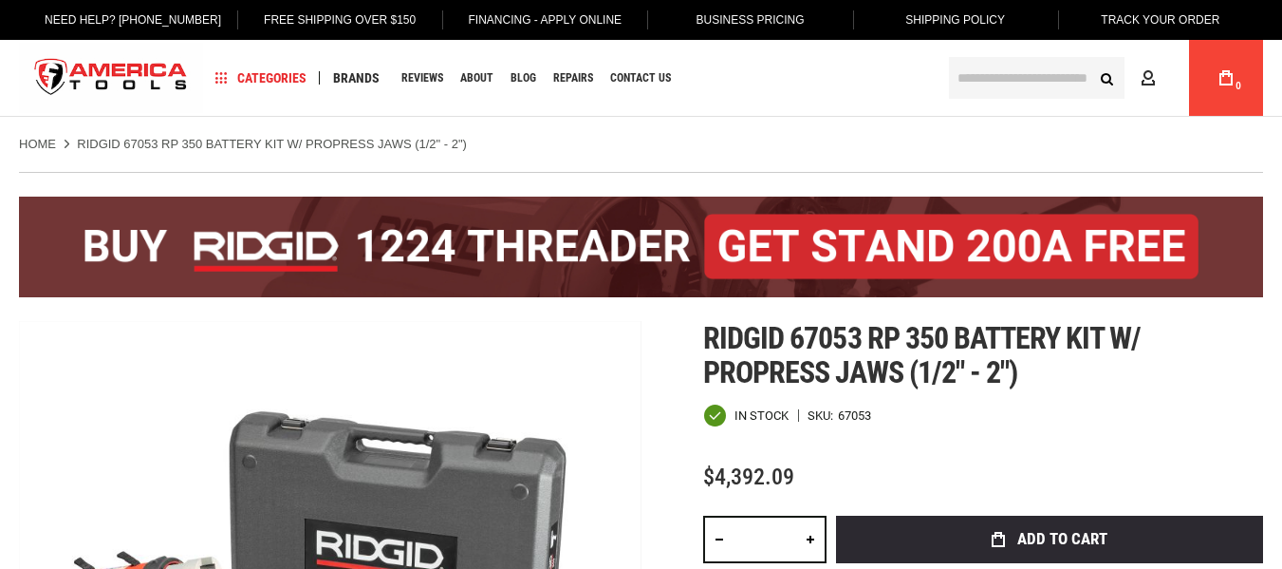
click at [1184, 392] on div "Ridgid 67053 rp 350 battery kit w/ propress jaws (1/2" - 2") In stock SKU 67053…" at bounding box center [983, 566] width 560 height 491
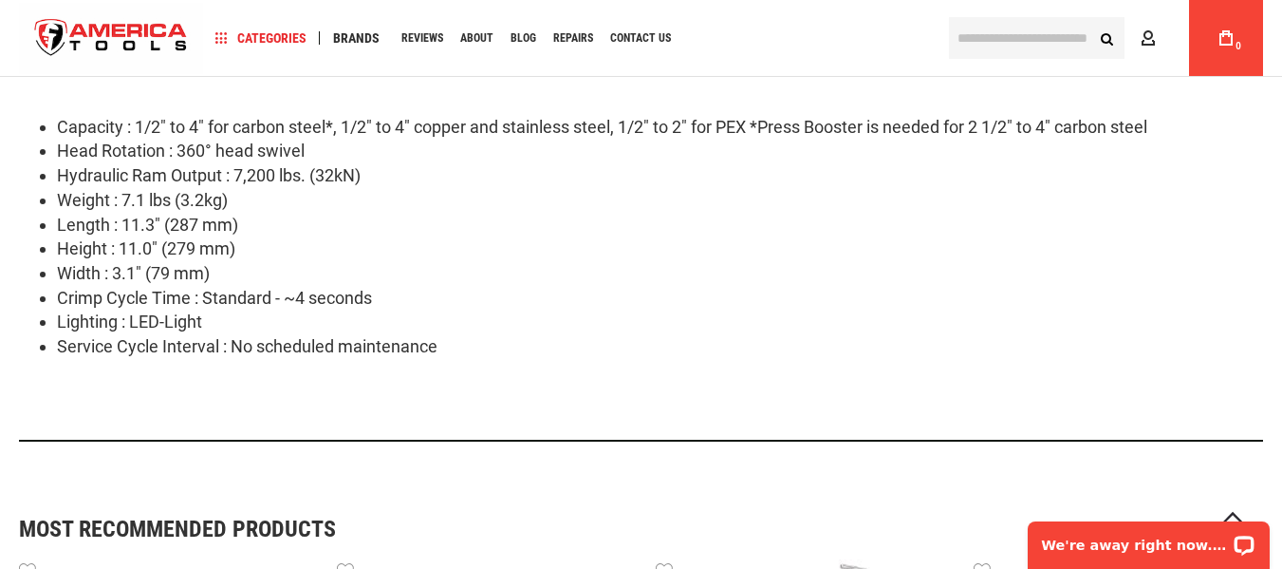
scroll to position [1804, 0]
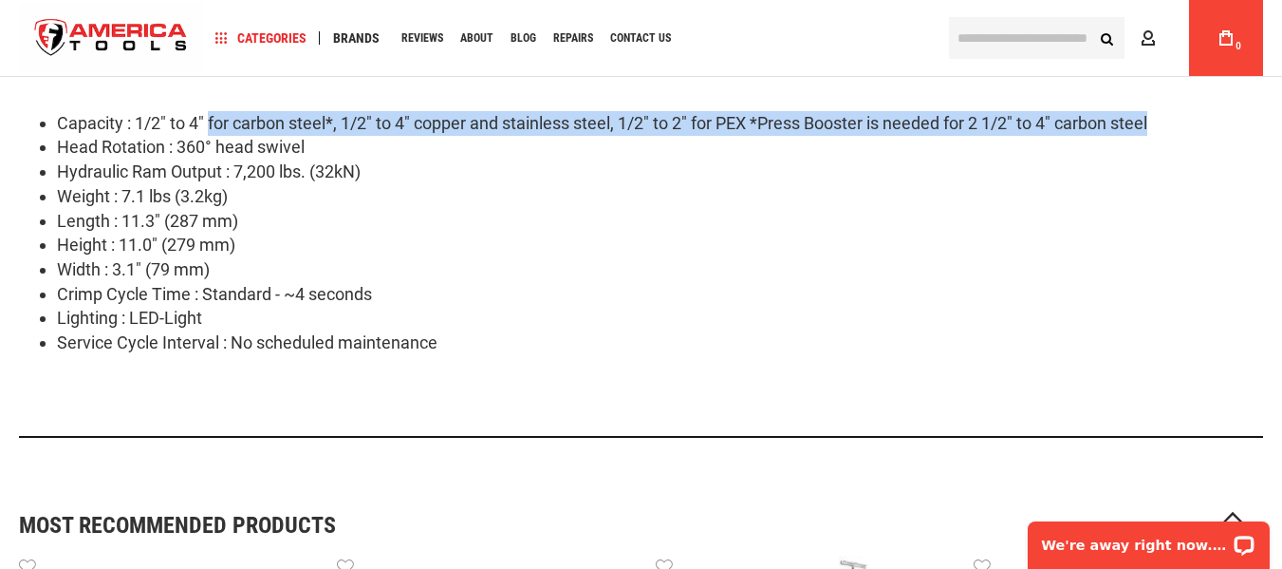
drag, startPoint x: 213, startPoint y: 125, endPoint x: 1169, endPoint y: 124, distance: 956.8
click at [1169, 124] on li "Capacity : 1/2" to 4" for carbon steel*, 1/2" to 4" copper and stainless steel,…" at bounding box center [660, 123] width 1206 height 25
copy li "for carbon steel*, 1/2" to 4" copper and stainless steel, 1/2" to 2" for PEX *P…"
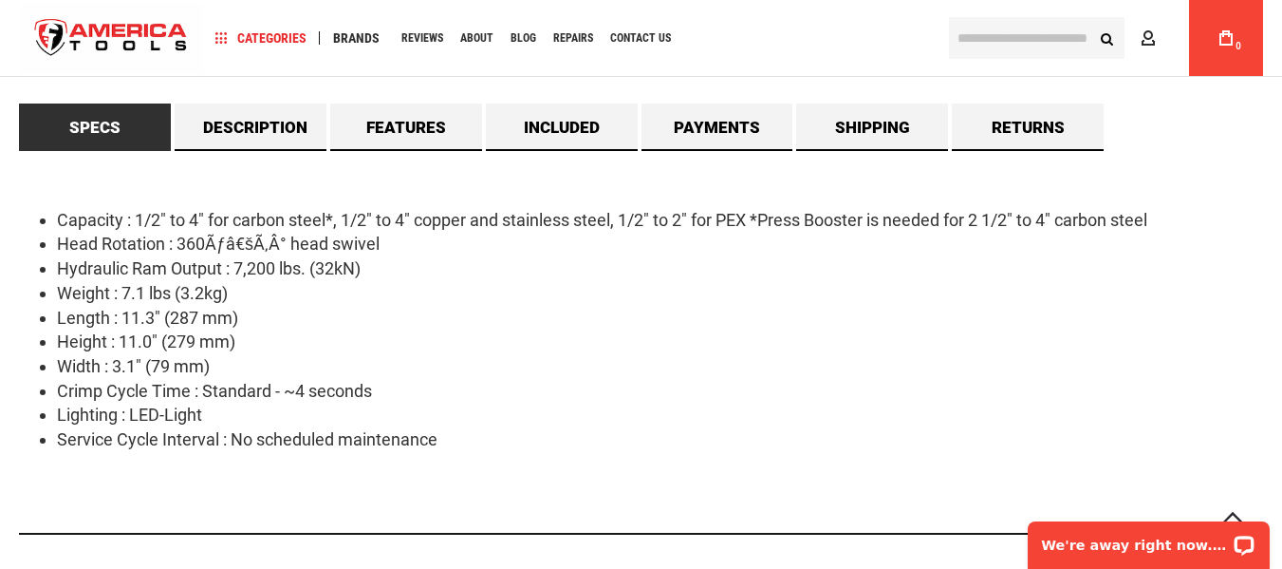
scroll to position [1709, 0]
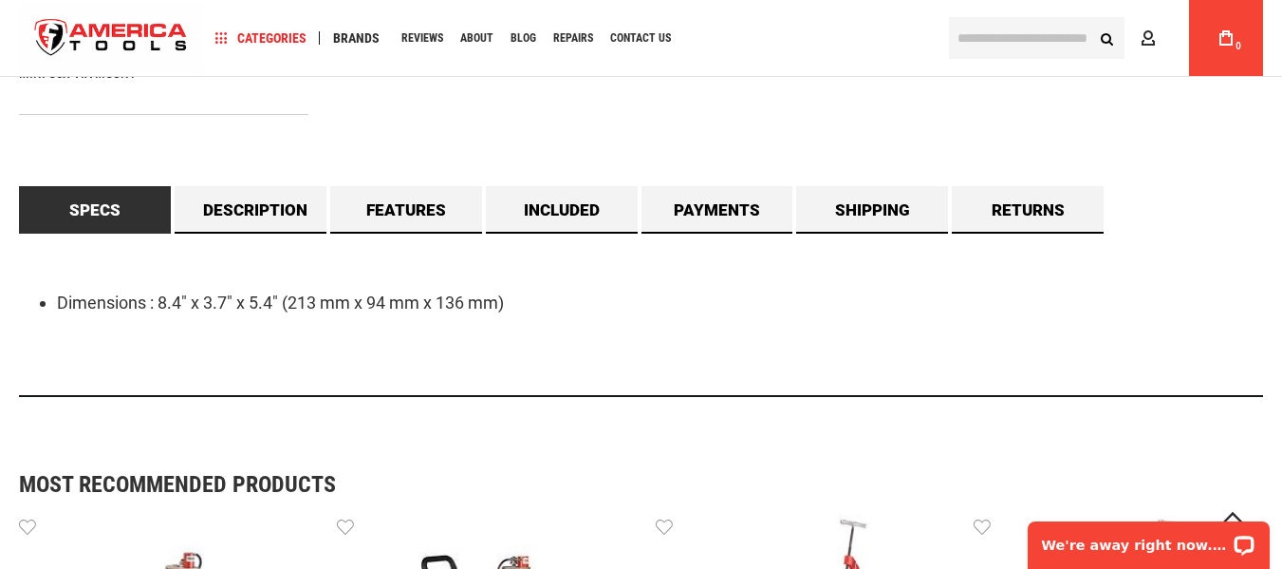
scroll to position [1479, 0]
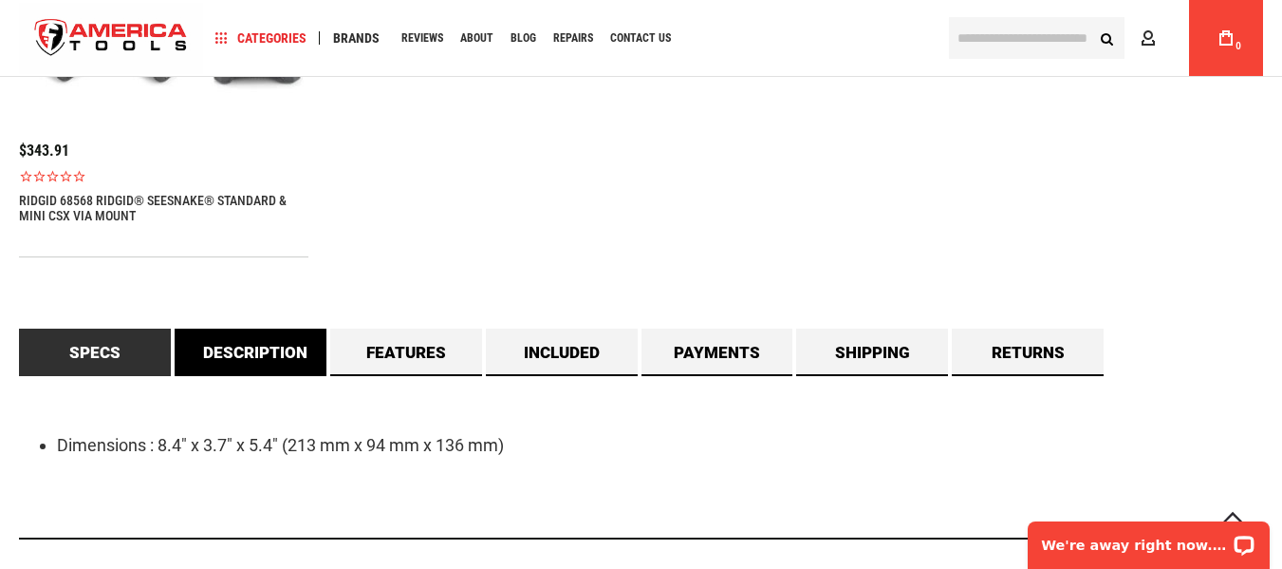
click at [302, 371] on link "Description" at bounding box center [251, 351] width 152 height 47
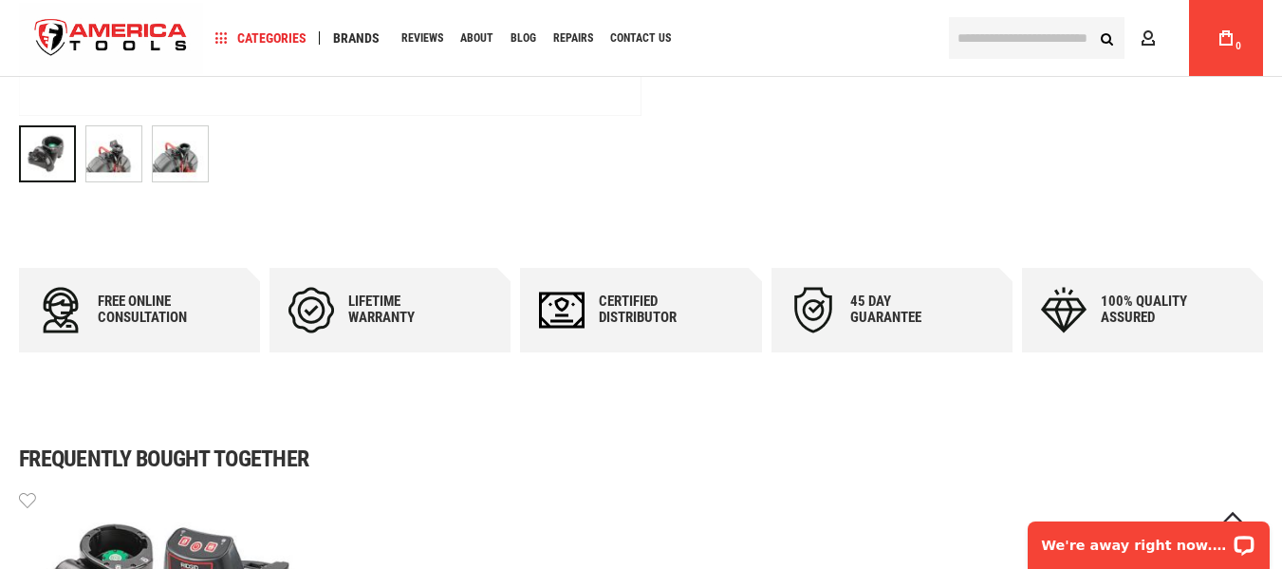
scroll to position [854, 0]
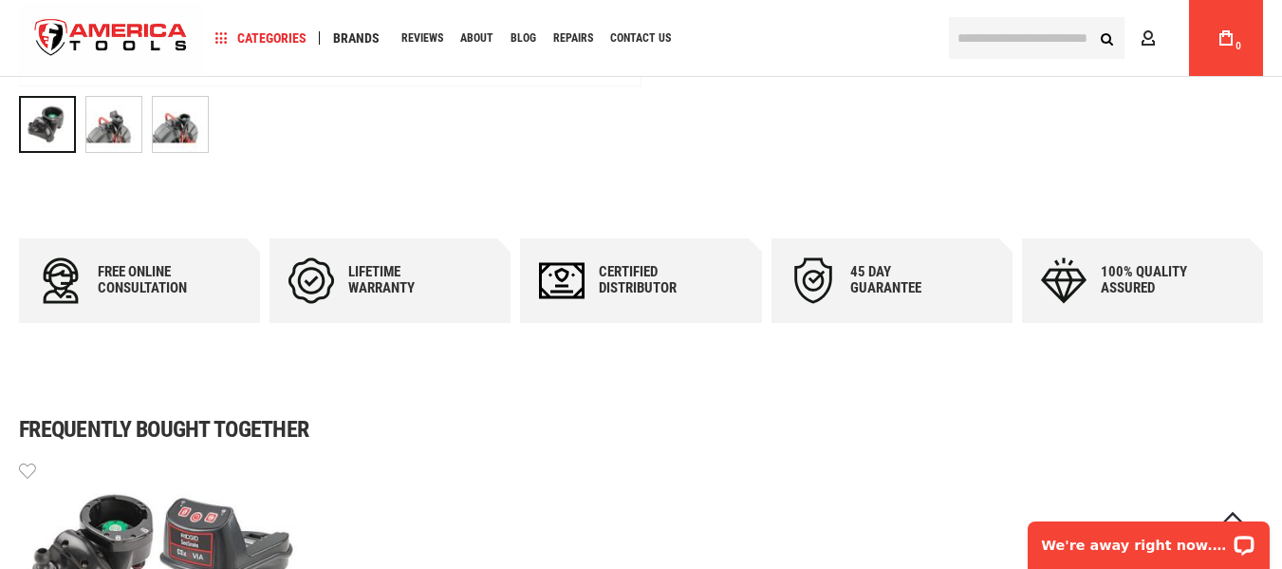
click at [127, 129] on img "RIDGID 70128 RIDGID® SEESNAKE® CSX VIA SYSTEM AND STANDARD & MINI CSX VIA™ MOUN…" at bounding box center [113, 124] width 55 height 55
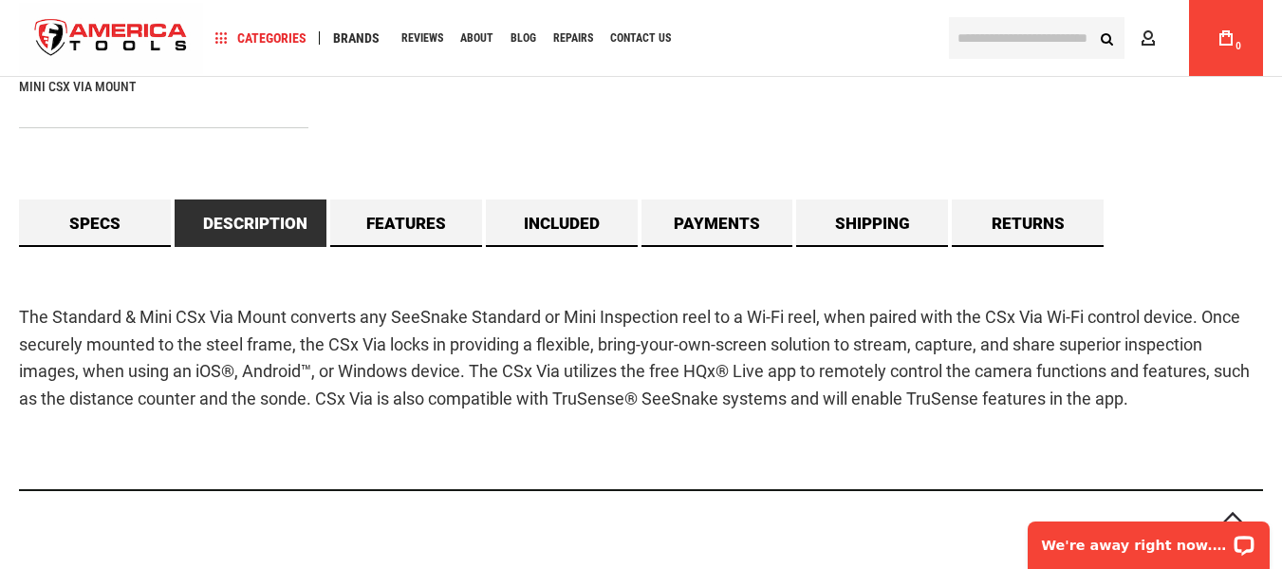
scroll to position [1424, 0]
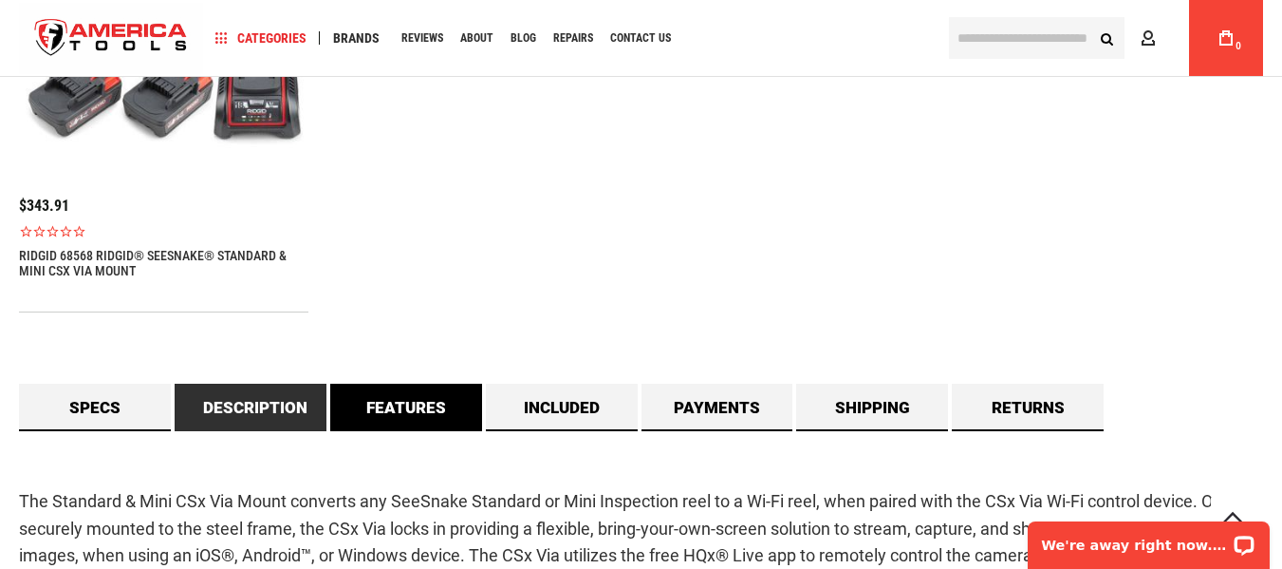
click at [422, 412] on link "Features" at bounding box center [406, 406] width 152 height 47
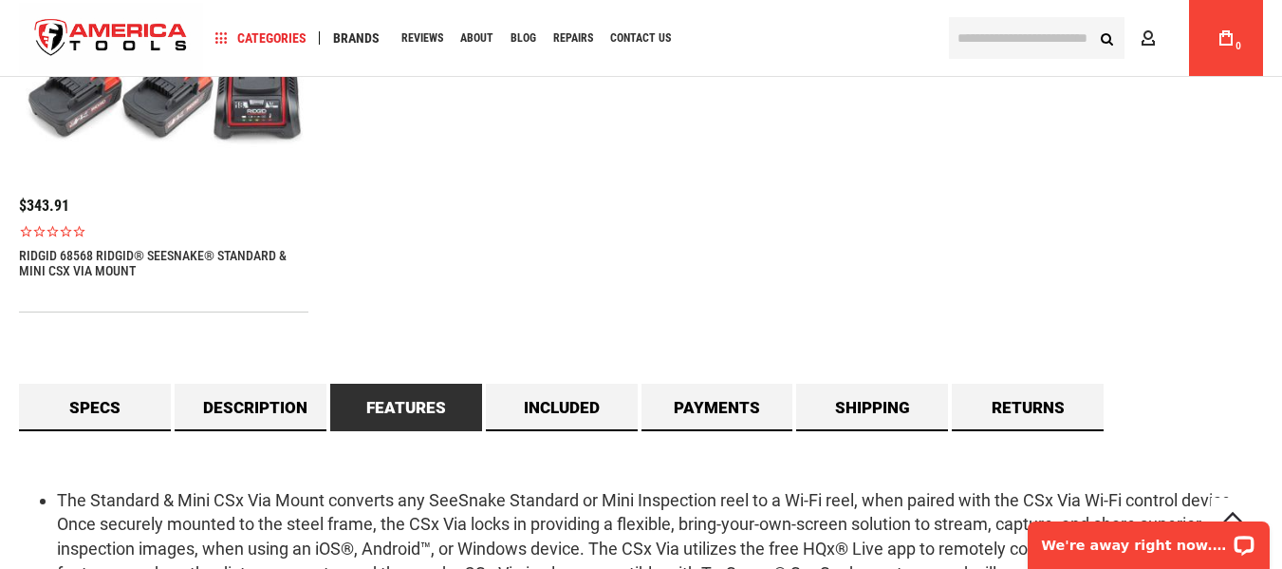
scroll to position [1709, 0]
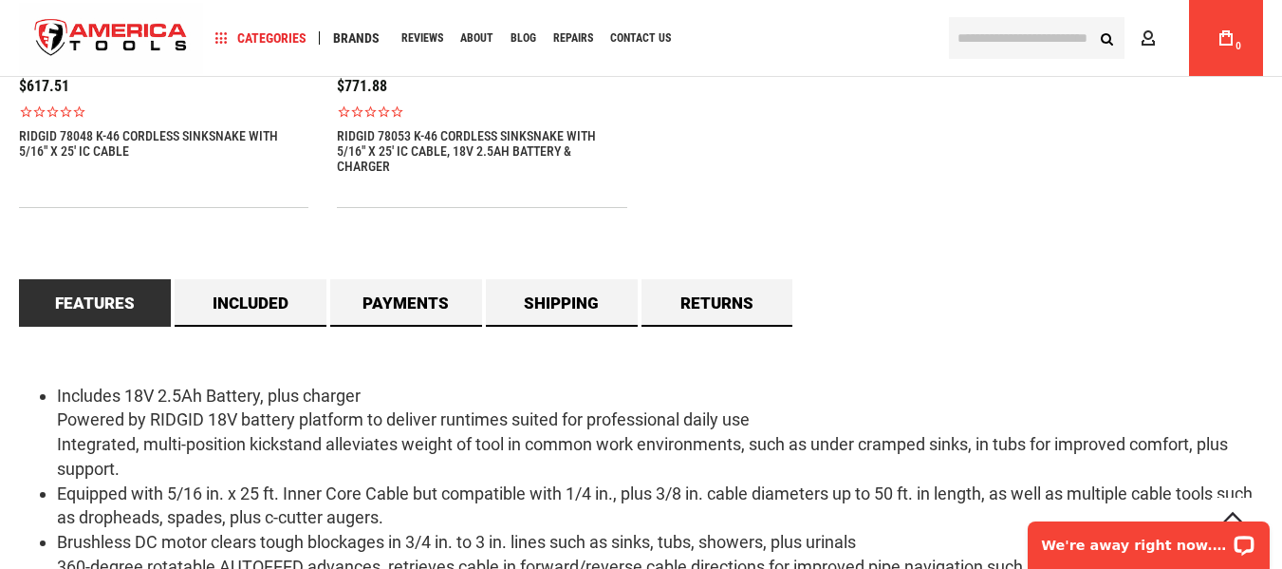
scroll to position [1916, 0]
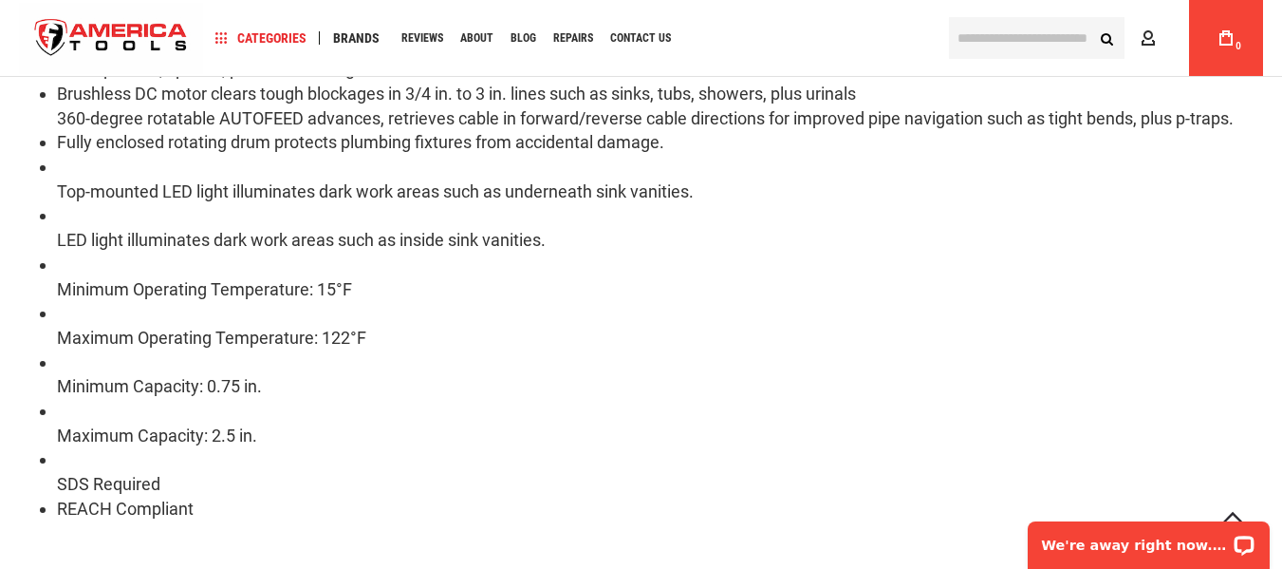
click at [484, 419] on li "Maximum Capacity: 2.5 in." at bounding box center [660, 423] width 1206 height 48
click at [323, 436] on li "Maximum Capacity: 2.5 in." at bounding box center [660, 423] width 1206 height 48
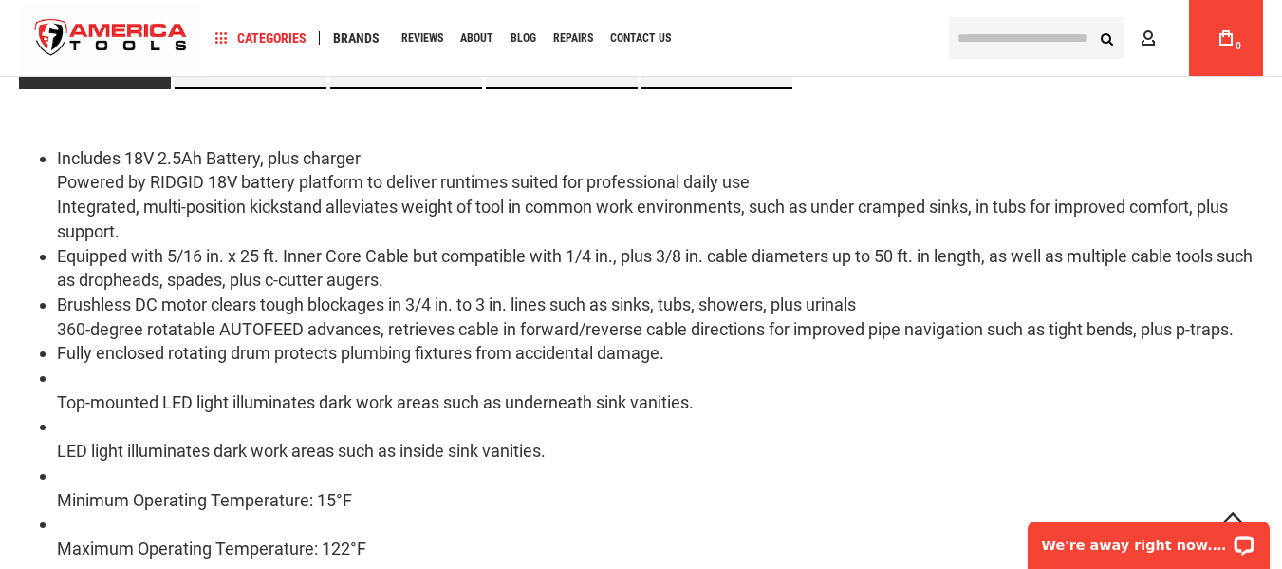
scroll to position [1631, 0]
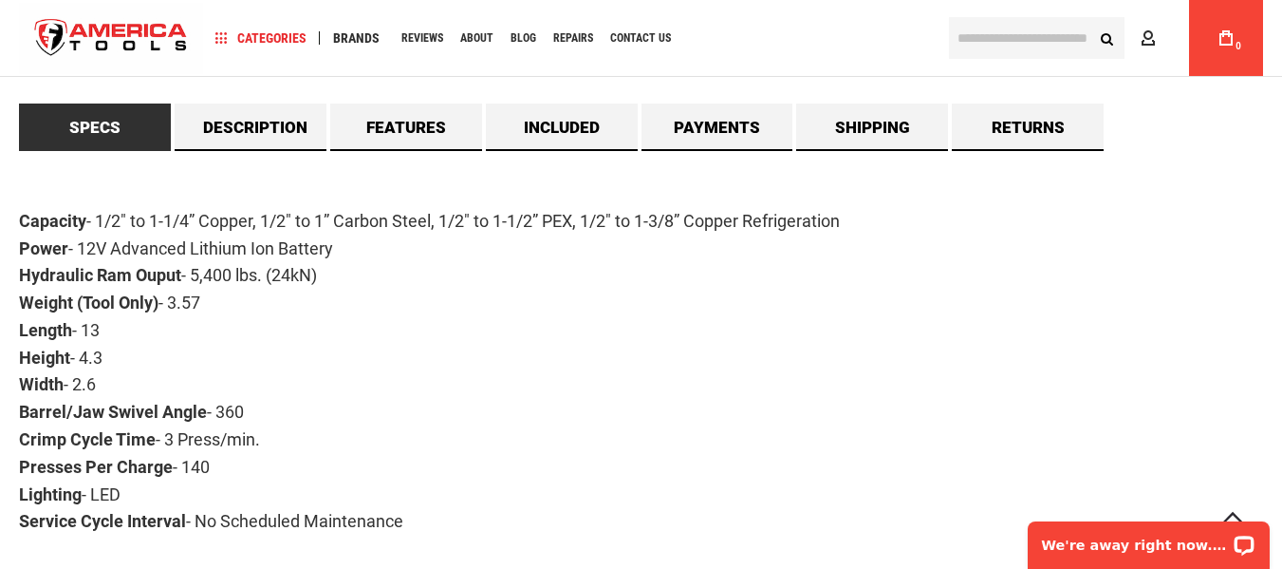
scroll to position [1804, 0]
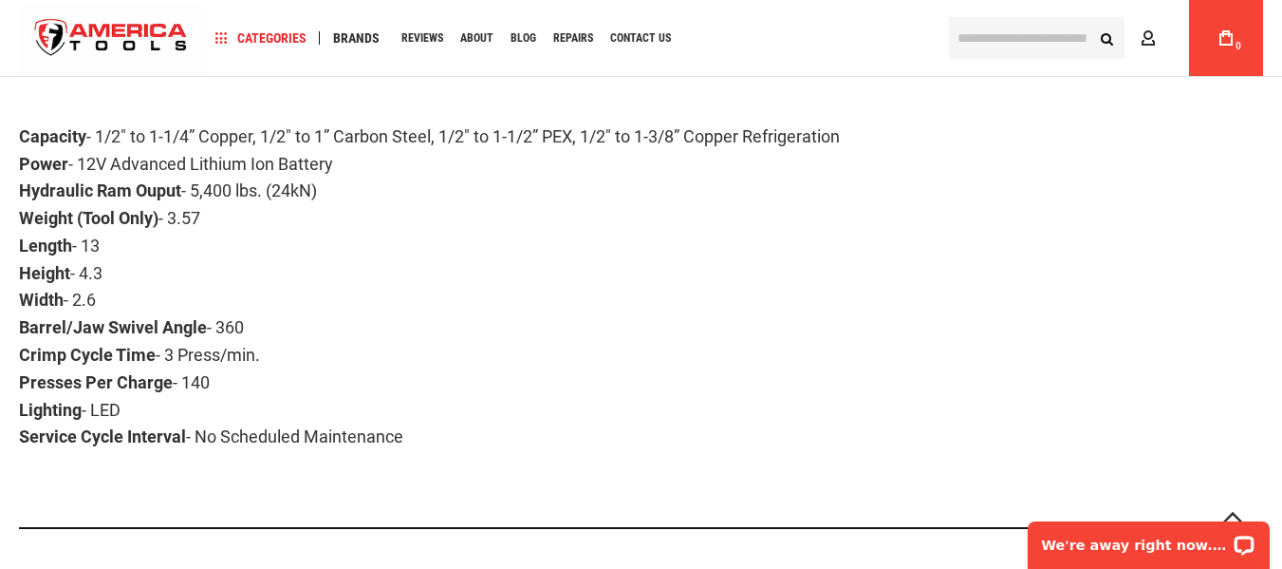
click at [700, 346] on p "Capacity - 1/2" to 1-1/4” Copper, 1/2" to 1” Carbon Steel, 1/2" to 1-1/2” PEX, …" at bounding box center [641, 287] width 1244 height 328
drag, startPoint x: 103, startPoint y: 139, endPoint x: 887, endPoint y: 151, distance: 784.2
click at [887, 151] on p "Capacity - 1/2" to 1-1/4” Copper, 1/2" to 1” Carbon Steel, 1/2" to 1-1/2” PEX, …" at bounding box center [641, 287] width 1244 height 328
copy span "1/2" to 1-1/4” Copper, 1/2" to 1” Carbon Steel, 1/2" to 1-1/2” PEX, 1/2" to 1-3…"
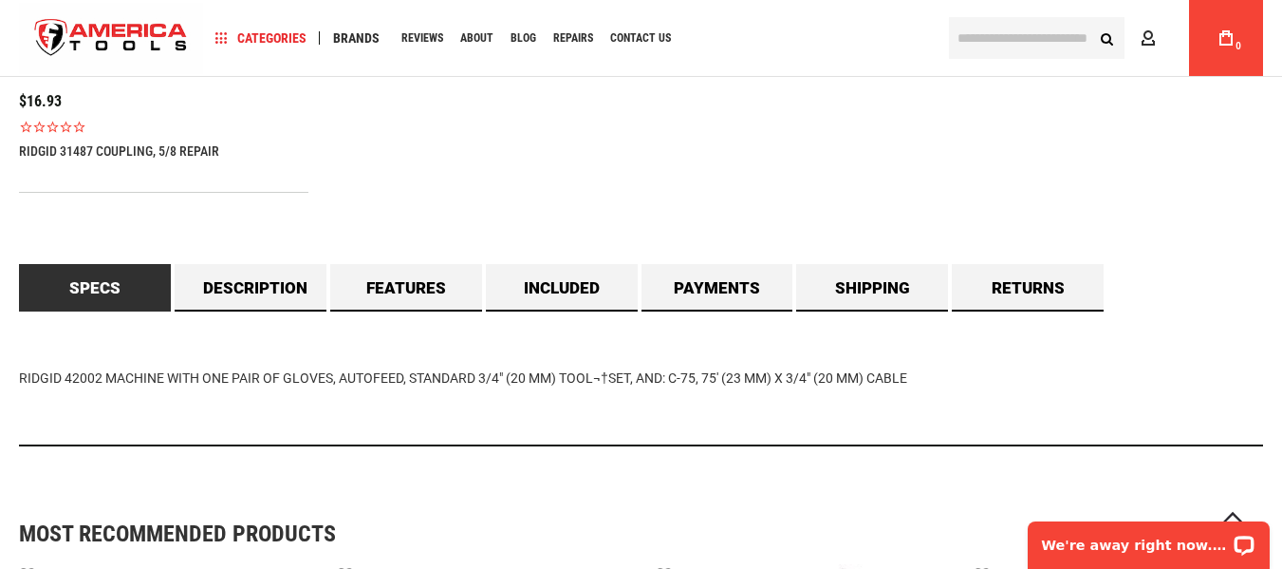
scroll to position [1519, 0]
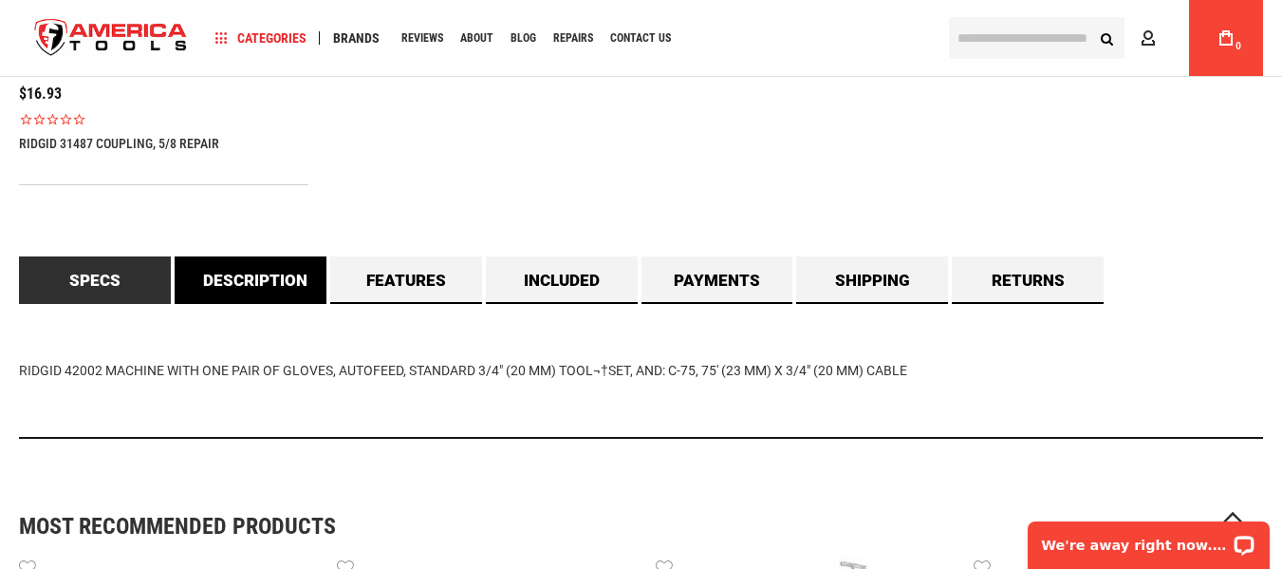
click at [241, 293] on link "Description" at bounding box center [251, 279] width 152 height 47
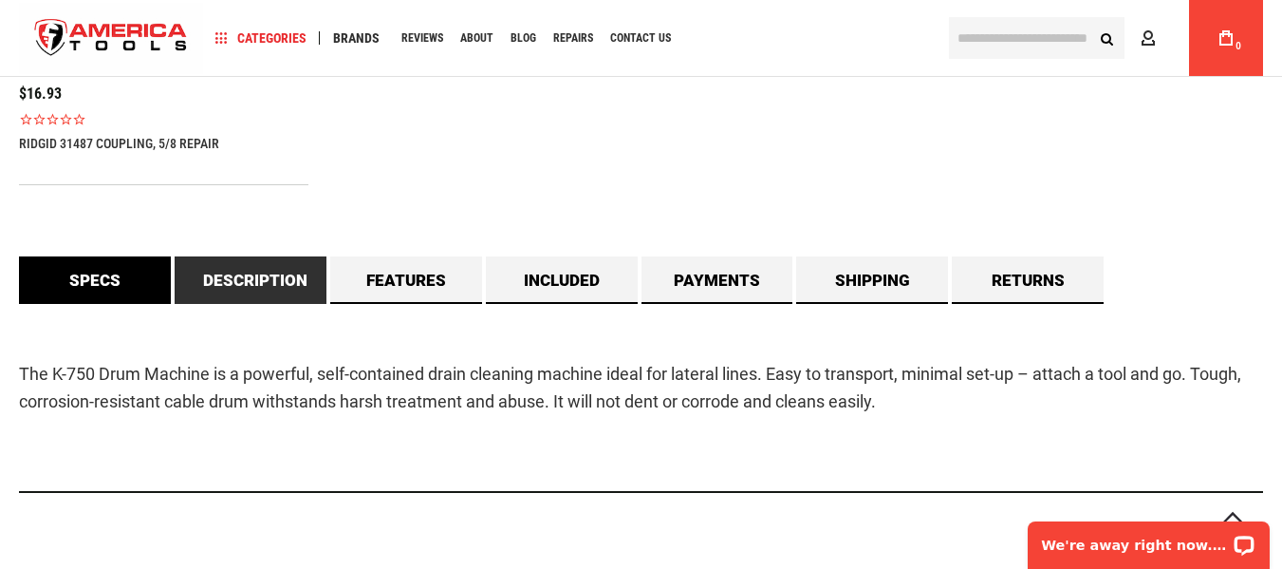
click at [119, 290] on link "Specs" at bounding box center [95, 279] width 152 height 47
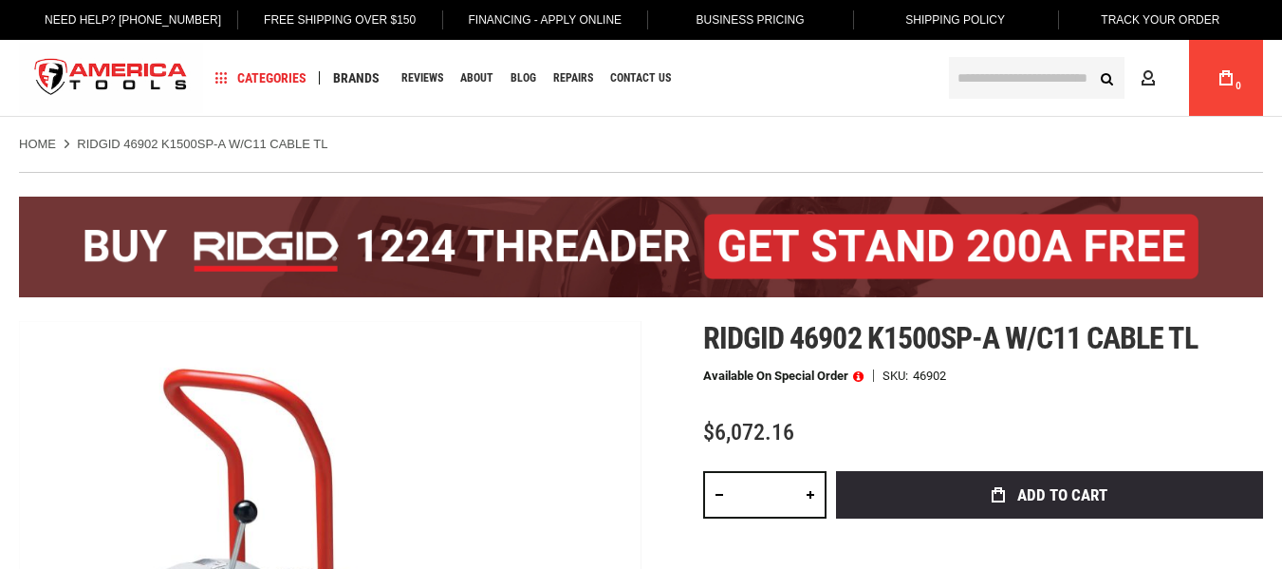
click at [781, 151] on ul "Home RIDGID 46902 K1500SP-A W/C11 CABLE TL" at bounding box center [641, 144] width 1244 height 17
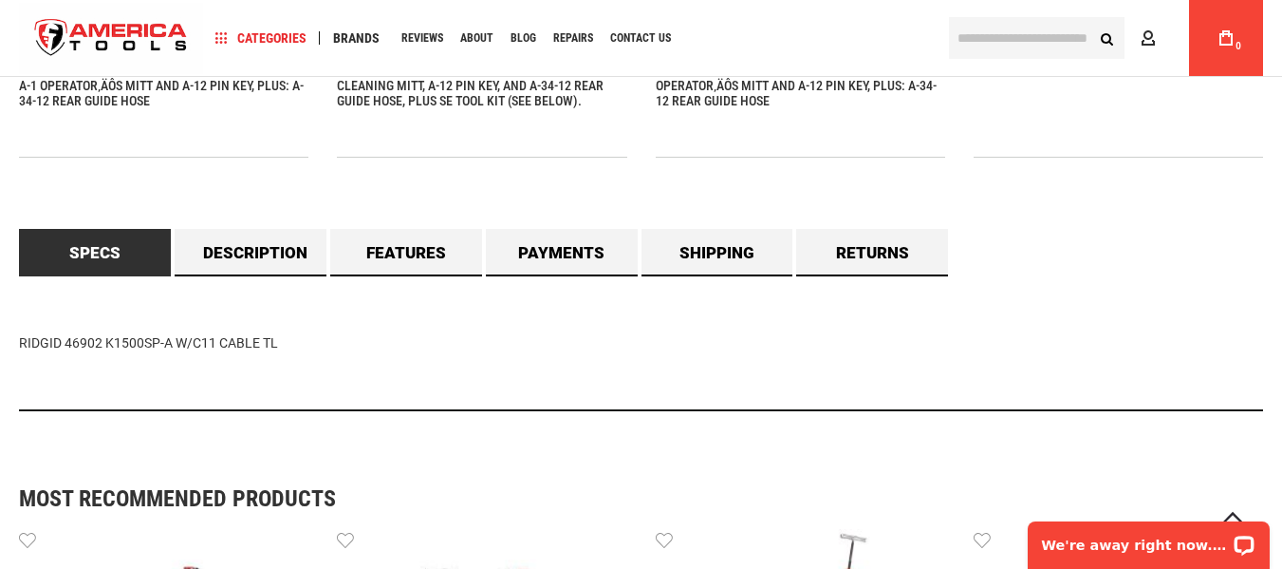
scroll to position [1614, 0]
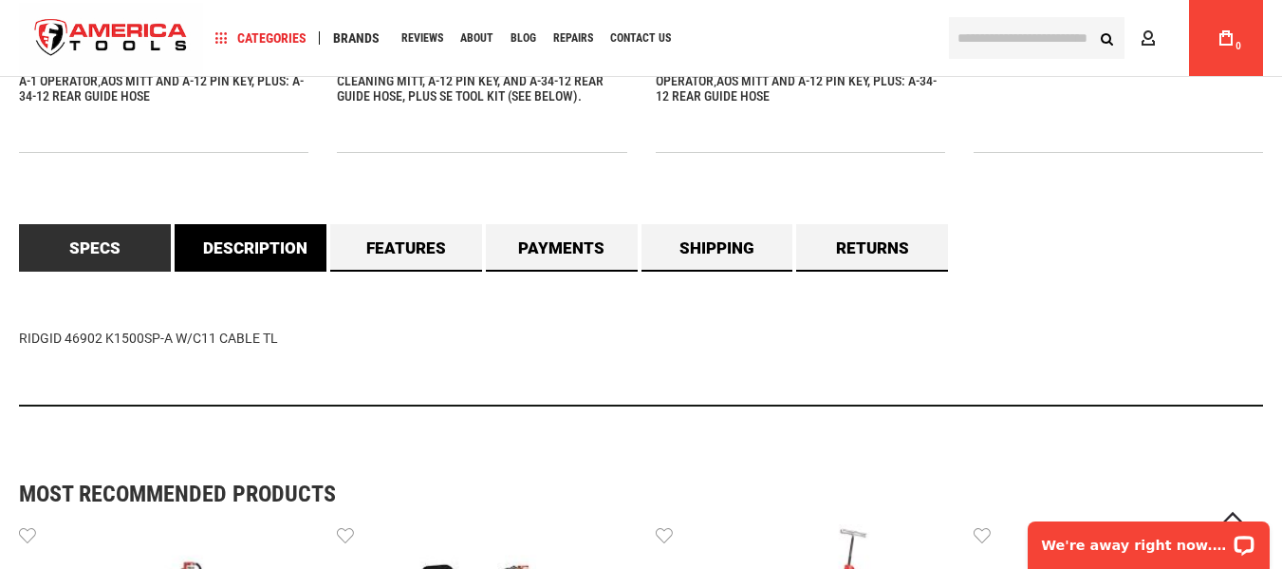
click at [231, 252] on link "Description" at bounding box center [251, 247] width 152 height 47
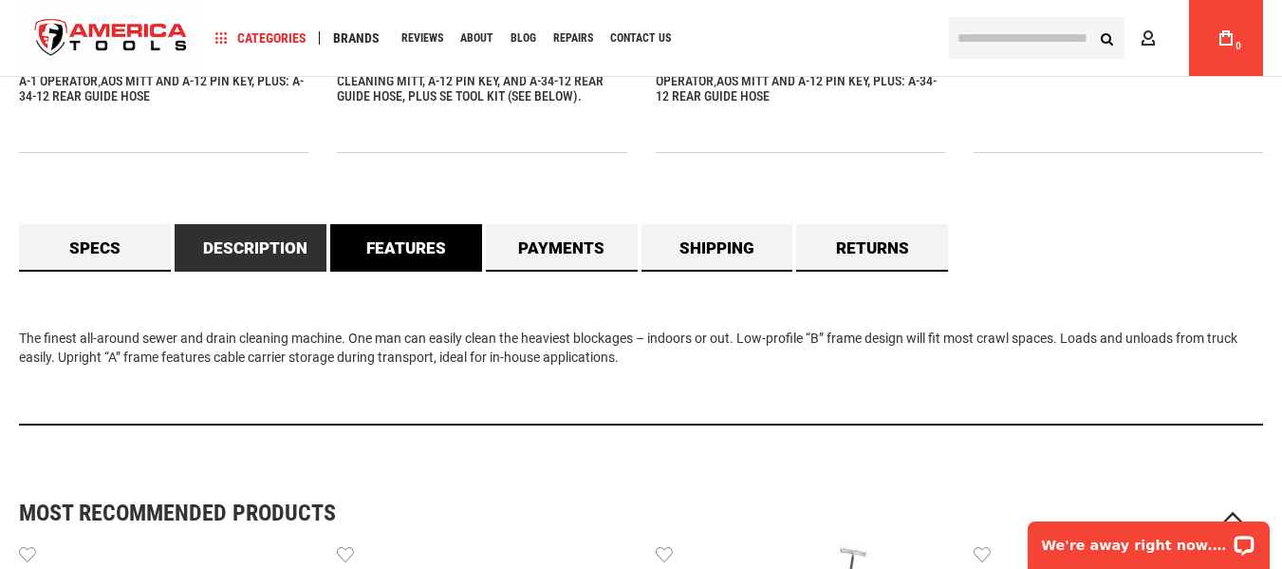
click at [390, 245] on link "Features" at bounding box center [406, 247] width 152 height 47
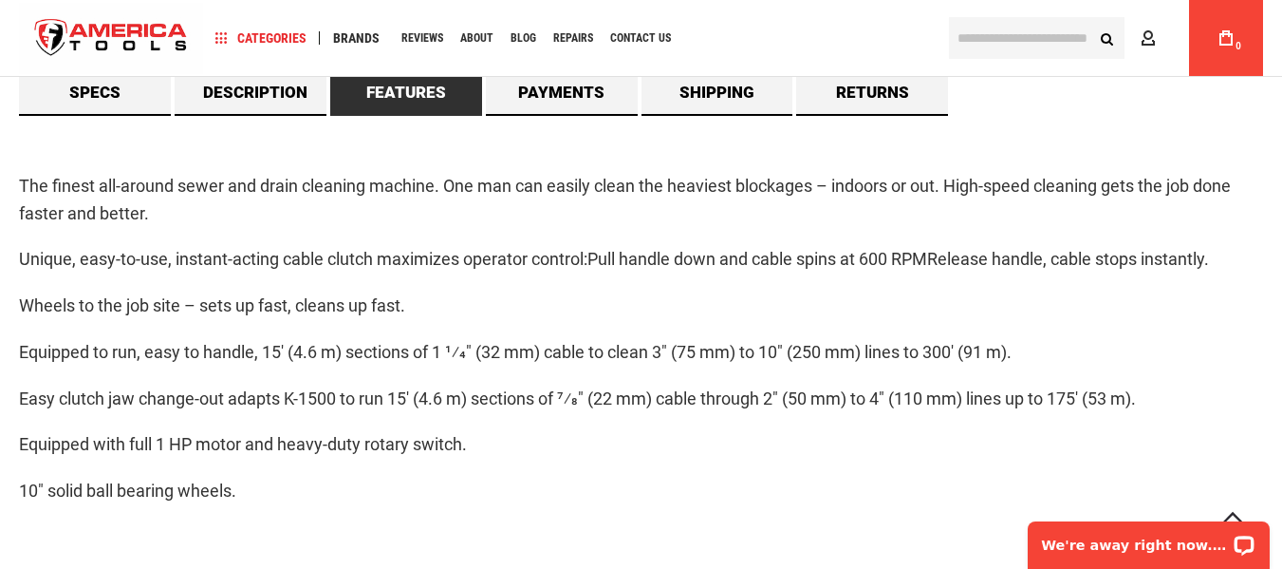
scroll to position [1804, 0]
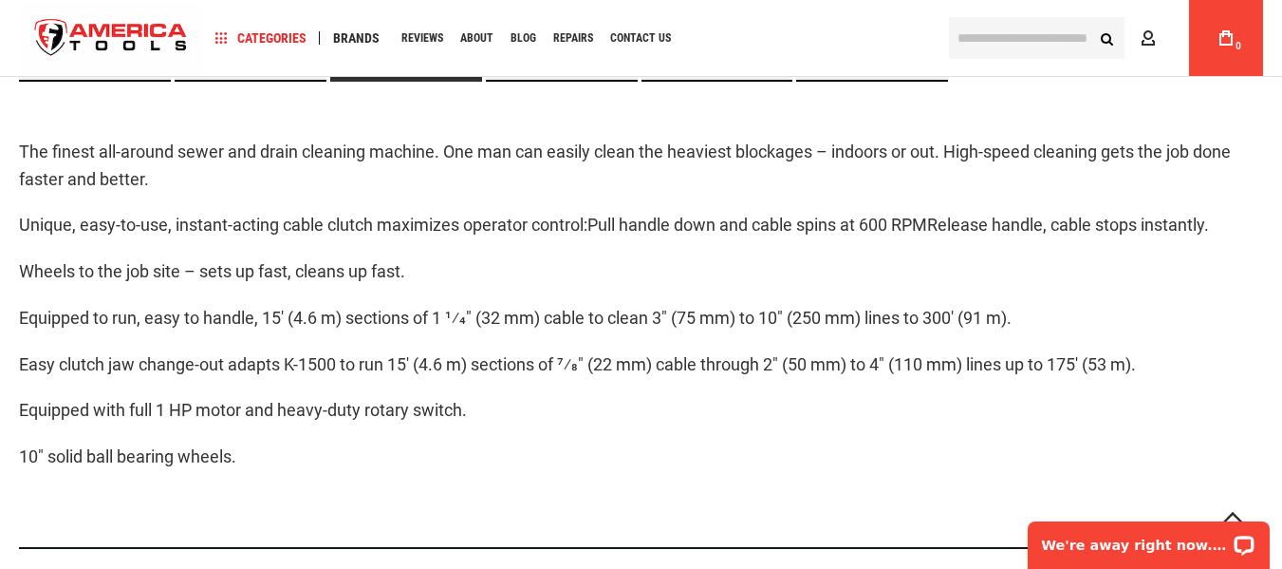
click at [673, 320] on p "Equipped to run, easy to handle, 15' (4.6 m) sections of 1 1⁄4" (32 mm) cable t…" at bounding box center [641, 319] width 1244 height 28
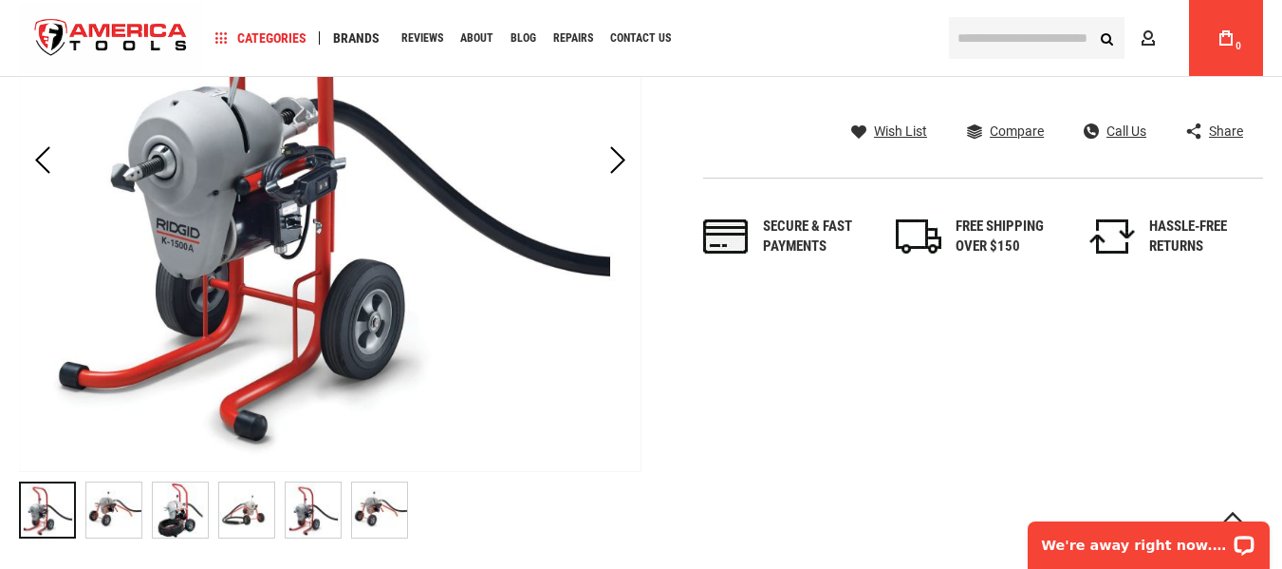
scroll to position [570, 0]
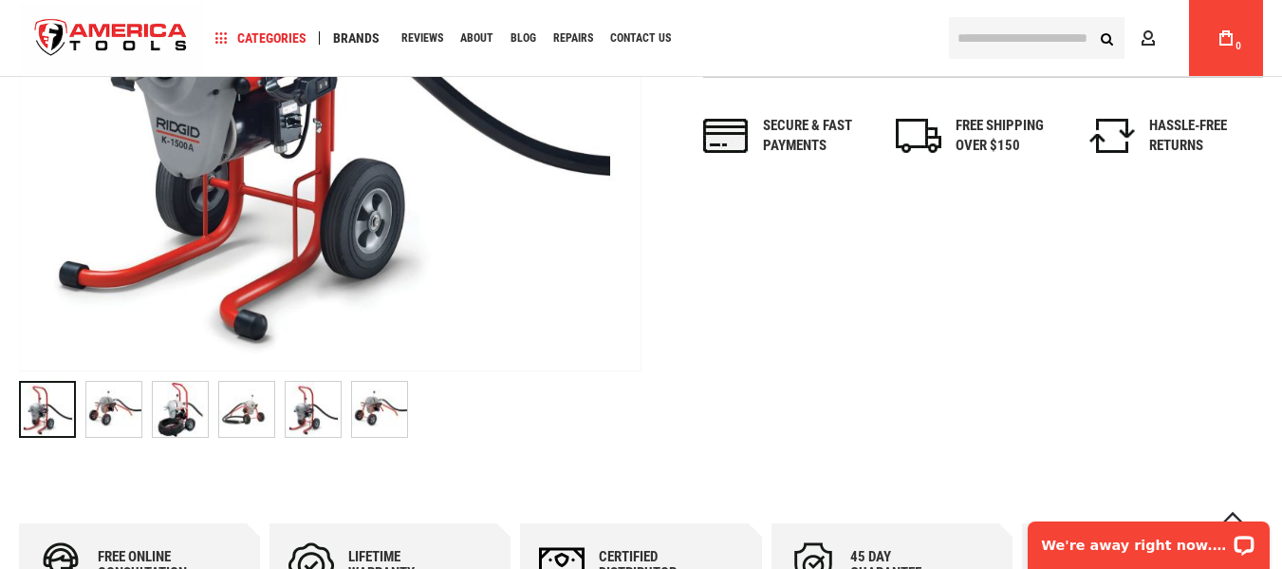
click at [437, 387] on div at bounding box center [330, 409] width 623 height 76
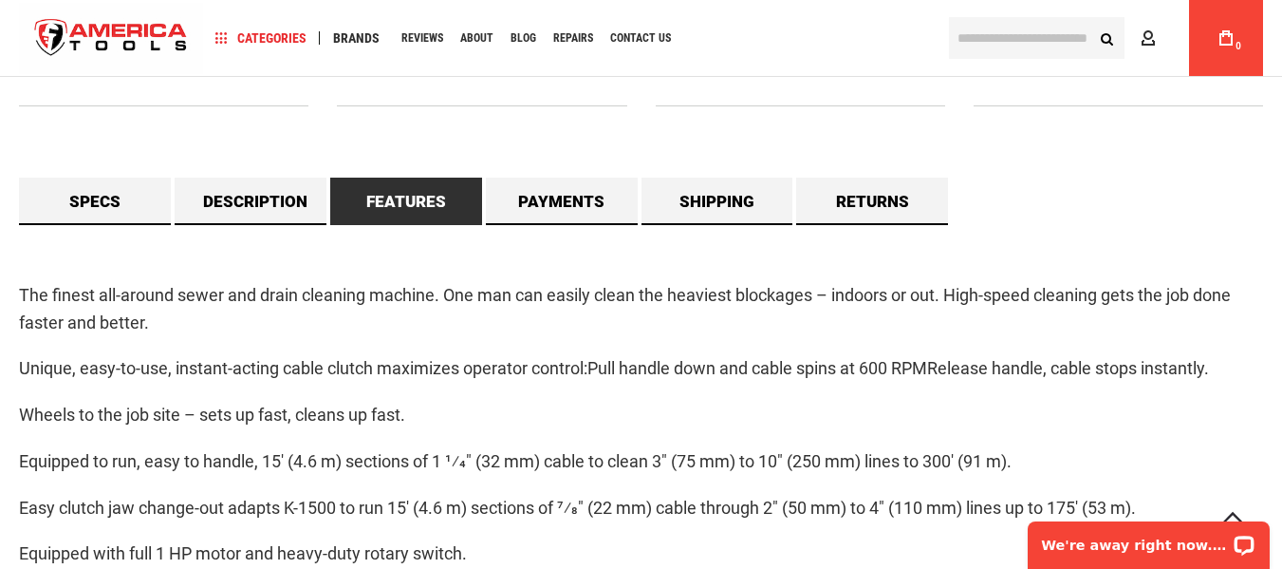
scroll to position [1709, 0]
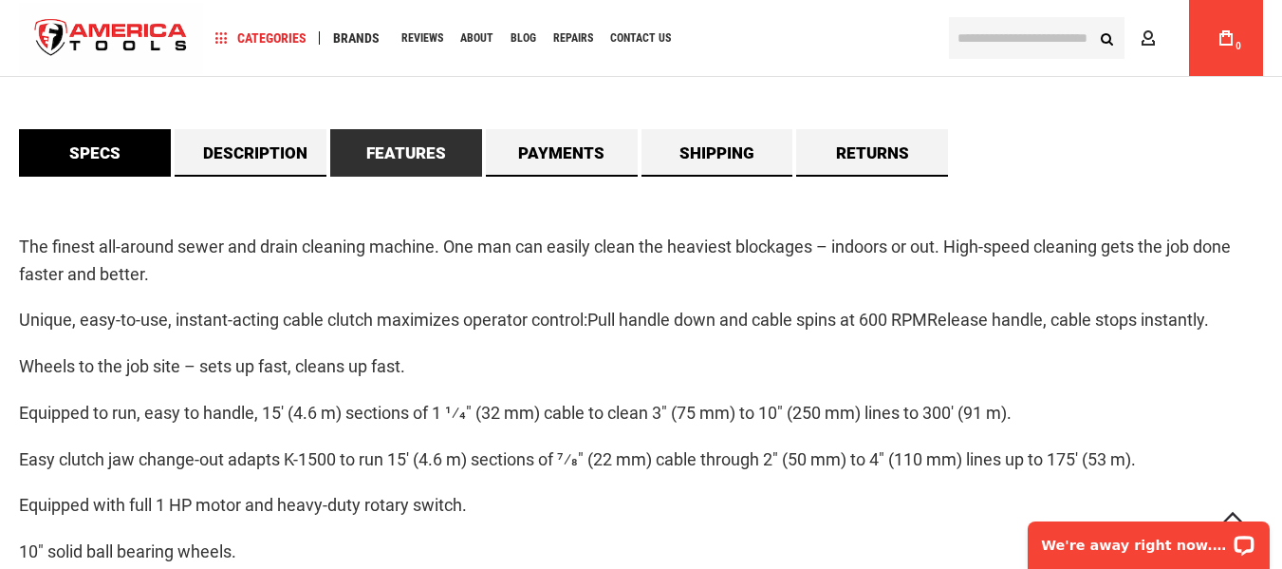
click at [94, 150] on link "Specs" at bounding box center [95, 152] width 152 height 47
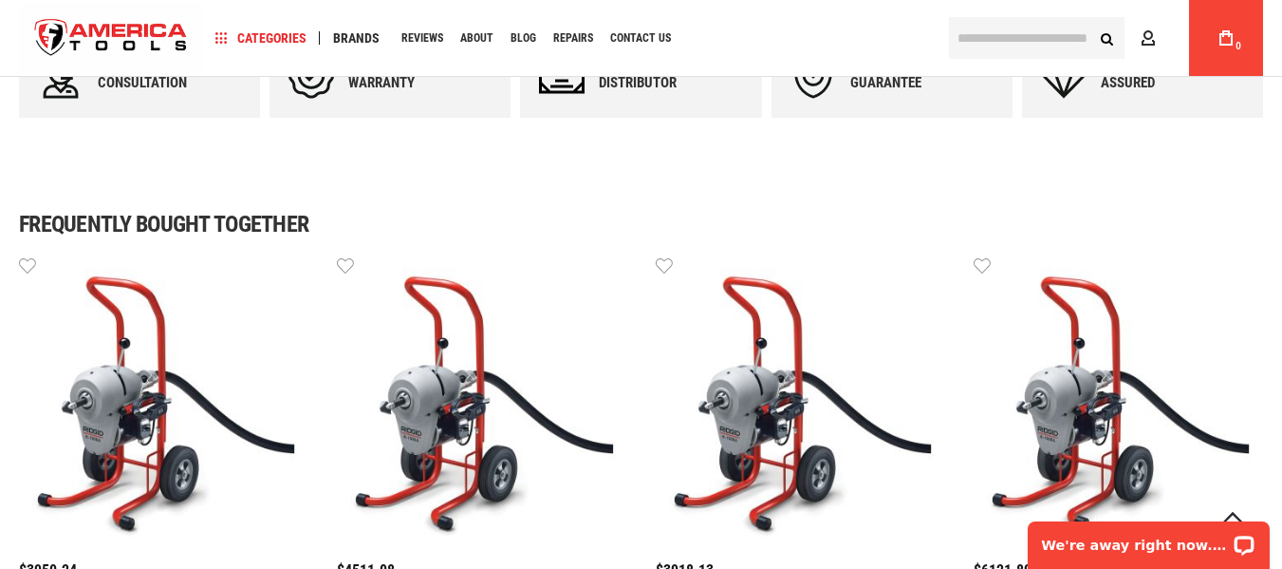
scroll to position [1044, 0]
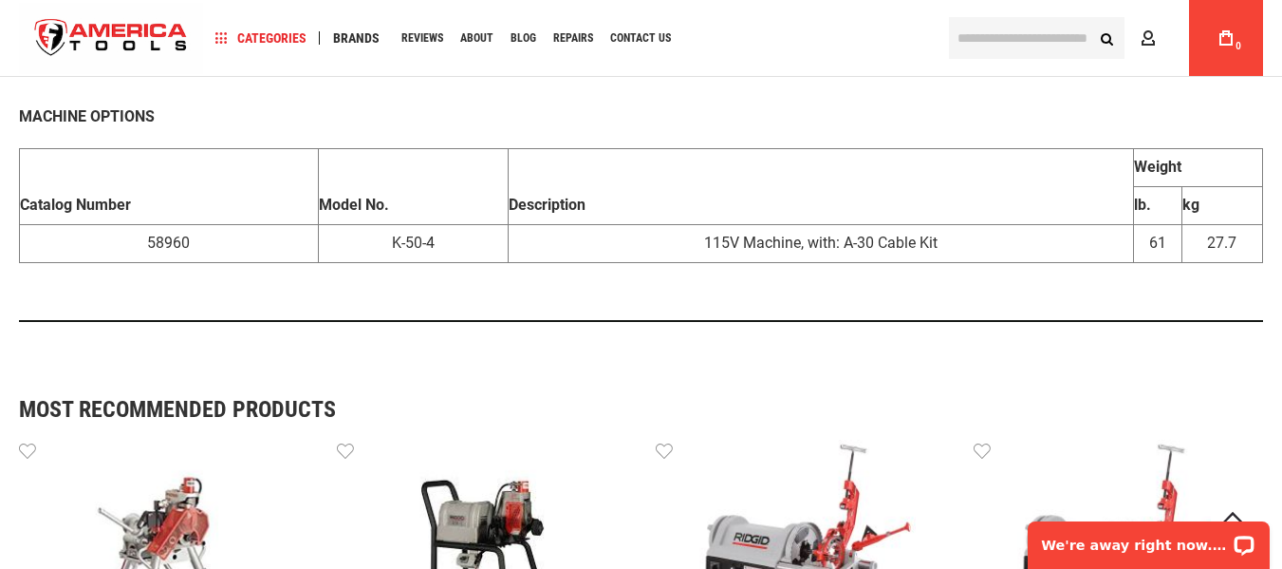
scroll to position [1614, 0]
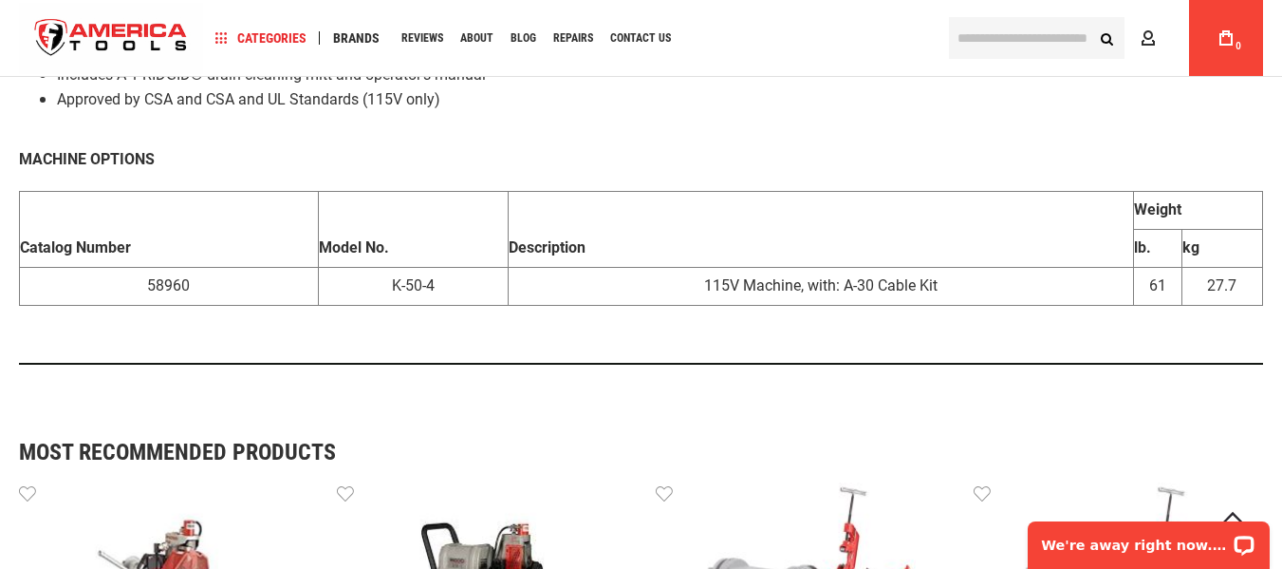
click at [601, 192] on th "Description" at bounding box center [821, 230] width 626 height 76
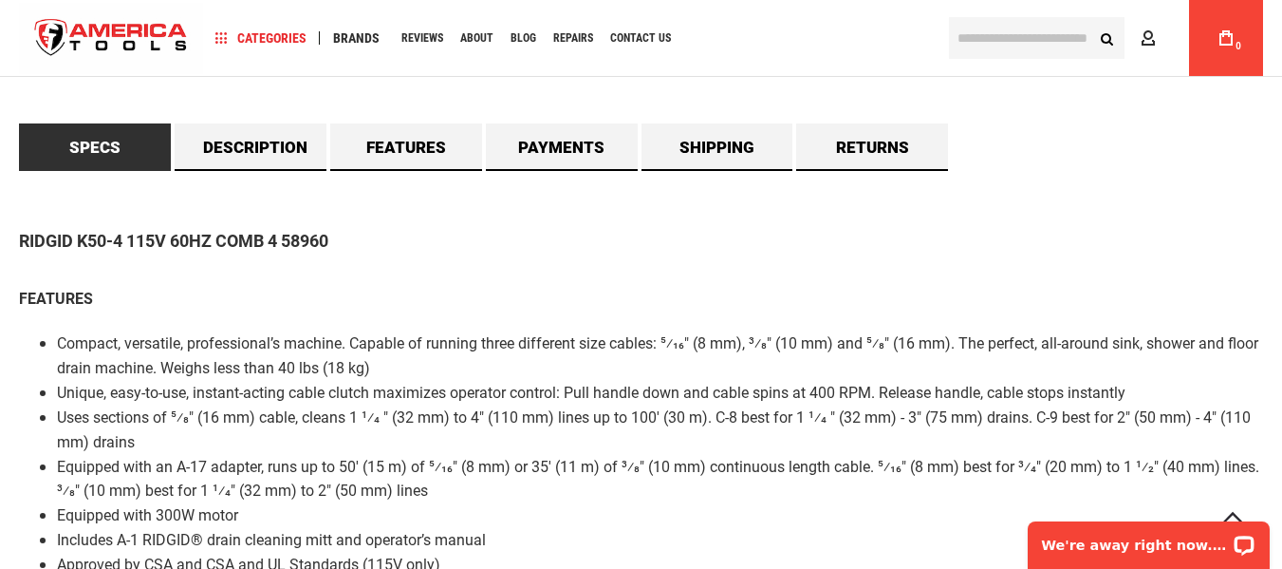
scroll to position [1329, 0]
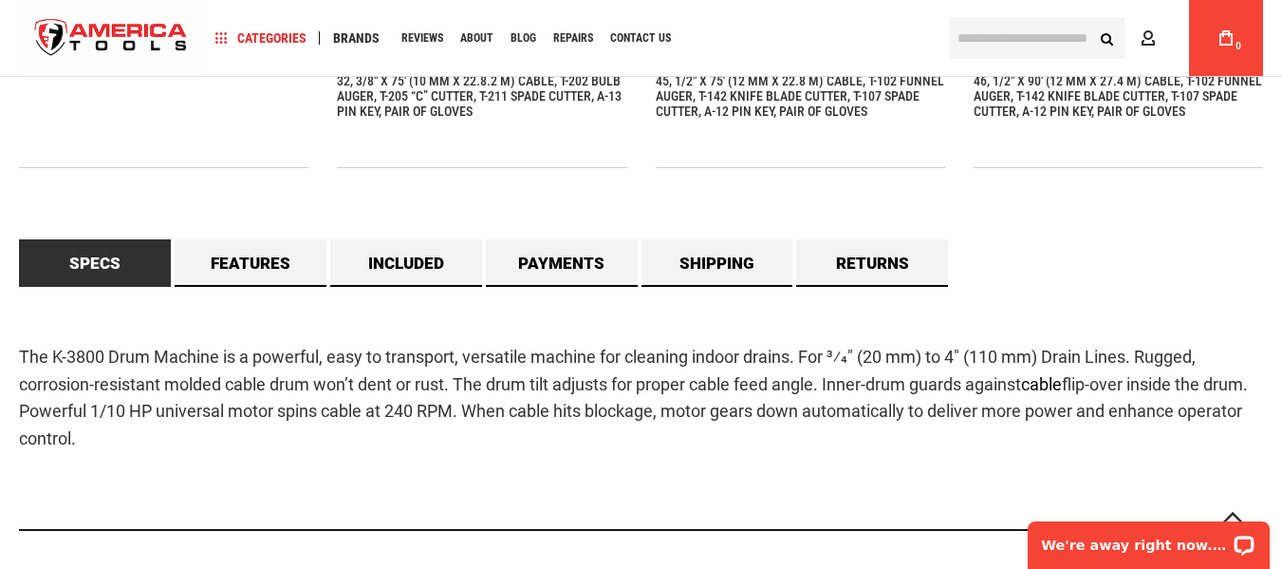
scroll to position [1804, 0]
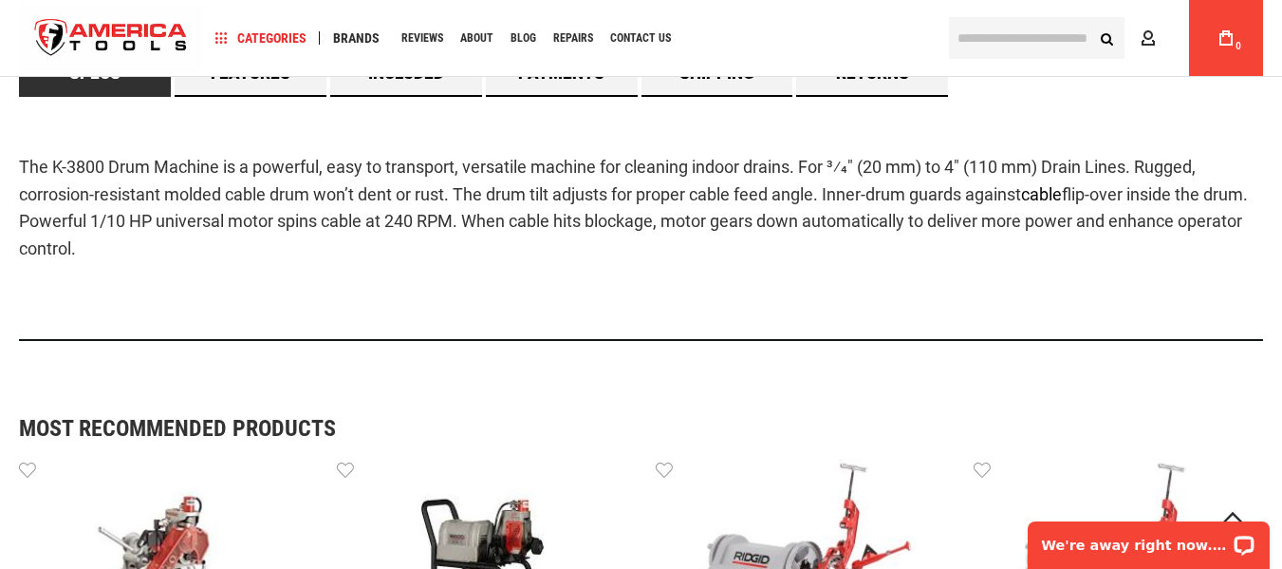
click at [450, 284] on div "The K-3800 Drum Machine is a powerful, easy to transport, versatile machine for…" at bounding box center [641, 219] width 1244 height 244
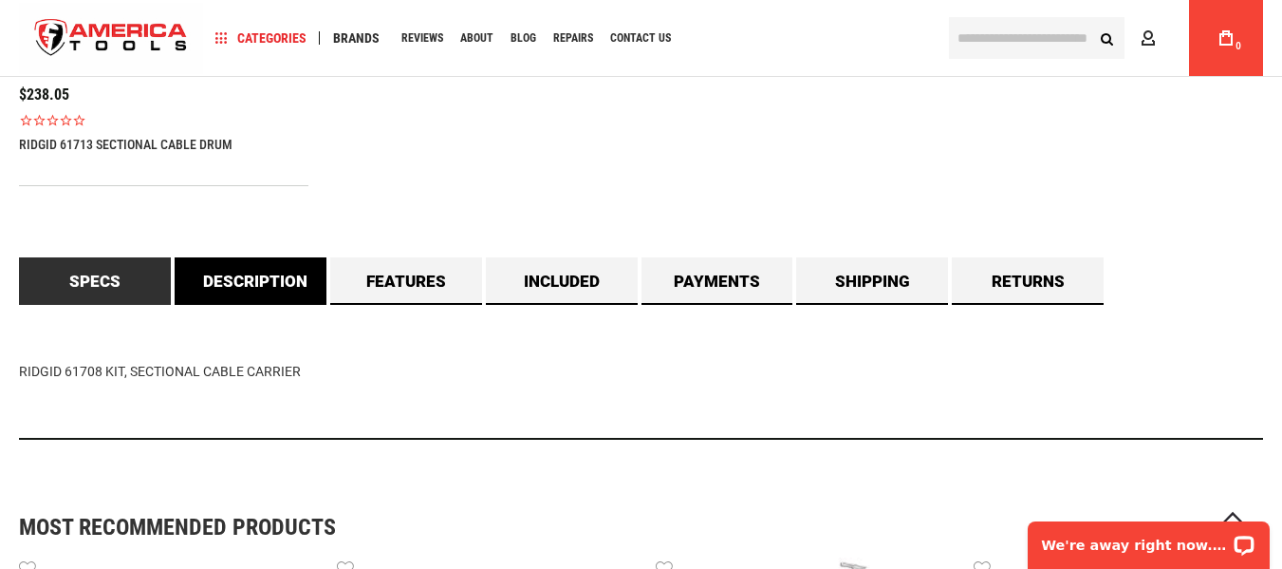
click at [267, 284] on link "Description" at bounding box center [251, 280] width 152 height 47
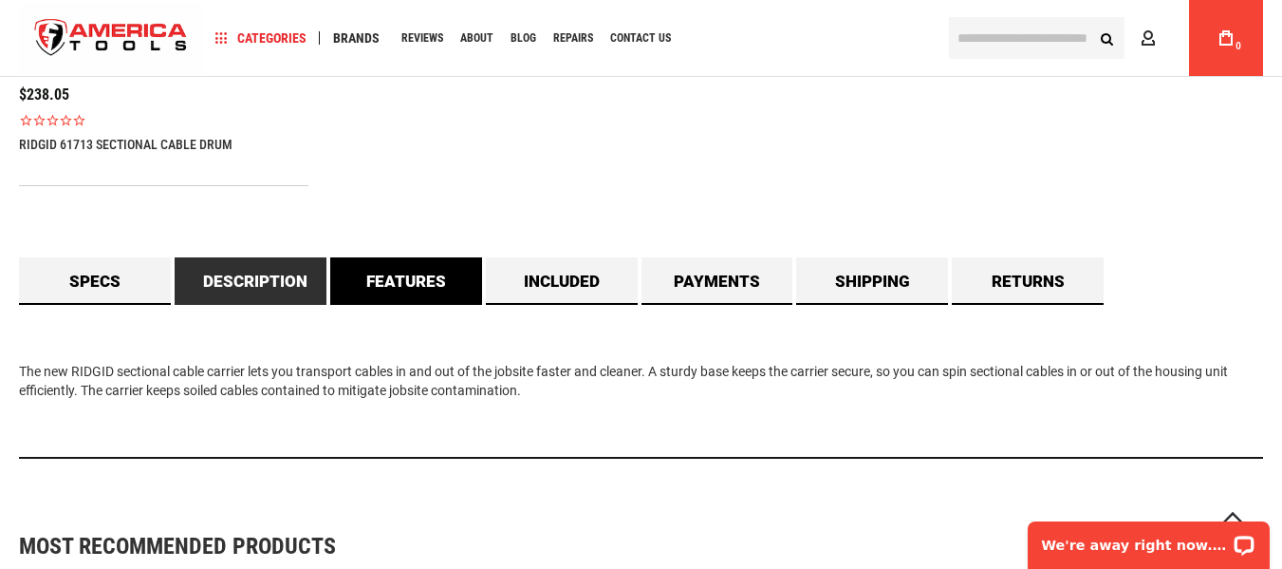
click at [399, 276] on link "Features" at bounding box center [406, 280] width 152 height 47
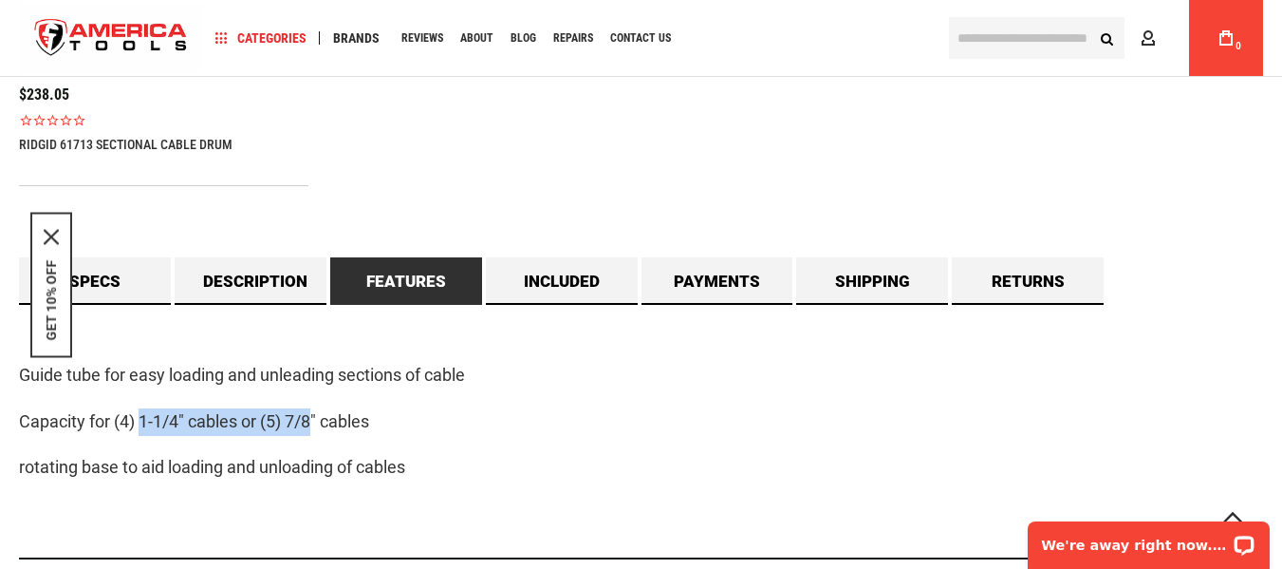
drag, startPoint x: 149, startPoint y: 424, endPoint x: 316, endPoint y: 428, distance: 167.1
click at [316, 428] on p "Capacity for (4) 1-1/4" cables or (5) 7/8" cables" at bounding box center [641, 422] width 1244 height 28
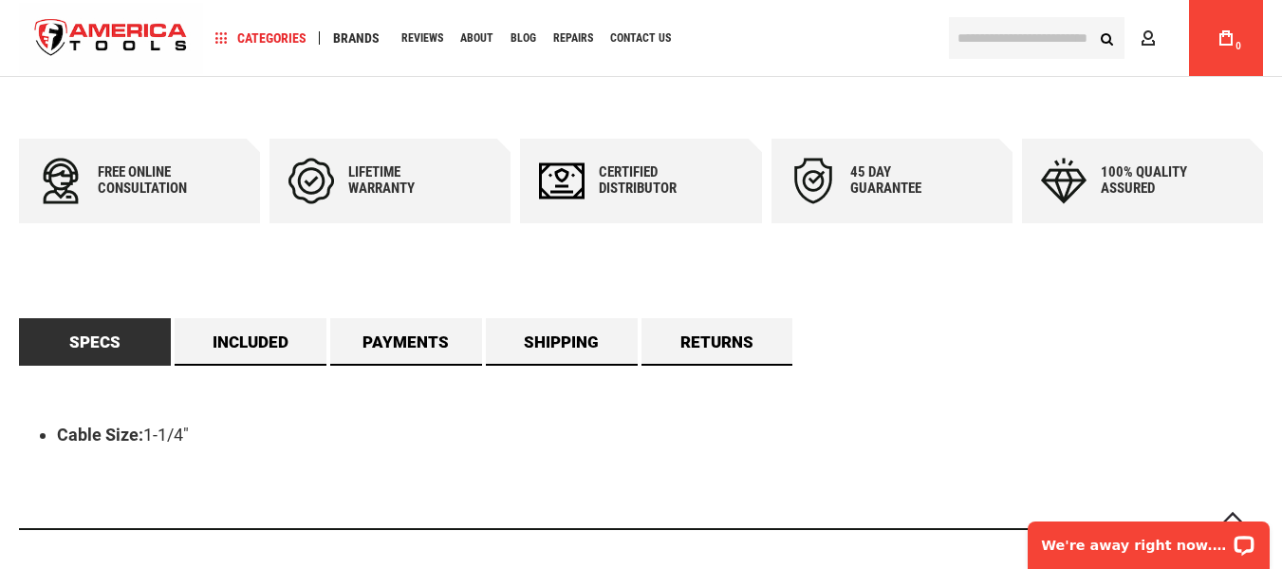
scroll to position [1139, 0]
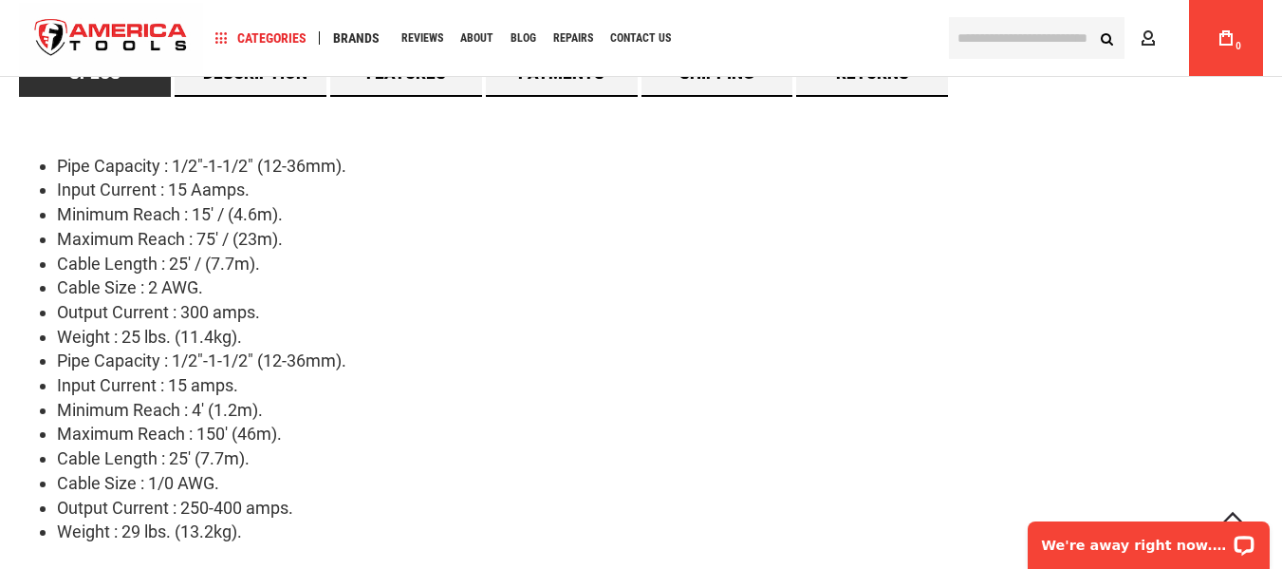
scroll to position [1804, 0]
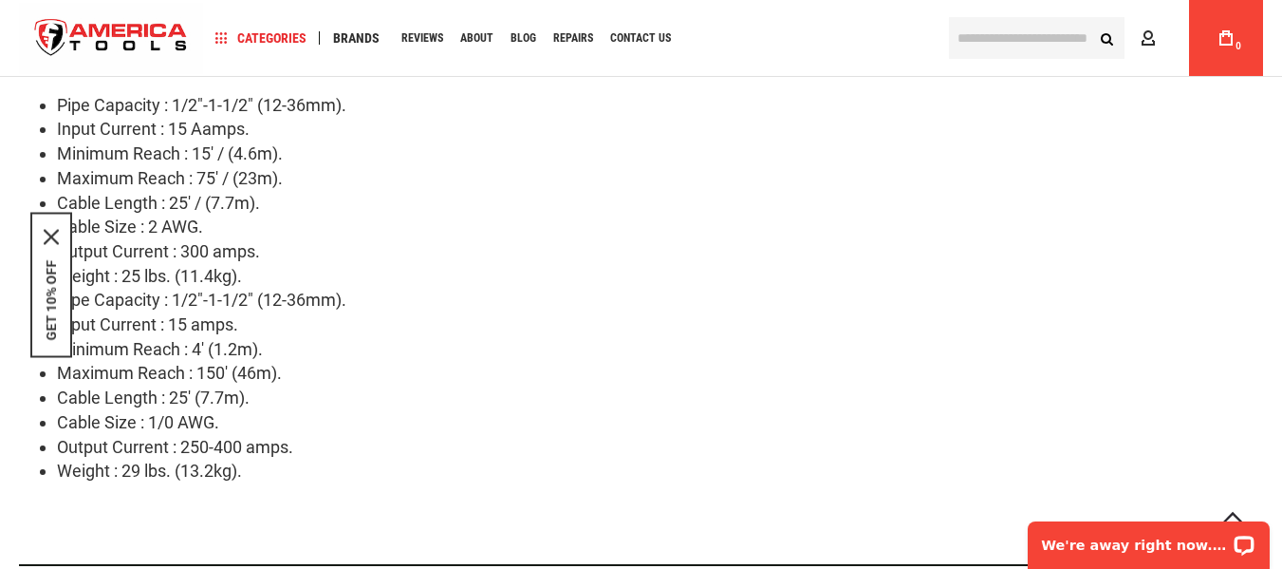
click at [523, 293] on li "Pipe Capacity : 1/2"-1-1/2" (12-36mm)." at bounding box center [660, 300] width 1206 height 25
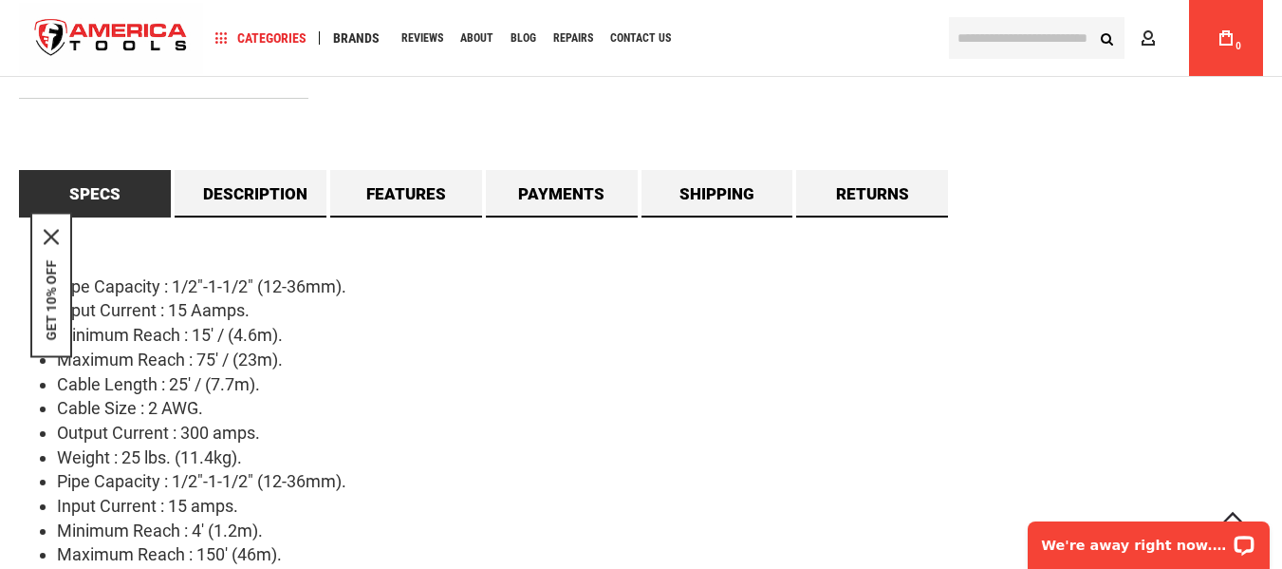
scroll to position [1614, 0]
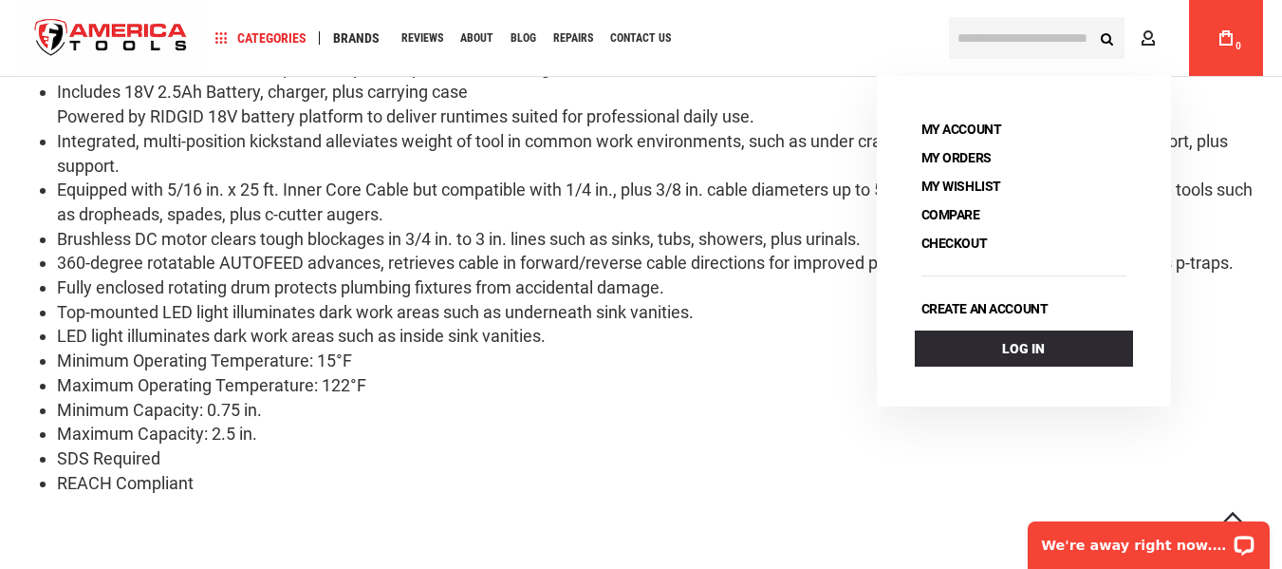
scroll to position [1804, 0]
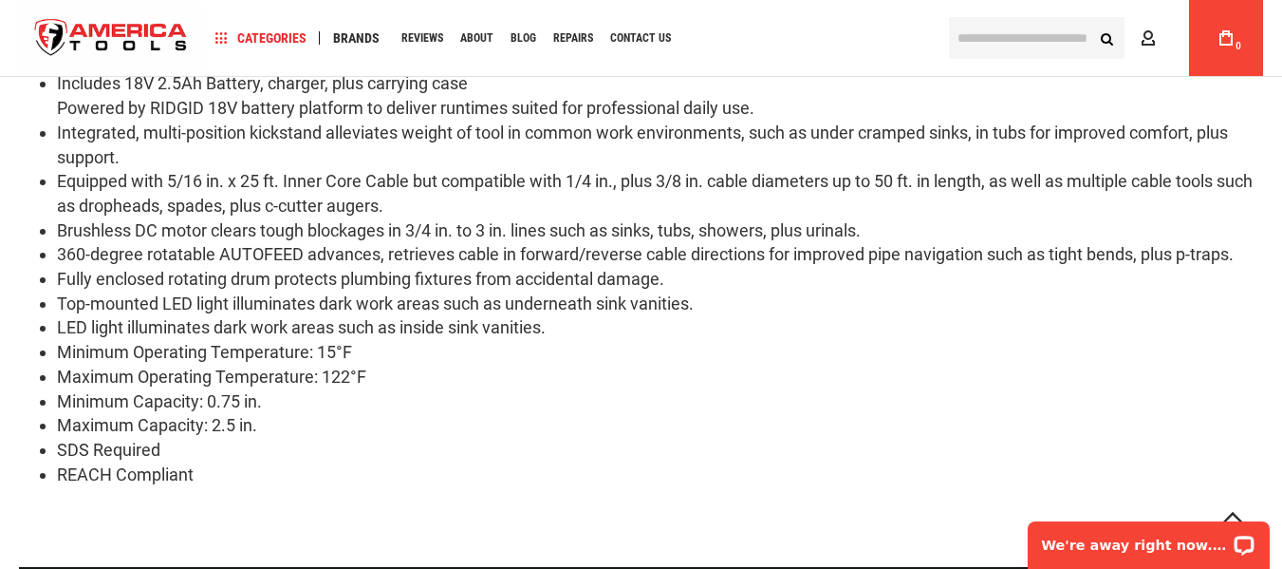
click at [255, 155] on li "Integrated, multi-position kickstand alleviates weight of tool in common work e…" at bounding box center [660, 145] width 1206 height 48
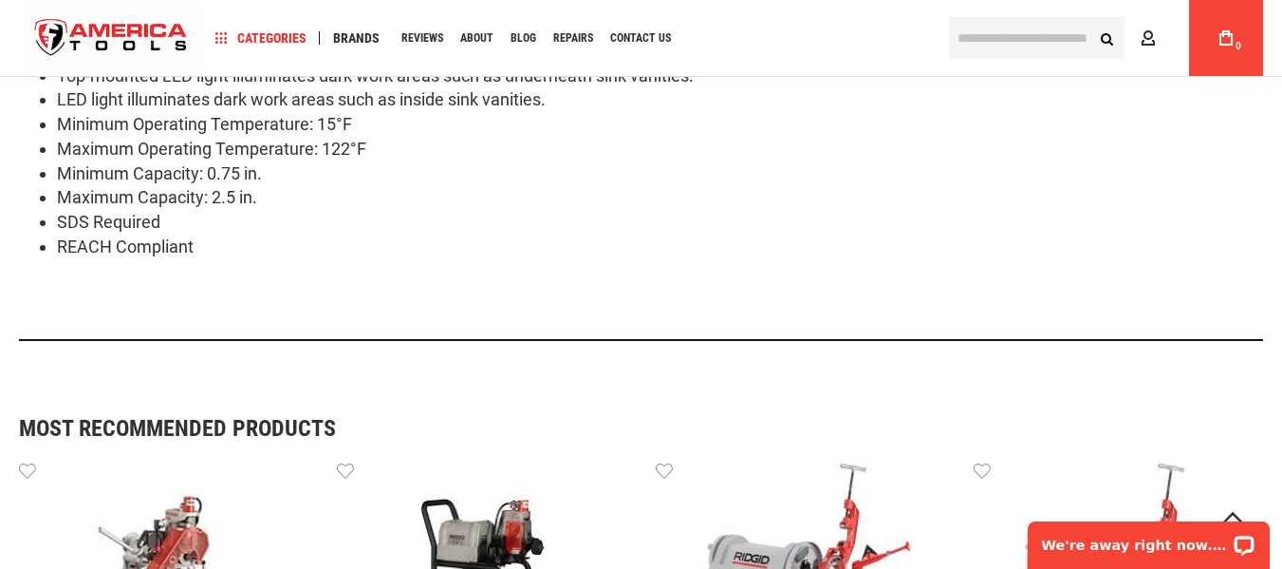
scroll to position [2088, 0]
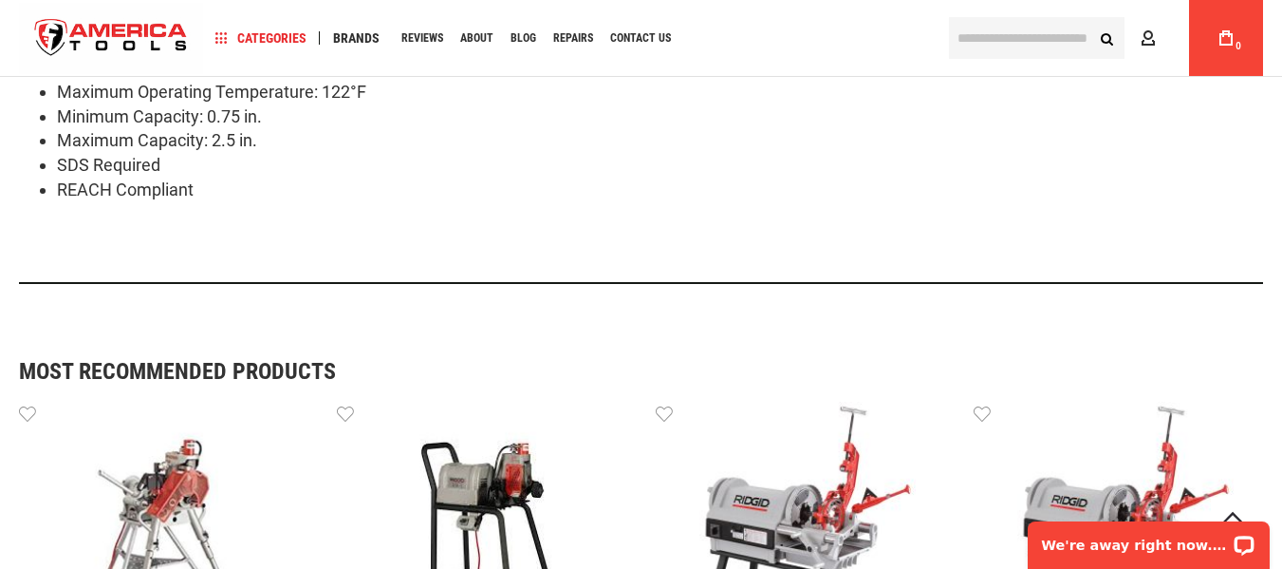
click at [491, 166] on li "SDS Required" at bounding box center [660, 165] width 1206 height 25
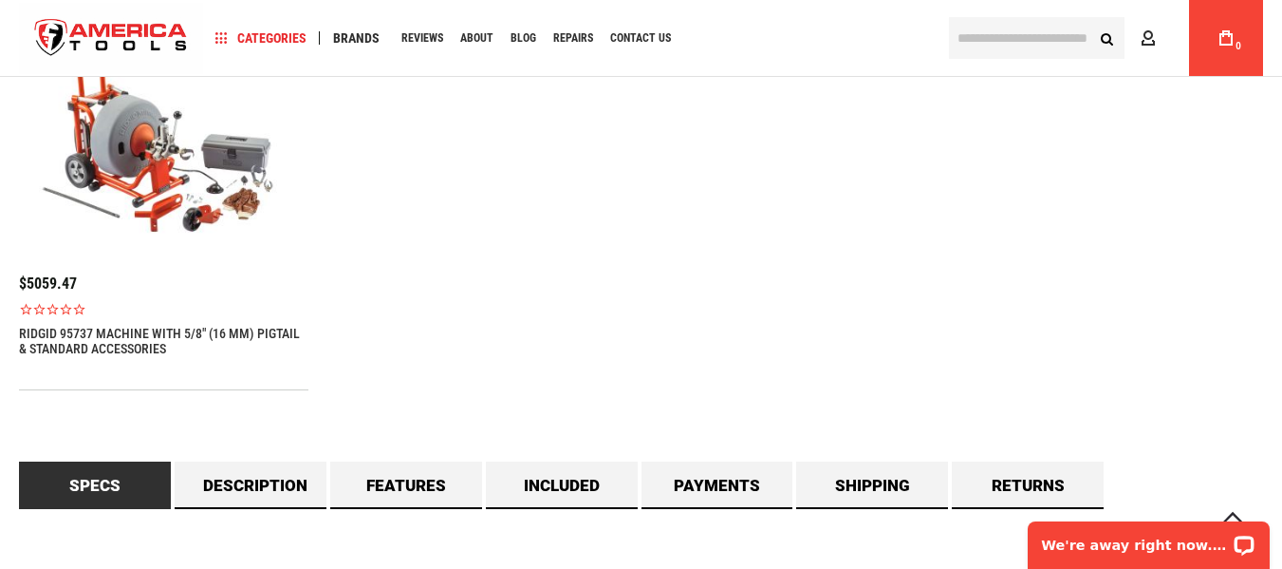
scroll to position [1726, 0]
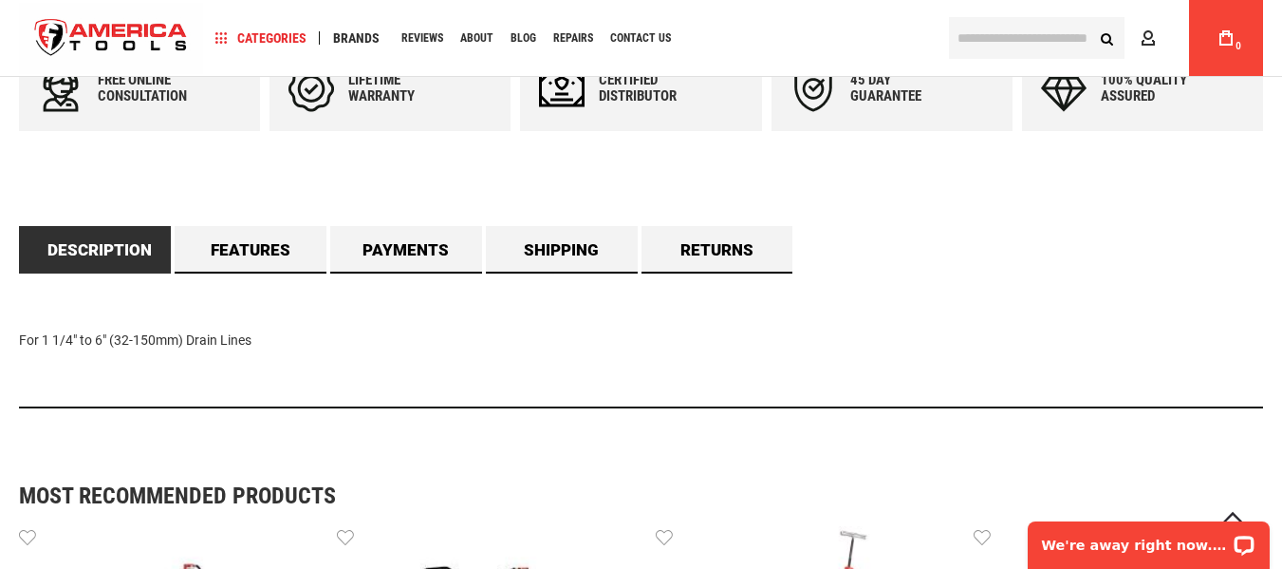
scroll to position [1044, 0]
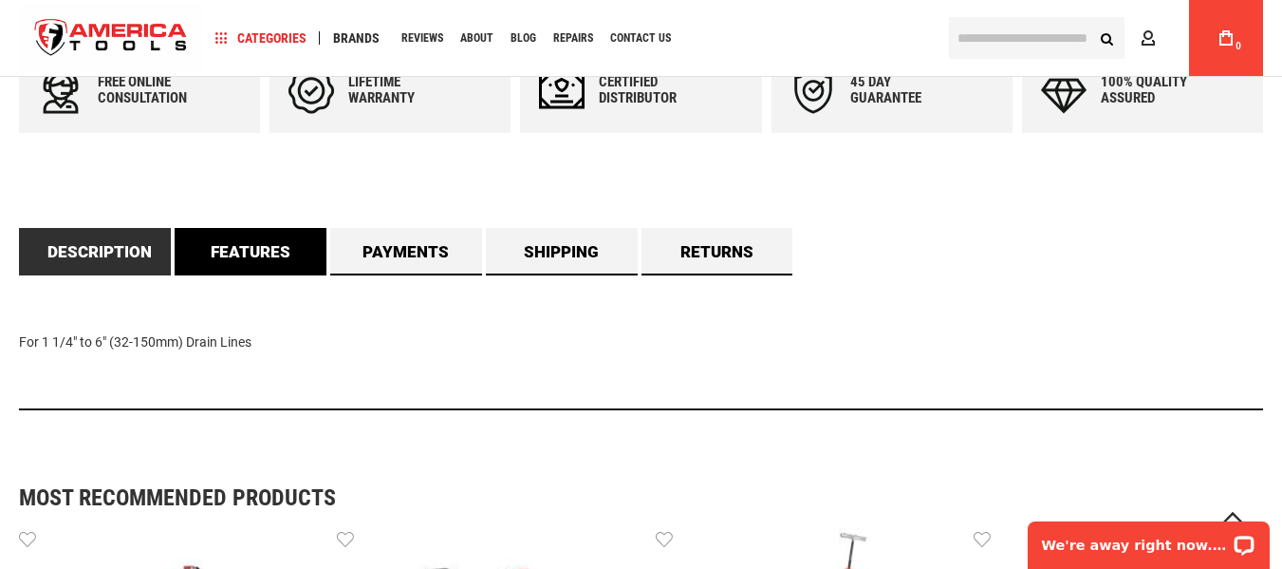
click at [252, 256] on link "Features" at bounding box center [251, 251] width 152 height 47
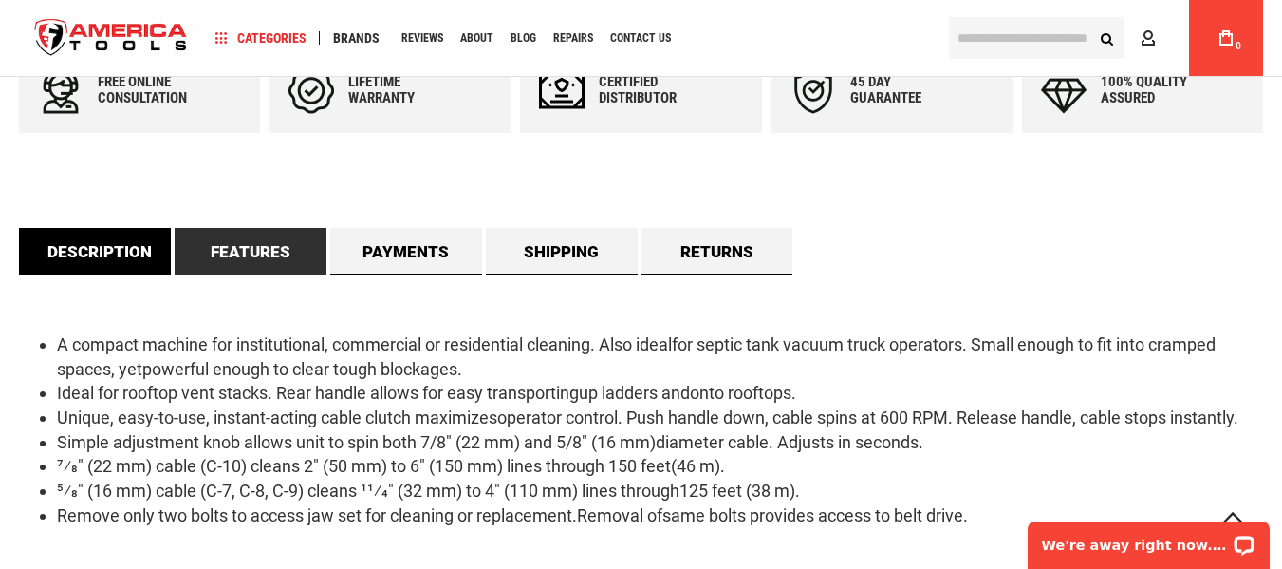
click at [89, 244] on link "Description" at bounding box center [95, 251] width 152 height 47
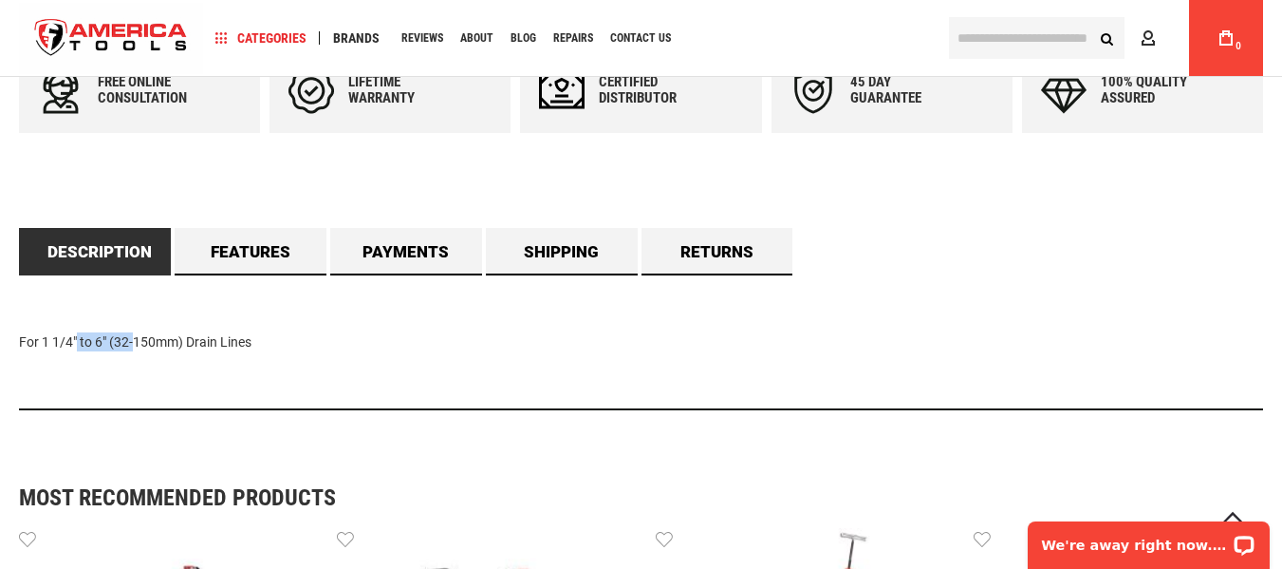
drag, startPoint x: 43, startPoint y: 341, endPoint x: 103, endPoint y: 340, distance: 60.8
click at [103, 340] on div "For 1 1/4" to 6" (32-150mm) Drain Lines" at bounding box center [641, 342] width 1244 height 135
copy div "1 1/4" to 6"
drag, startPoint x: 114, startPoint y: 345, endPoint x: 153, endPoint y: 348, distance: 39.1
click at [153, 348] on div "For 1 1/4" to 6" (32-150mm) Drain Lines" at bounding box center [641, 342] width 1244 height 135
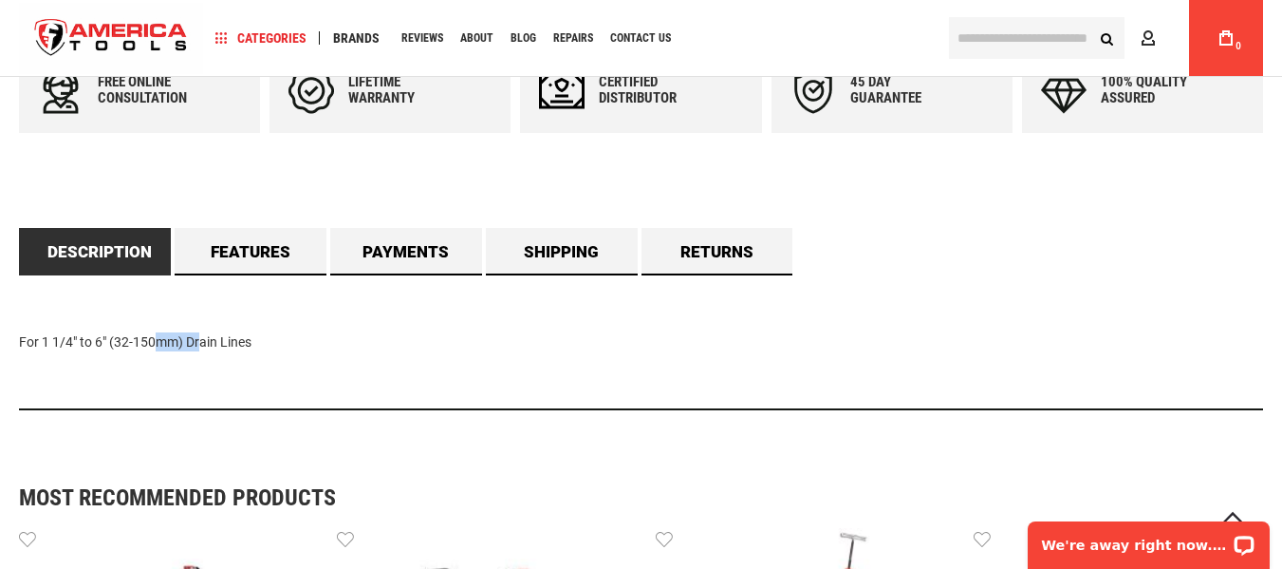
copy div "32-150"
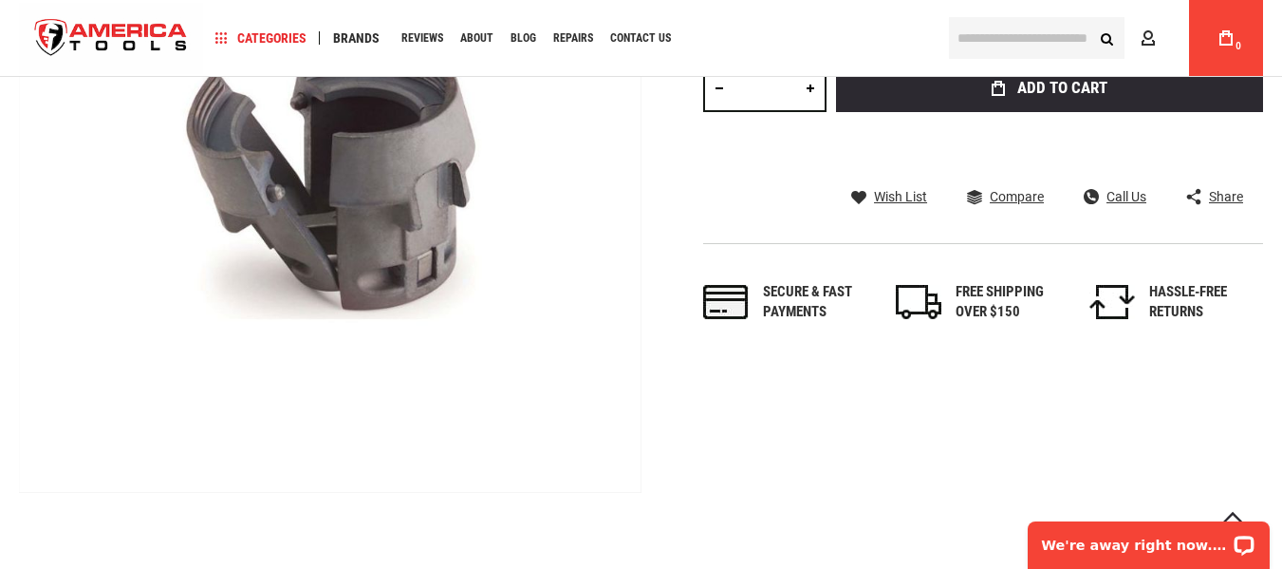
scroll to position [285, 0]
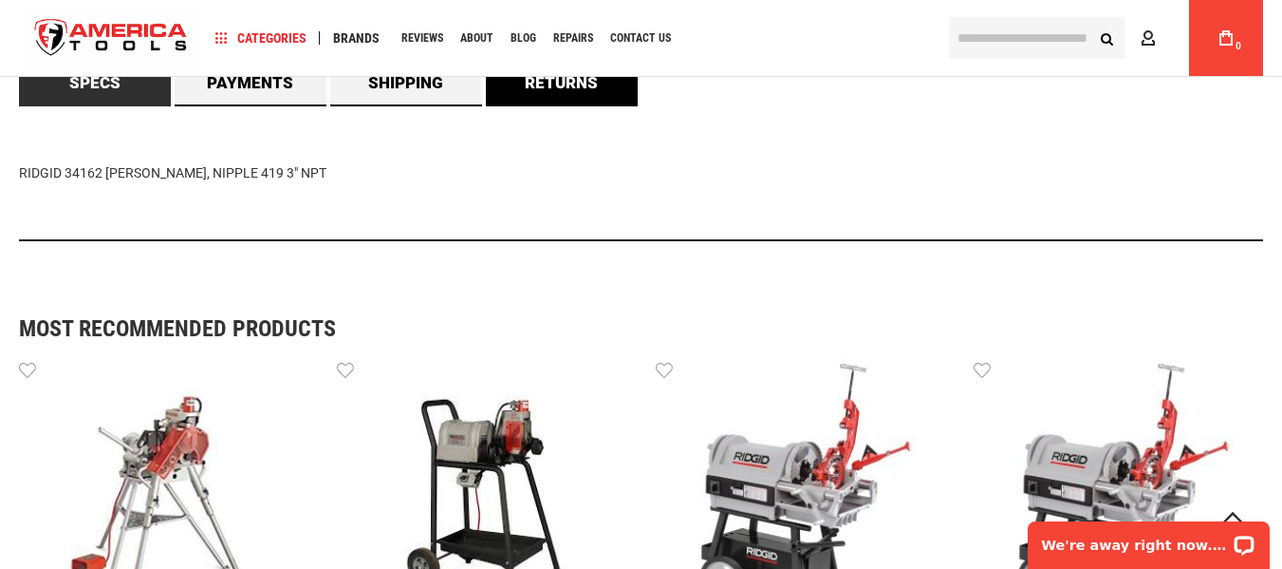
scroll to position [1044, 0]
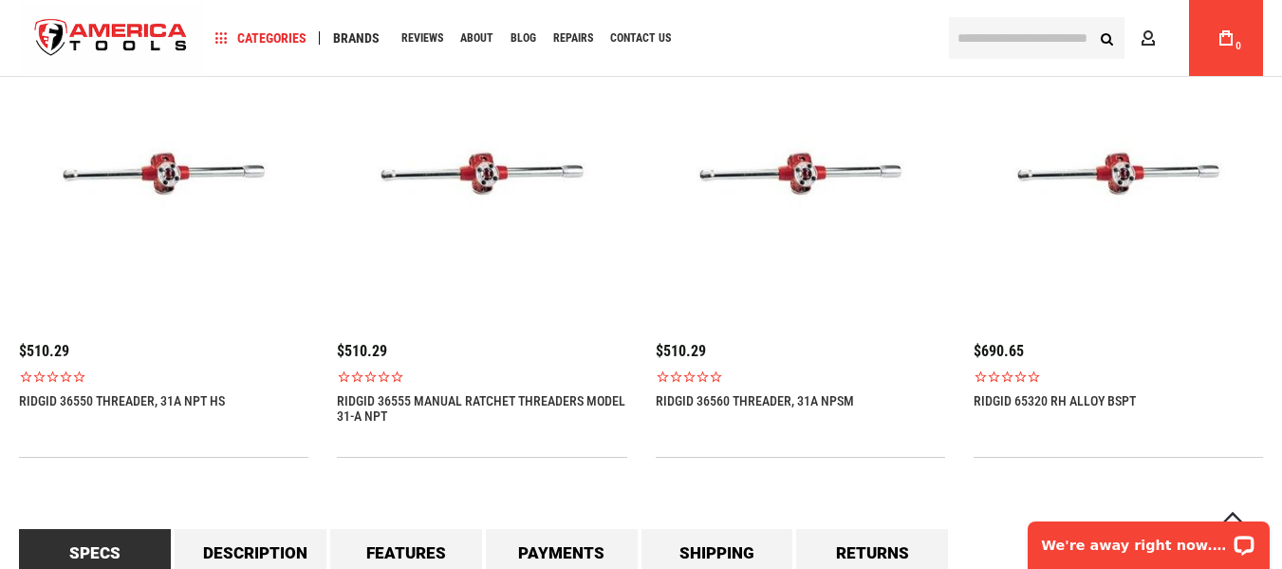
scroll to position [1614, 0]
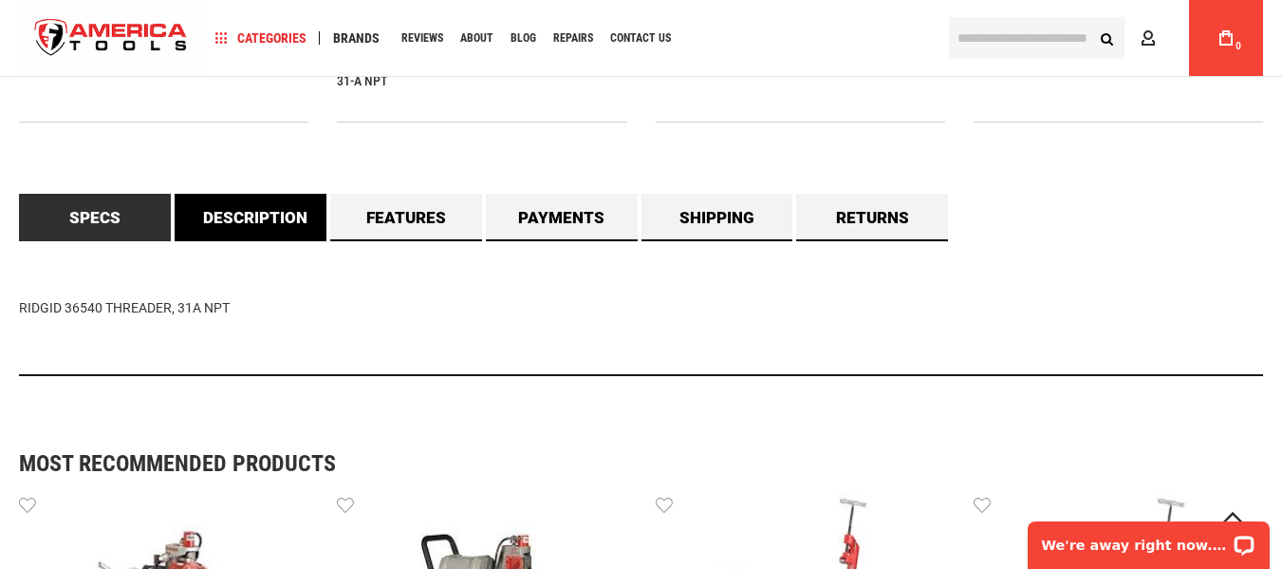
click at [249, 206] on link "Description" at bounding box center [251, 217] width 152 height 47
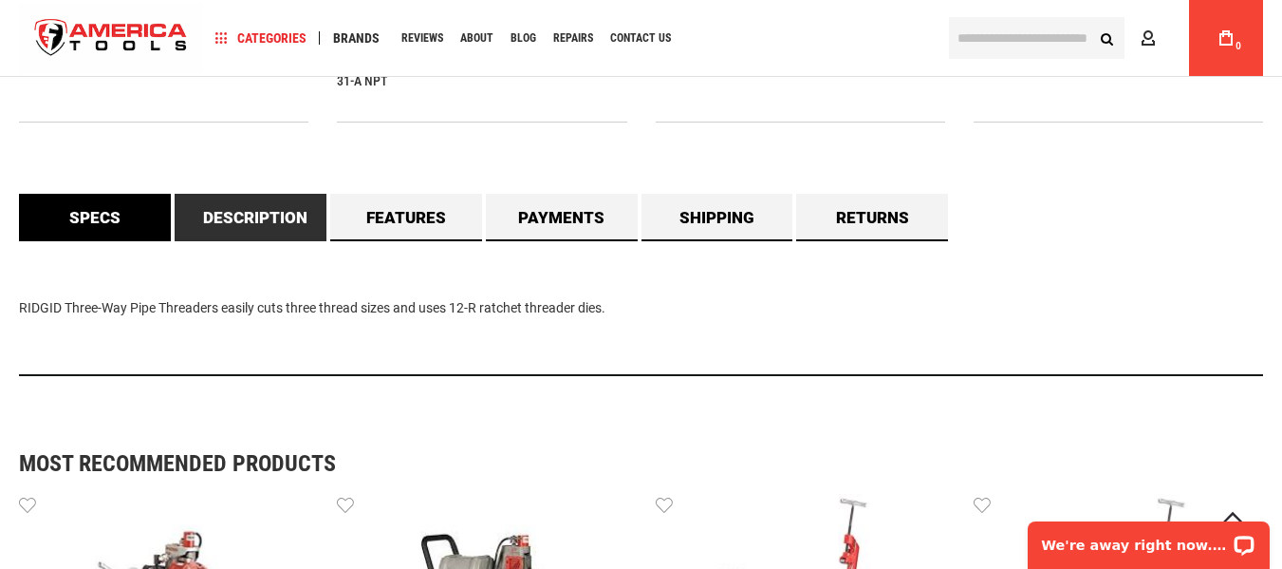
click at [99, 230] on link "Specs" at bounding box center [95, 217] width 152 height 47
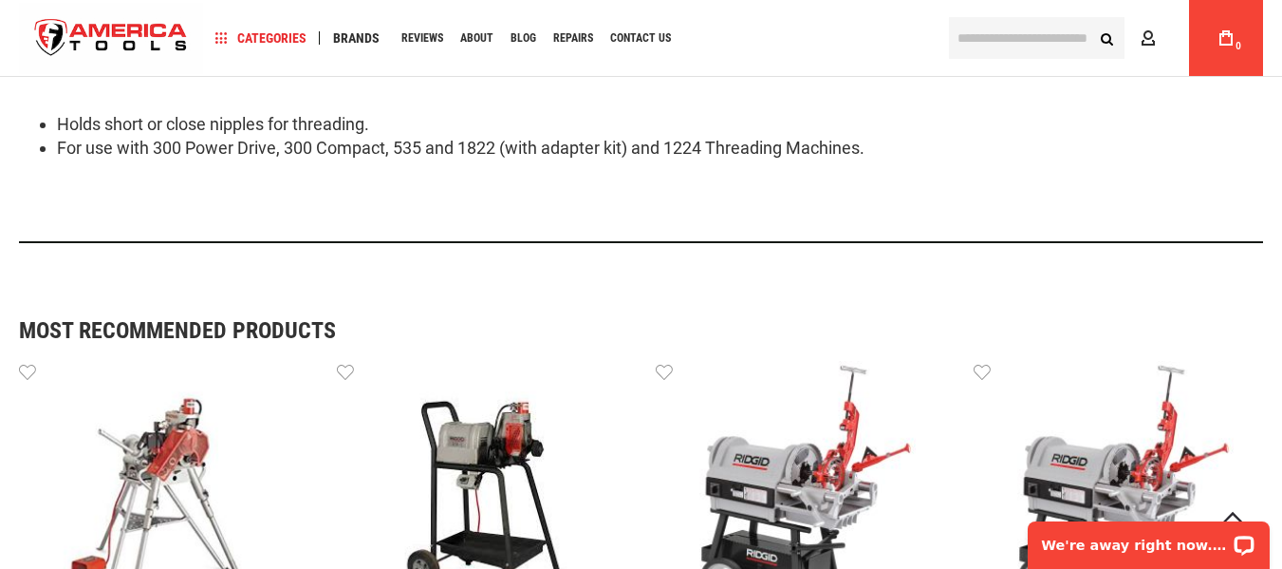
scroll to position [1614, 0]
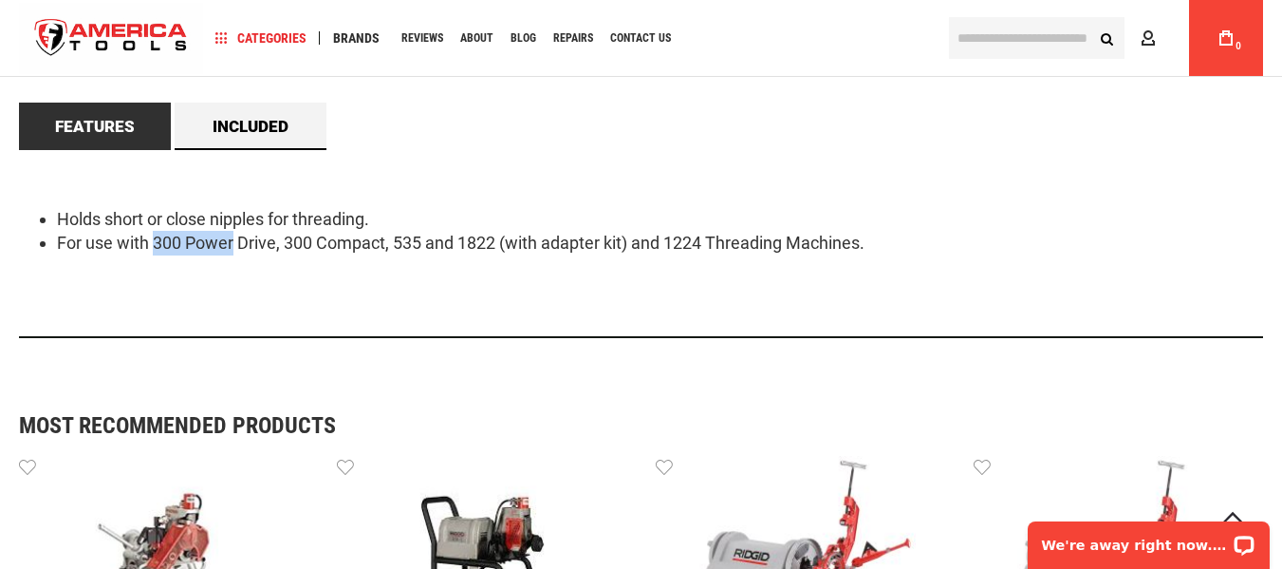
drag, startPoint x: 157, startPoint y: 244, endPoint x: 233, endPoint y: 260, distance: 77.6
click at [233, 260] on div "Holds short or close nipples for threading. For use with 300 Power Drive, 300 C…" at bounding box center [641, 244] width 1244 height 188
click at [167, 294] on div "Holds short or close nipples for threading. For use with 300 Power Drive, 300 C…" at bounding box center [641, 244] width 1244 height 188
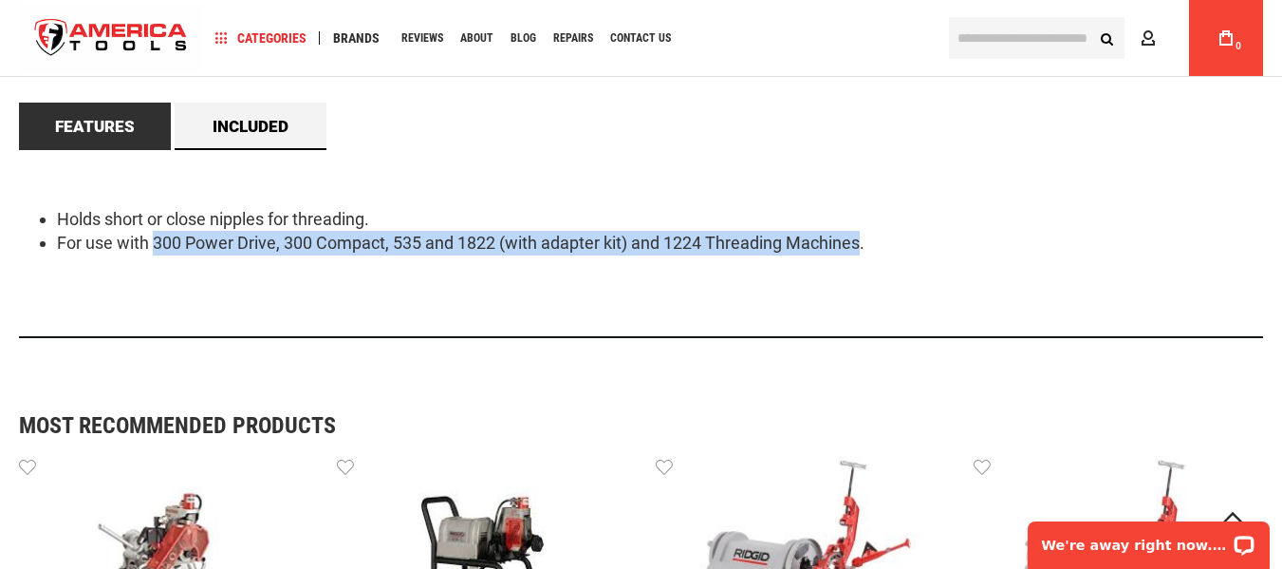
drag, startPoint x: 155, startPoint y: 248, endPoint x: 867, endPoint y: 246, distance: 711.9
click at [867, 246] on li "For use with 300 Power Drive, 300 Compact, 535 and 1822 (with adapter kit) and …" at bounding box center [660, 243] width 1206 height 25
copy li "300 Power Drive, 300 Compact, 535 and 1822 (with adapter kit) and 1224 Threadin…"
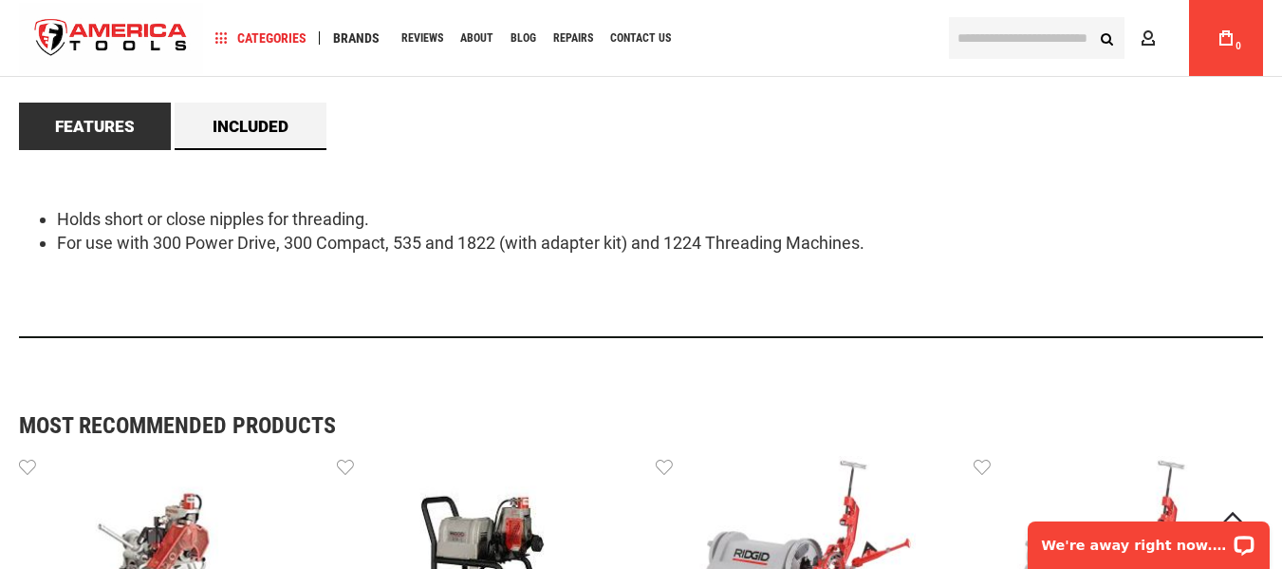
click at [508, 206] on div "Holds short or close nipples for threading. For use with 300 Power Drive, 300 C…" at bounding box center [641, 244] width 1244 height 188
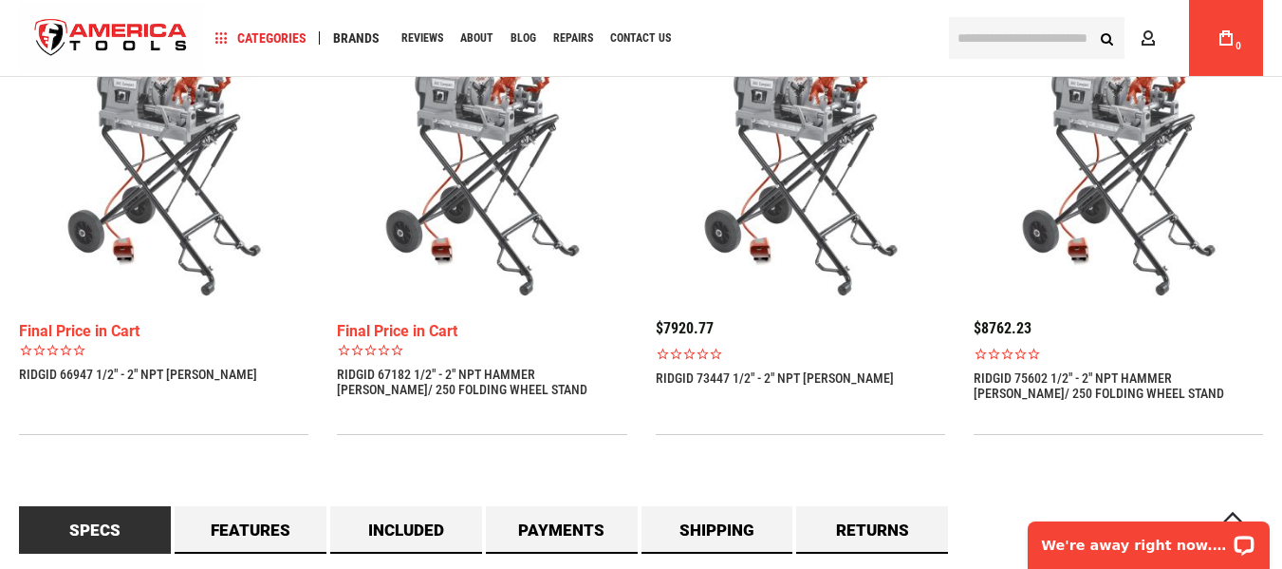
scroll to position [1709, 0]
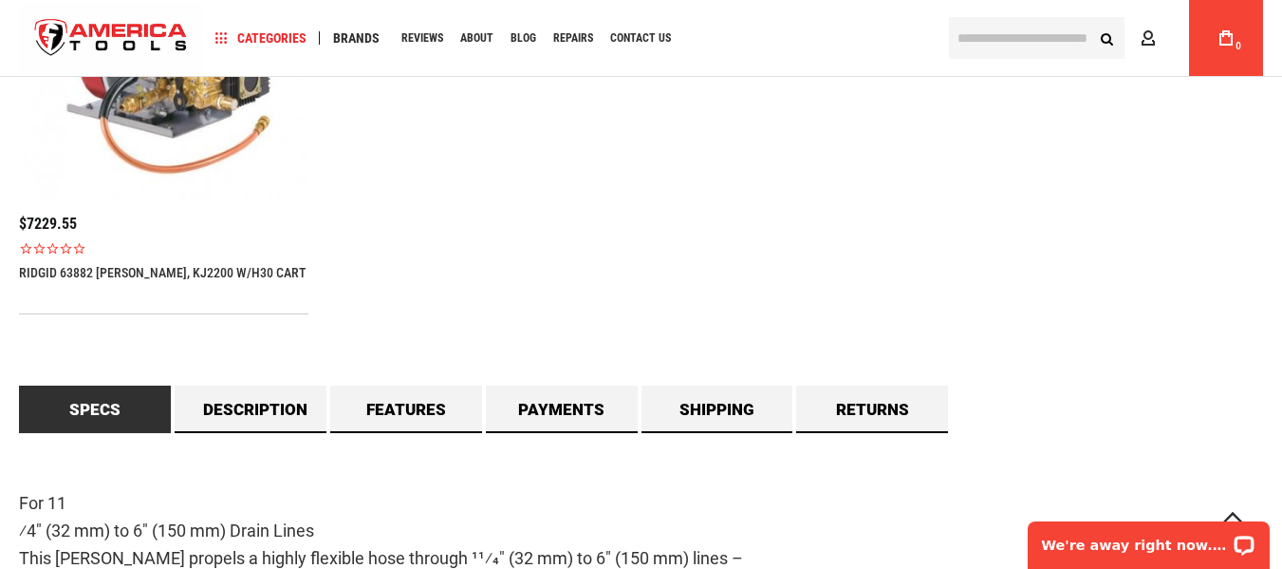
scroll to position [1896, 0]
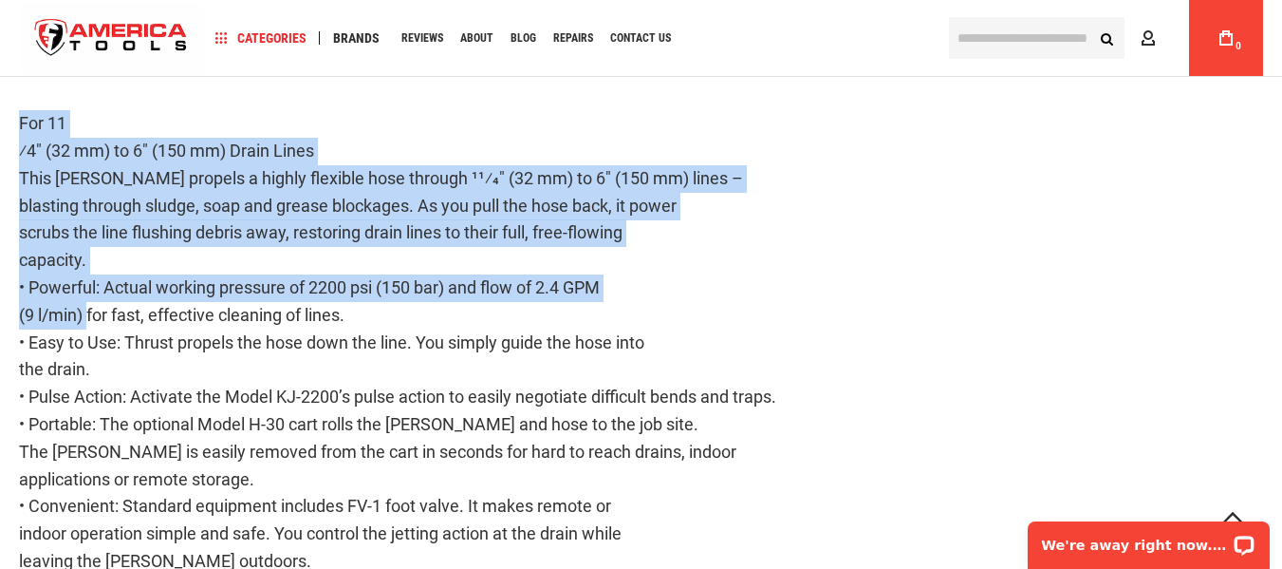
drag, startPoint x: 16, startPoint y: 84, endPoint x: 90, endPoint y: 294, distance: 222.5
click at [89, 295] on main "Skip to the end of the images gallery Skip to the beginning of the images galle…" at bounding box center [641, 215] width 1282 height 3923
copy p "For 11 ⁄4" (32 mm) to 6" (150 mm) Drain Lines This [PERSON_NAME] propels a high…"
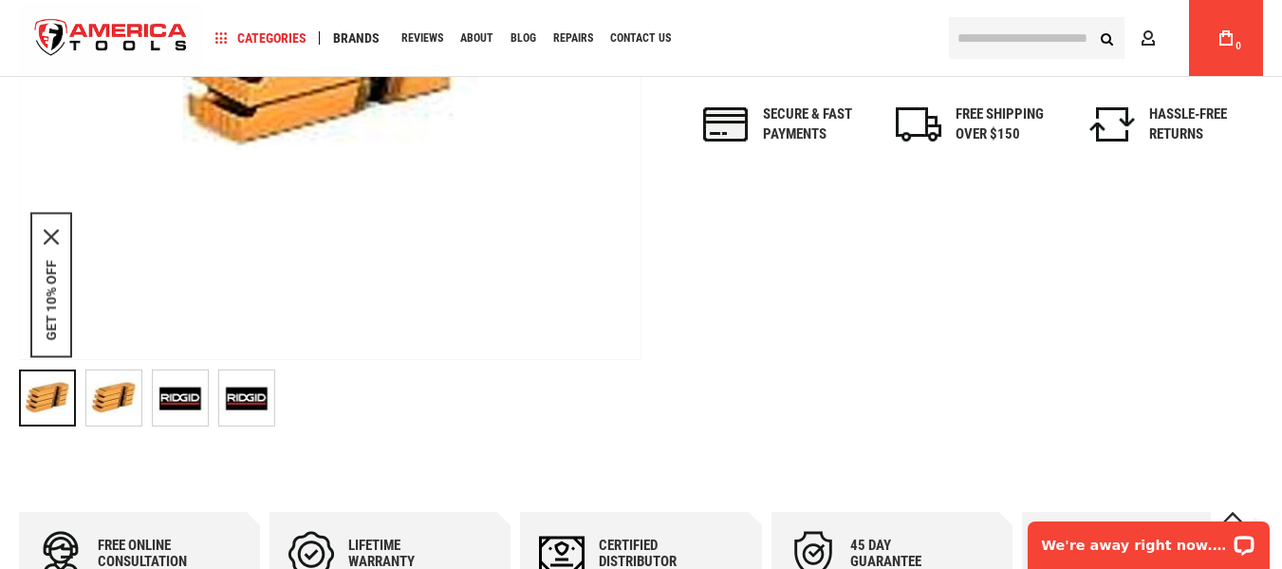
scroll to position [949, 0]
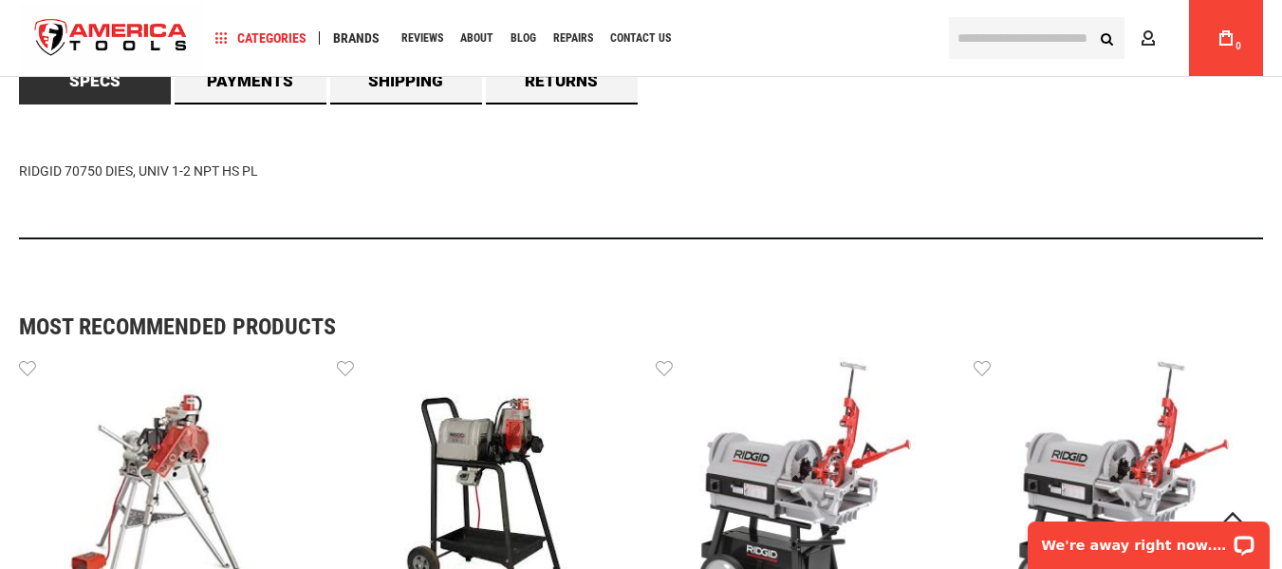
scroll to position [1044, 0]
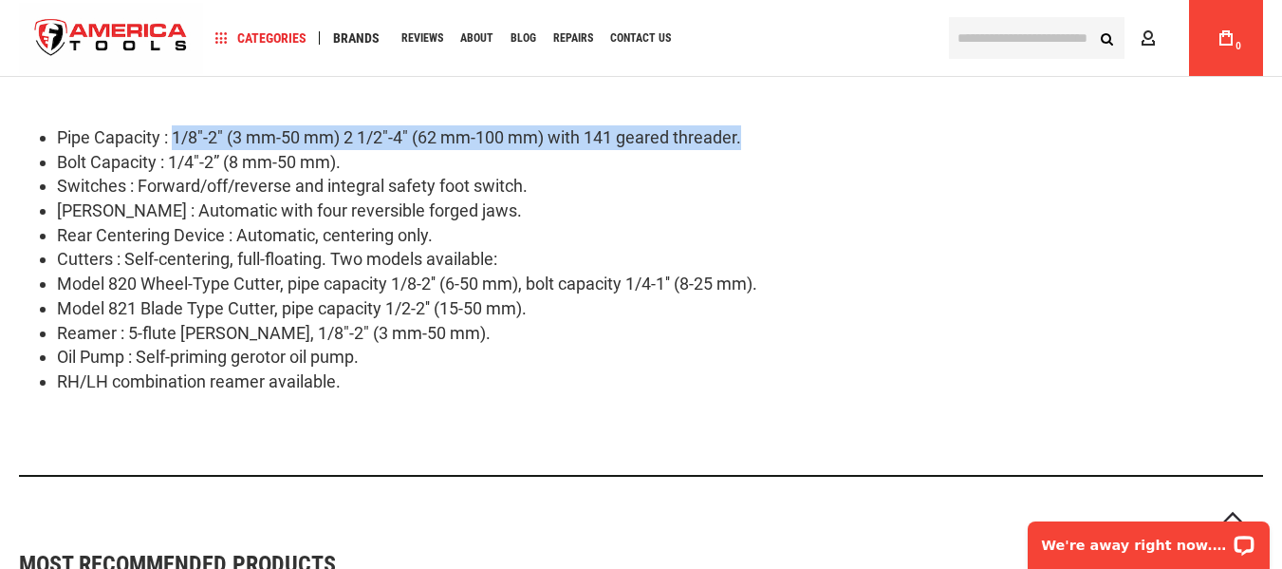
drag, startPoint x: 176, startPoint y: 135, endPoint x: 773, endPoint y: 117, distance: 597.3
click at [773, 117] on div "Pipe Capacity : 1/8"-2" (3 mm-50 mm) 2 1/2"-4" (62 mm-100 mm) with 141 geared t…" at bounding box center [641, 272] width 1244 height 408
copy li "1/8"-2" (3 mm-50 mm) 2 1/2"-4" (62 mm-100 mm) with 141 geared threader."
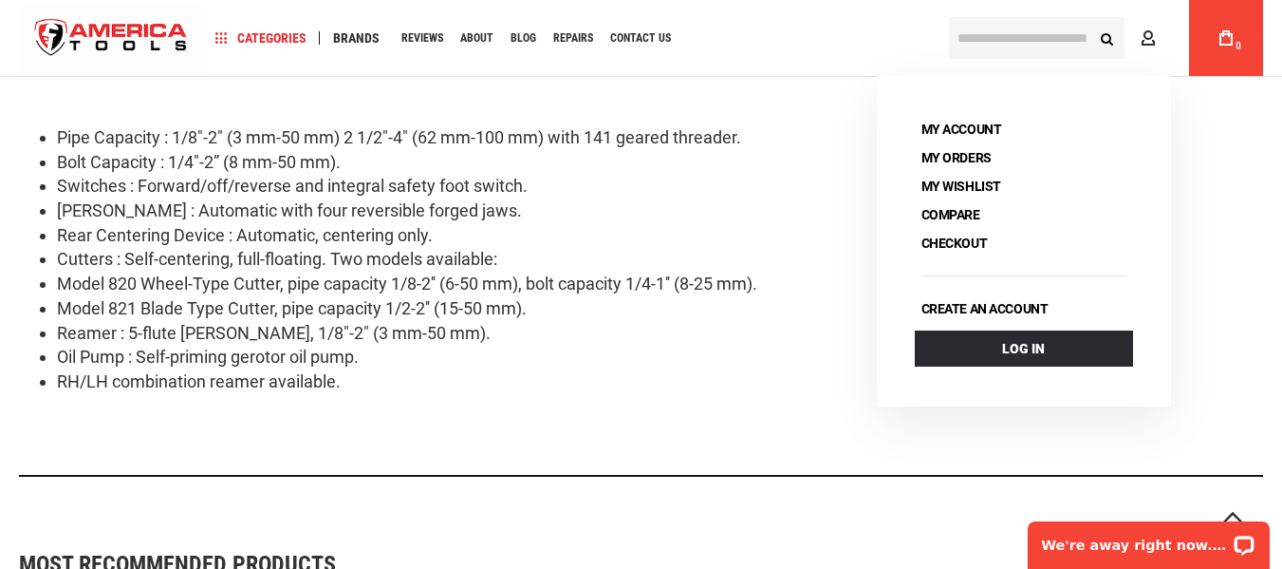
click at [176, 318] on li "Model 821 Blade Type Cutter, pipe capacity 1/2-2'' (15-50 mm)." at bounding box center [660, 308] width 1206 height 25
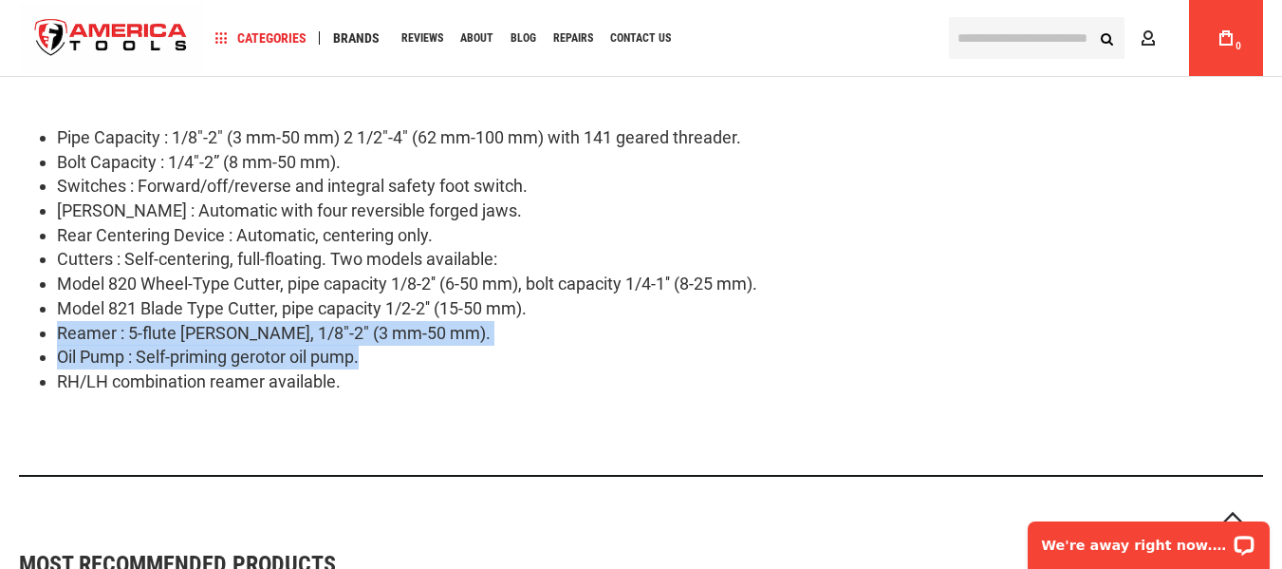
drag, startPoint x: 59, startPoint y: 335, endPoint x: 377, endPoint y: 350, distance: 318.4
click at [377, 350] on ul "Pipe Capacity : 1/8"-2" (3 mm-50 mm) 2 1/2"-4" (62 mm-100 mm) with 141 geared t…" at bounding box center [641, 259] width 1244 height 269
copy ul "Reamer : 5-flute cone, RH, 1/8"-2" (3 mm-50 mm). Oil Pump : Self-priming geroto…"
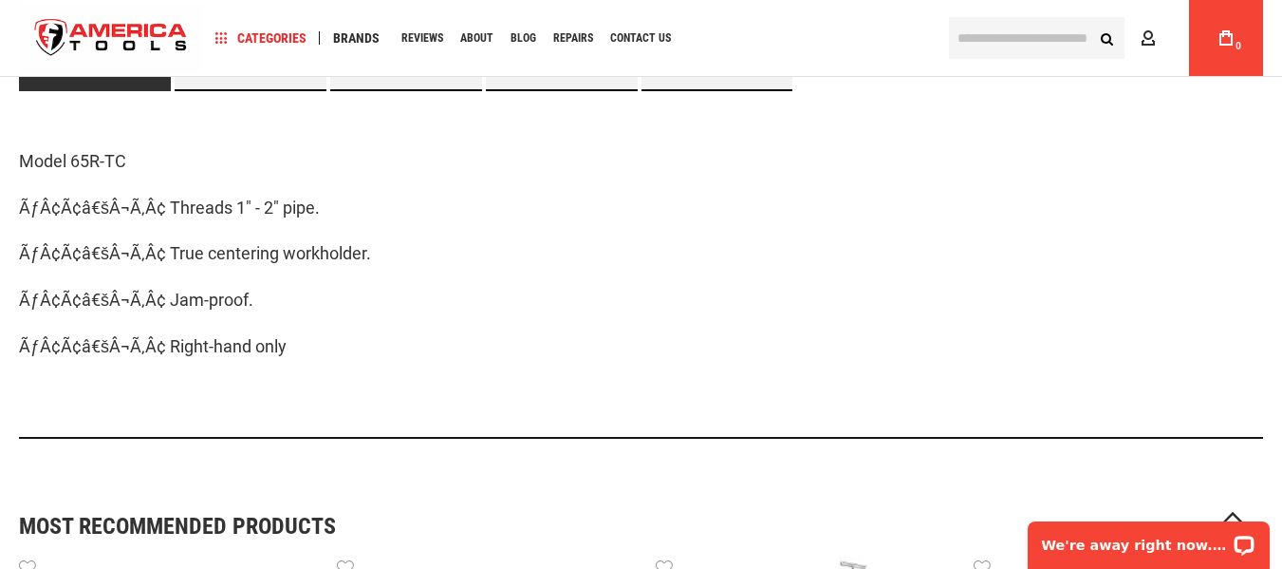
scroll to position [1779, 0]
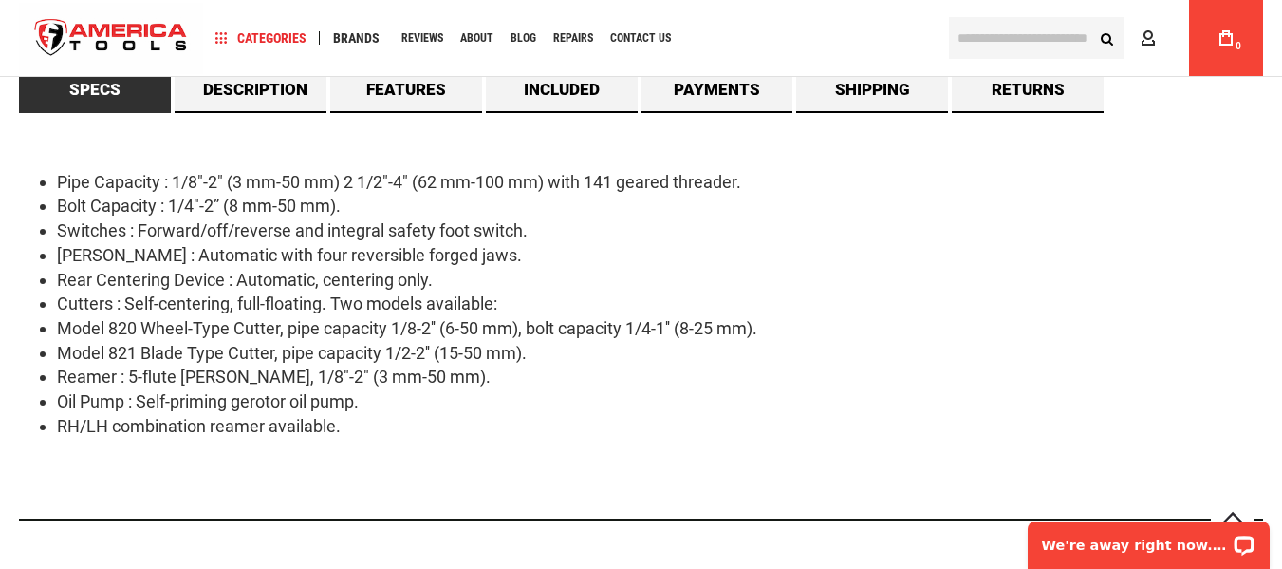
scroll to position [1709, 0]
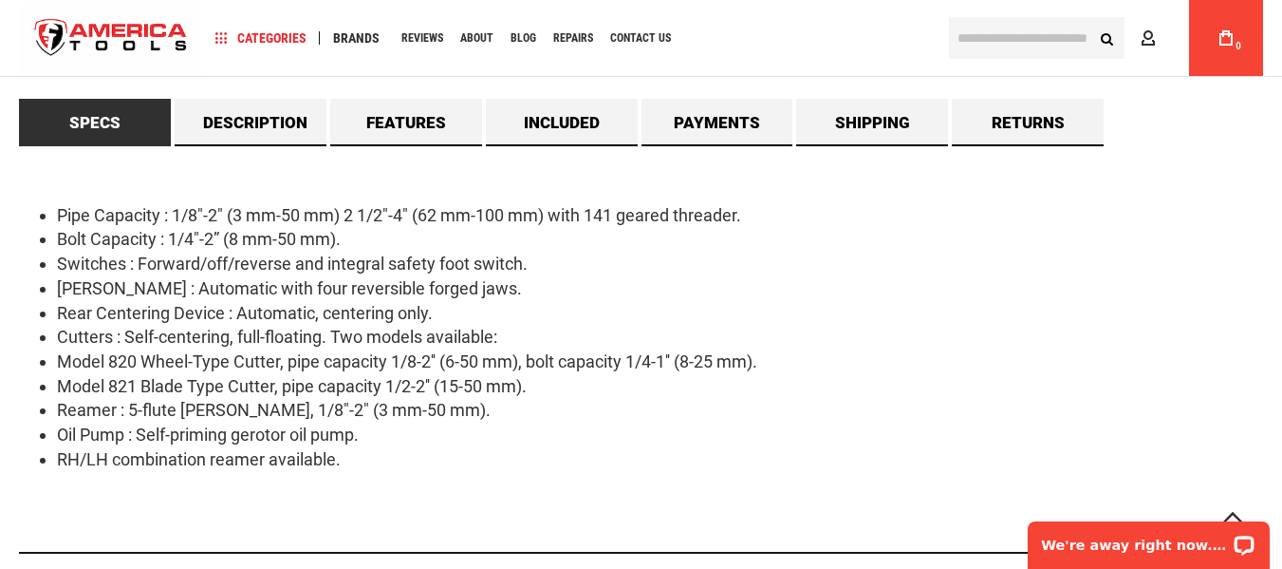
click at [838, 335] on li "Cutters : Self-centering, full-floating. Two models available:" at bounding box center [660, 337] width 1206 height 25
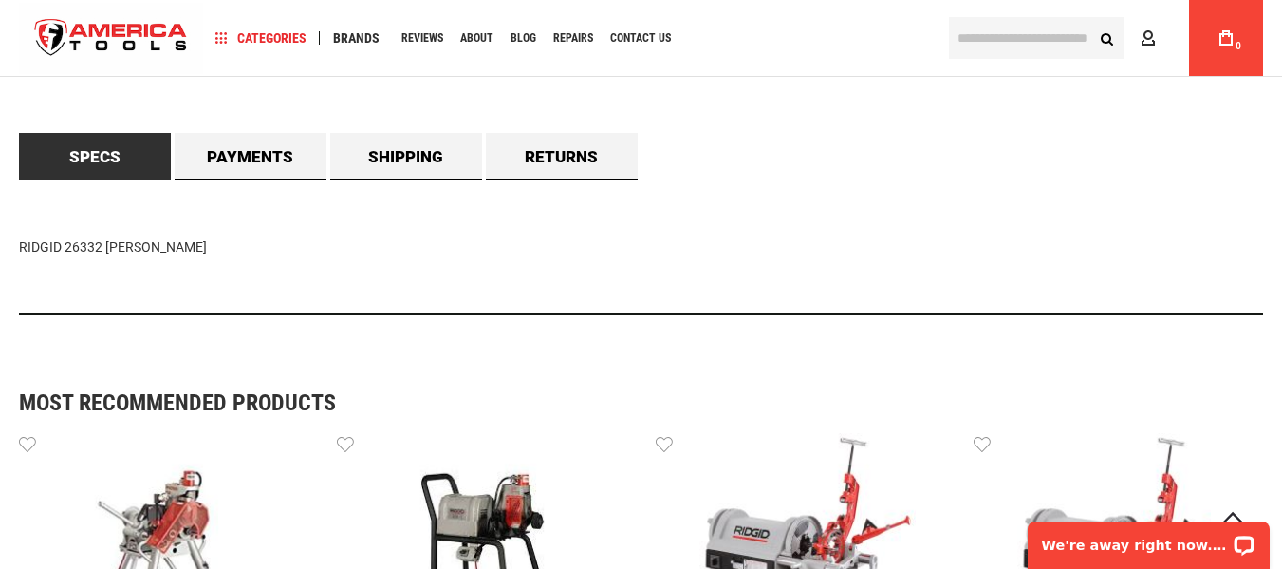
scroll to position [854, 0]
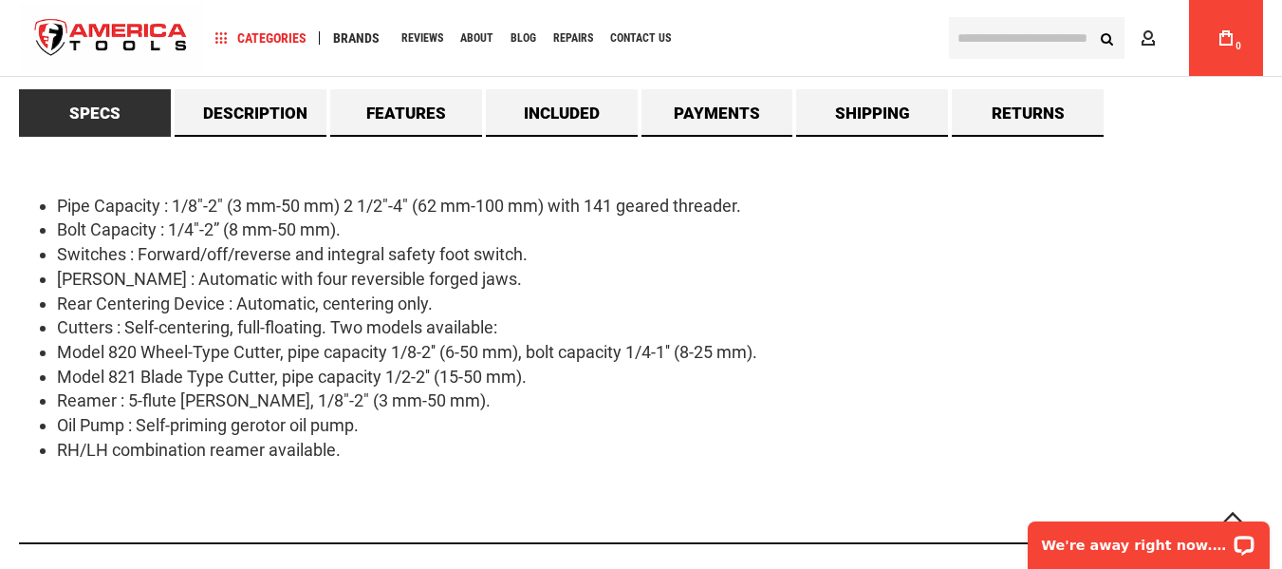
scroll to position [1709, 0]
